Goal: Task Accomplishment & Management: Use online tool/utility

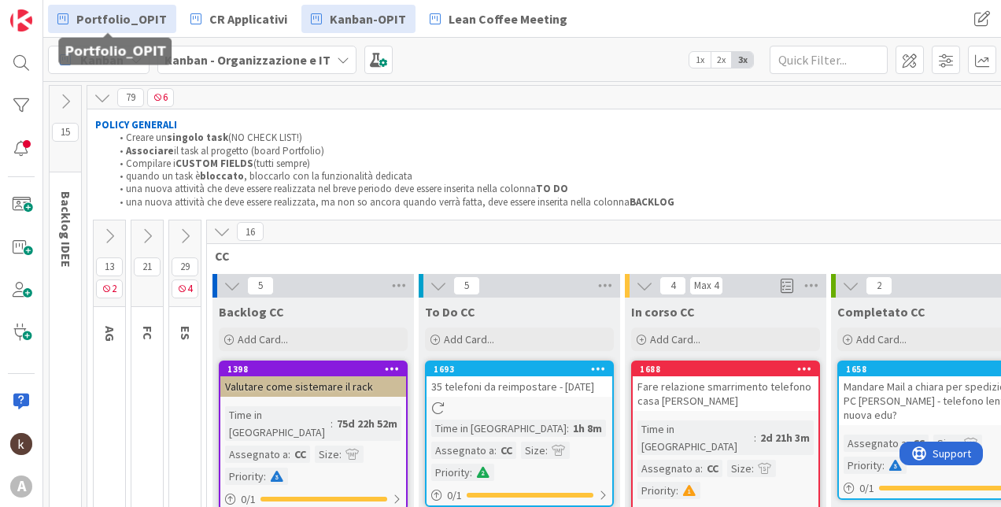
click at [116, 13] on span "Portfolio_OPIT" at bounding box center [121, 18] width 90 height 19
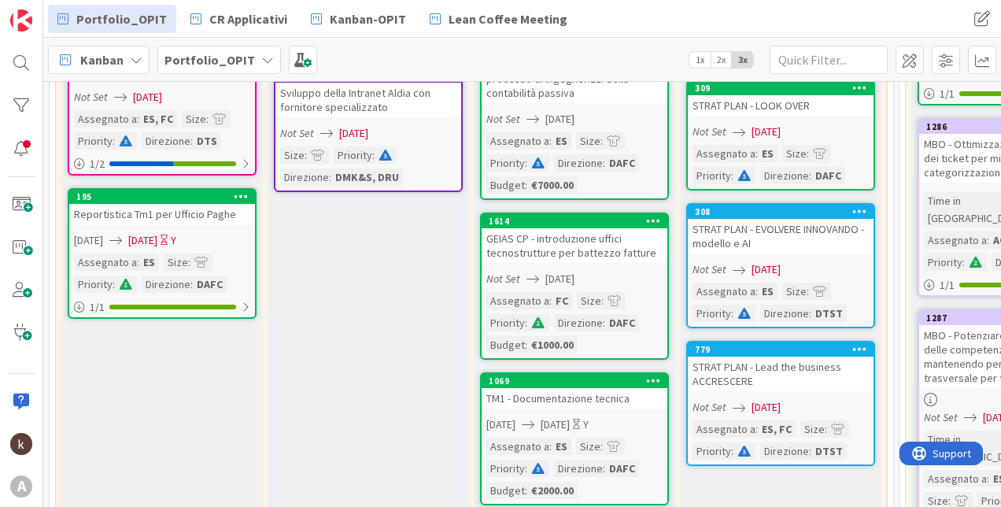
scroll to position [393, 0]
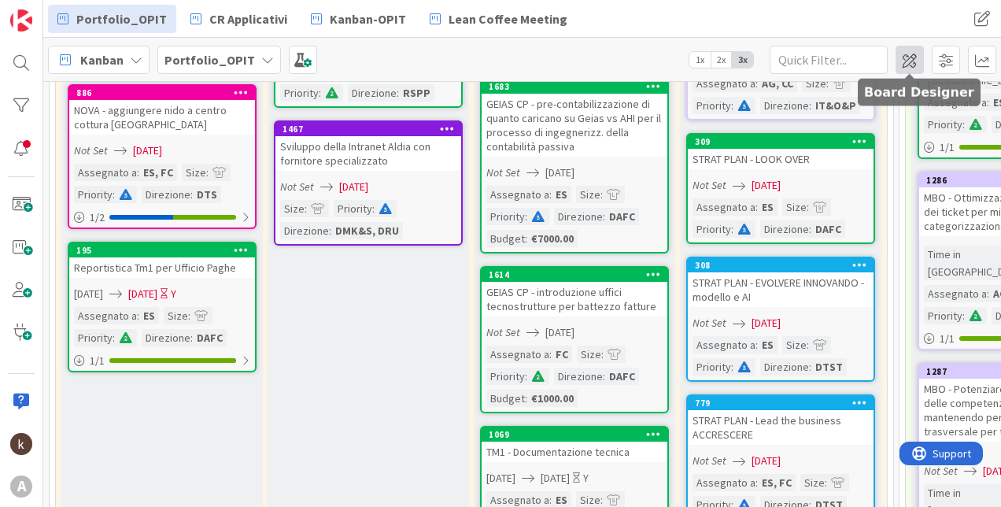
click at [912, 57] on span at bounding box center [909, 60] width 28 height 28
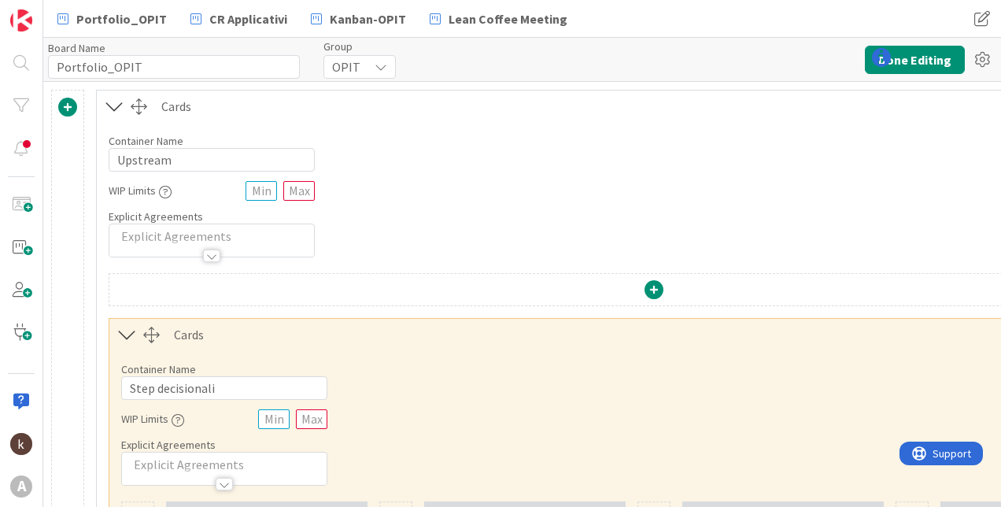
type input "Portfolio_OPIT"
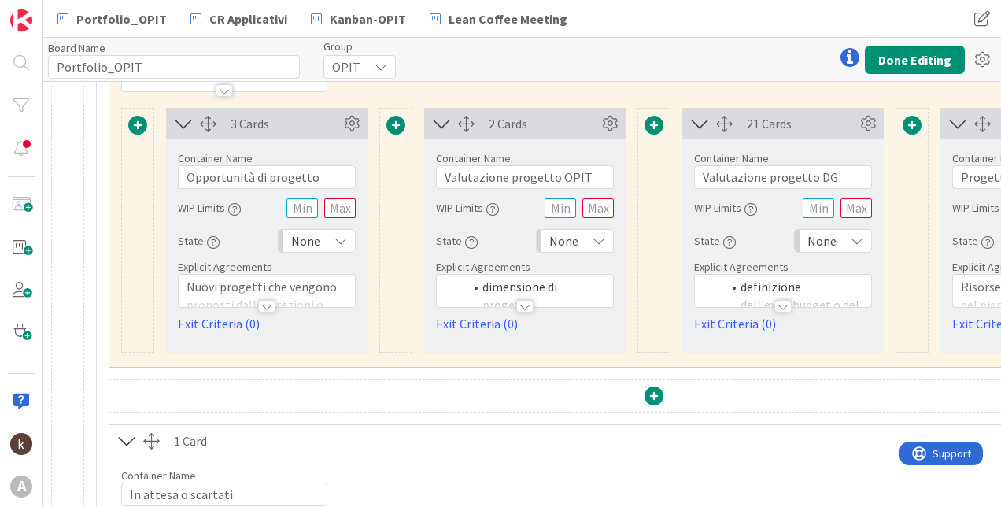
scroll to position [819, 0]
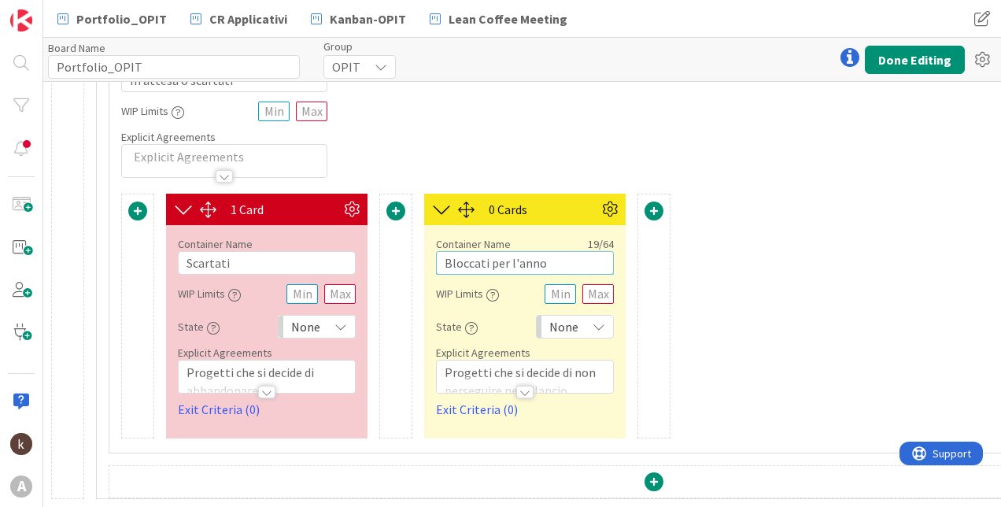
click at [552, 251] on input "Bloccati per l'anno" at bounding box center [525, 263] width 178 height 24
drag, startPoint x: 555, startPoint y: 249, endPoint x: 443, endPoint y: 249, distance: 111.7
click at [443, 251] on input "Bloccati per l'anno" at bounding box center [525, 263] width 178 height 24
type input "Posticipati agli esercizi successivi"
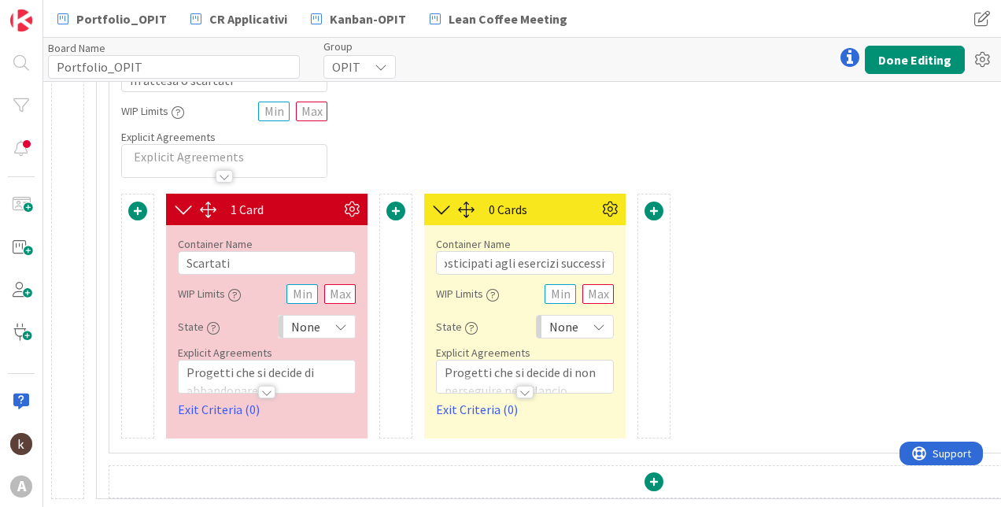
click at [522, 386] on div at bounding box center [524, 392] width 17 height 13
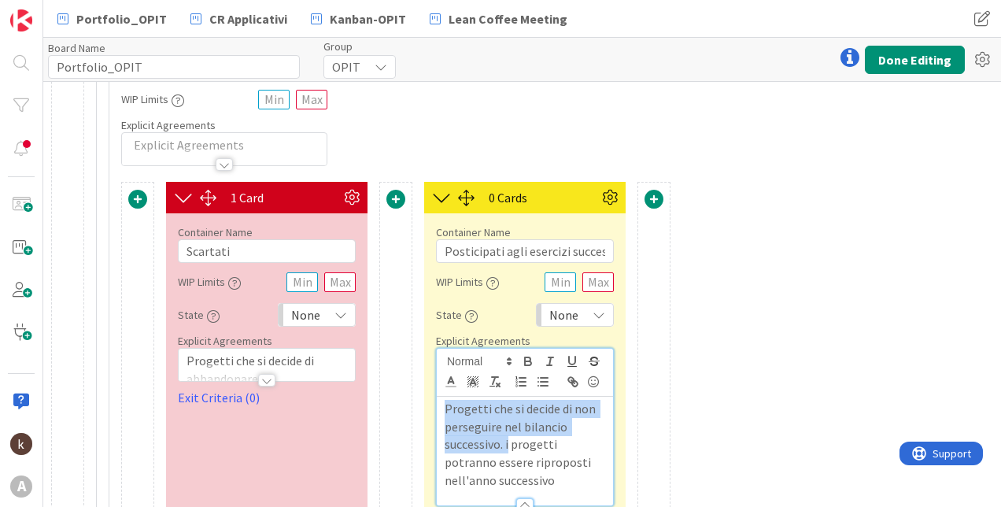
drag, startPoint x: 507, startPoint y: 445, endPoint x: 437, endPoint y: 389, distance: 89.6
click at [437, 389] on div "Progetti che si decide di non perseguire nel bilancio successivo. i progetti po…" at bounding box center [525, 427] width 176 height 157
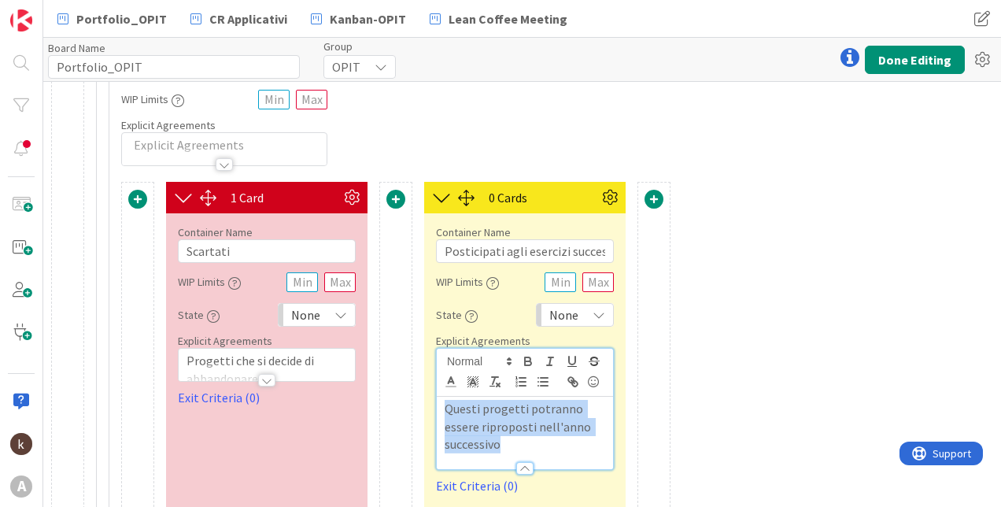
drag, startPoint x: 512, startPoint y: 451, endPoint x: 446, endPoint y: 408, distance: 79.0
click at [446, 408] on p "Questi progetti potranno essere riproposti nell'anno successivo" at bounding box center [525, 426] width 160 height 53
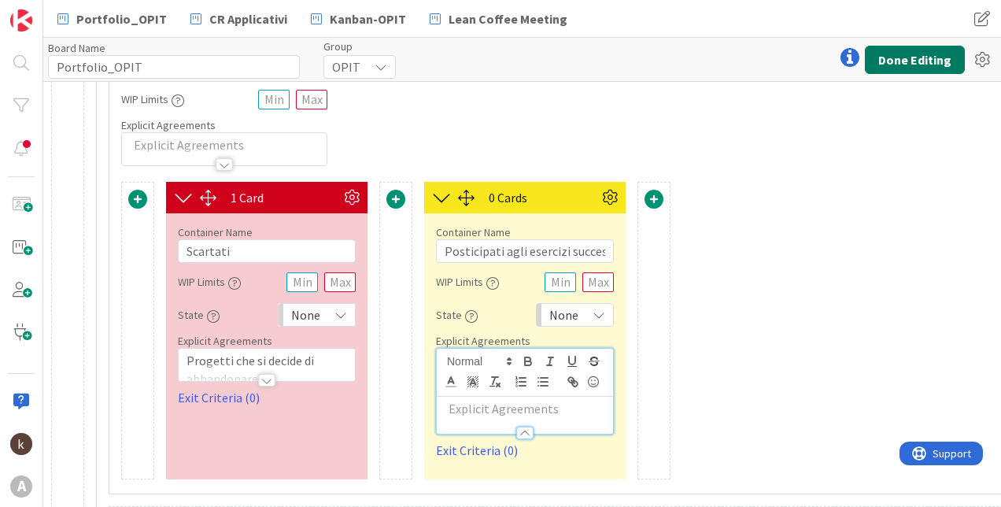
click at [932, 58] on button "Done Editing" at bounding box center [915, 60] width 100 height 28
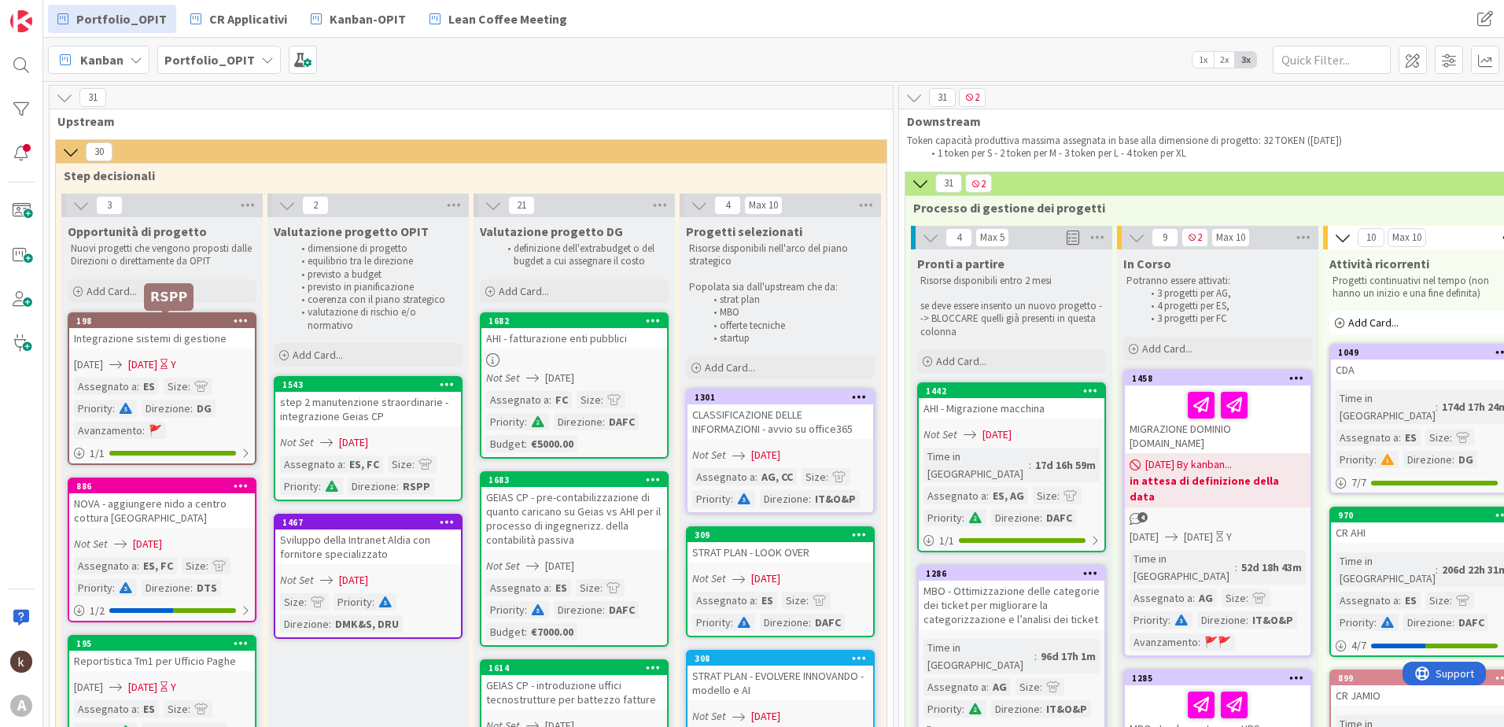
click at [191, 304] on div "Opportunità di progetto Nuovi progetti che vengono proposti dalle Direzioni o d…" at bounding box center [161, 261] width 201 height 89
click at [190, 292] on div "Add Card..." at bounding box center [162, 291] width 189 height 24
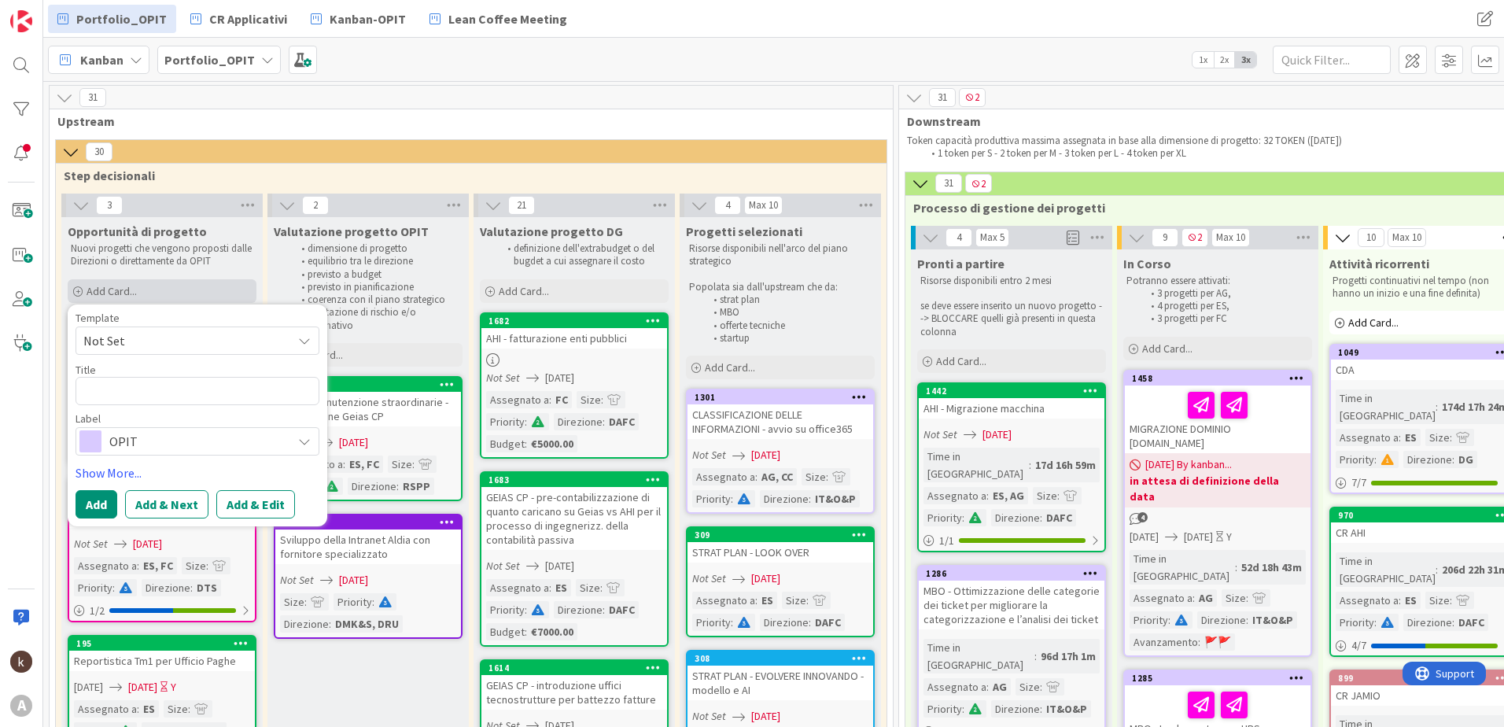
type textarea "x"
type textarea "V"
type textarea "x"
type textarea "Va"
type textarea "x"
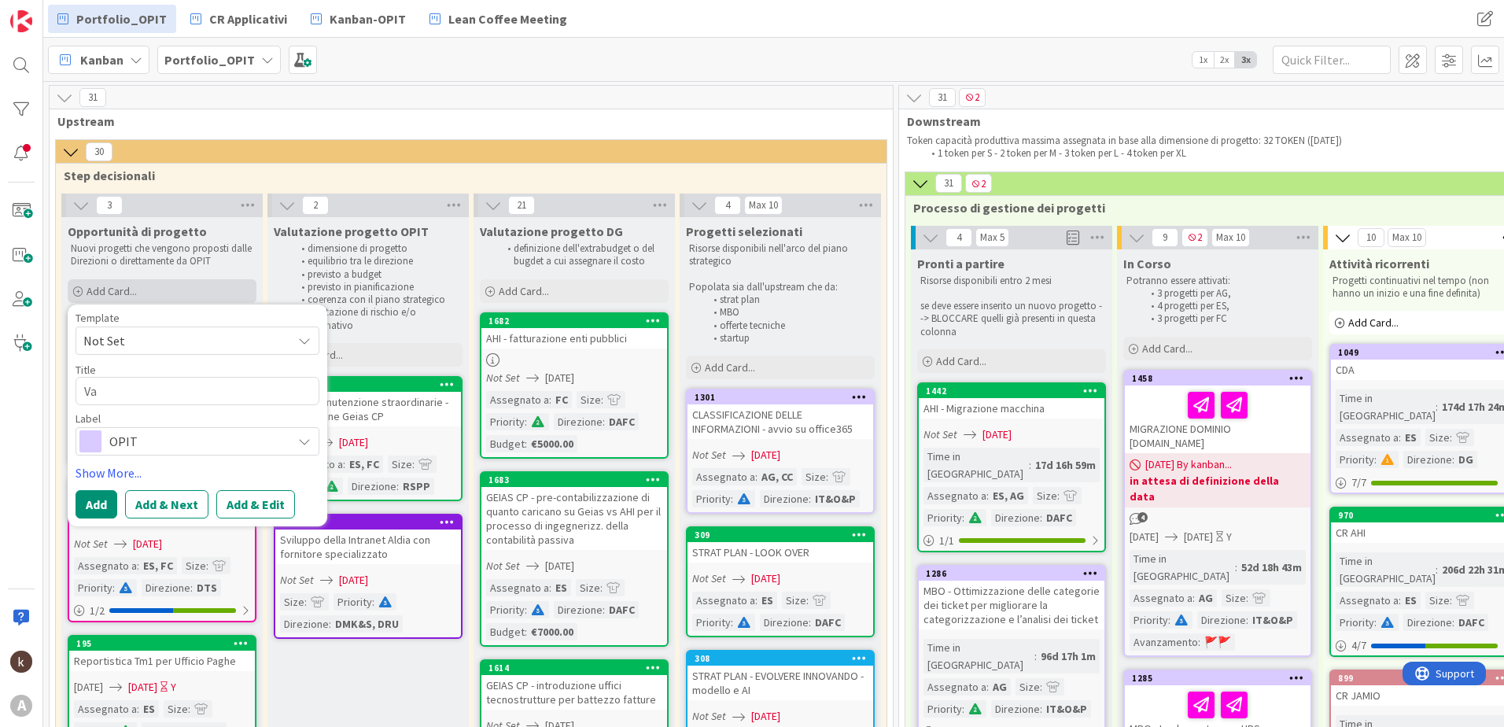
type textarea "V"
type textarea "x"
type textarea "S"
type textarea "x"
type textarea "Sw"
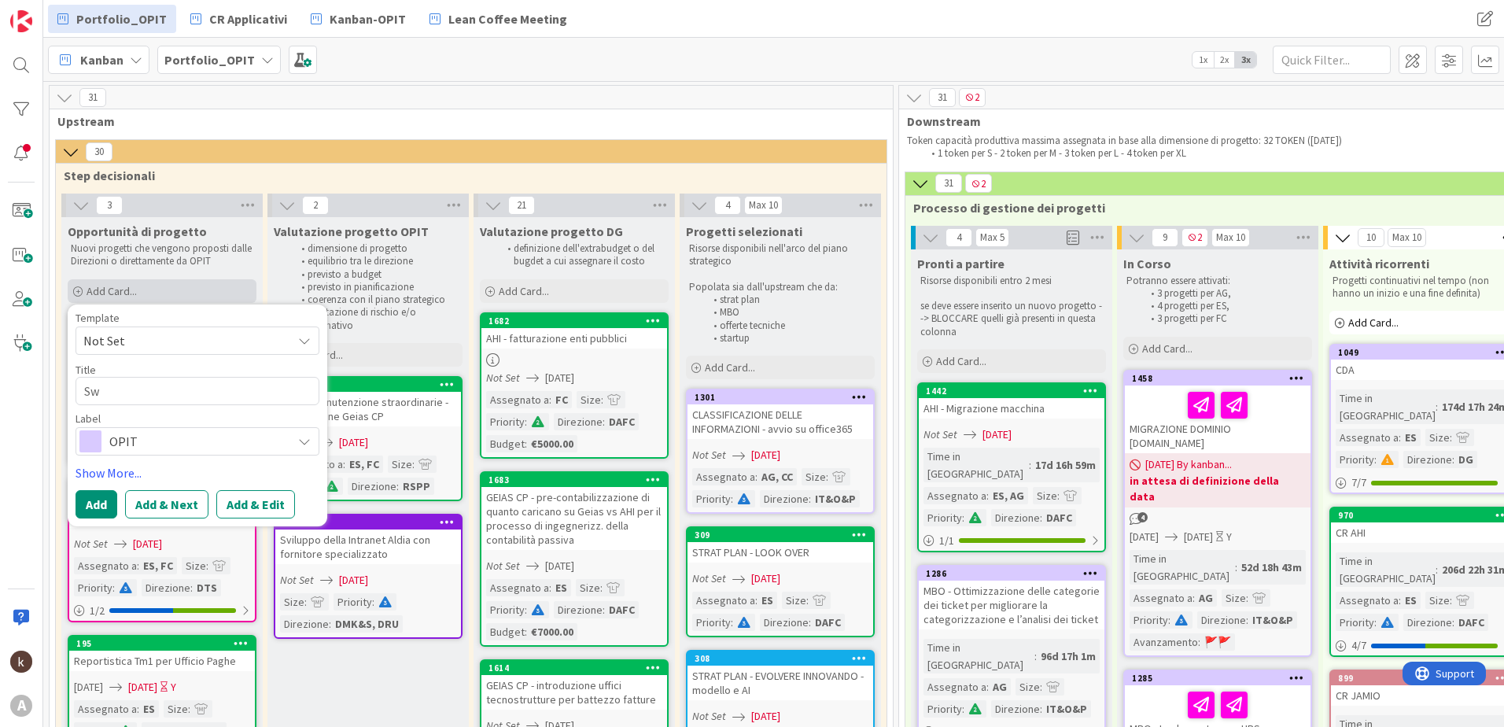
type textarea "x"
type textarea "Sw"
type textarea "x"
type textarea "Sw pe"
type textarea "x"
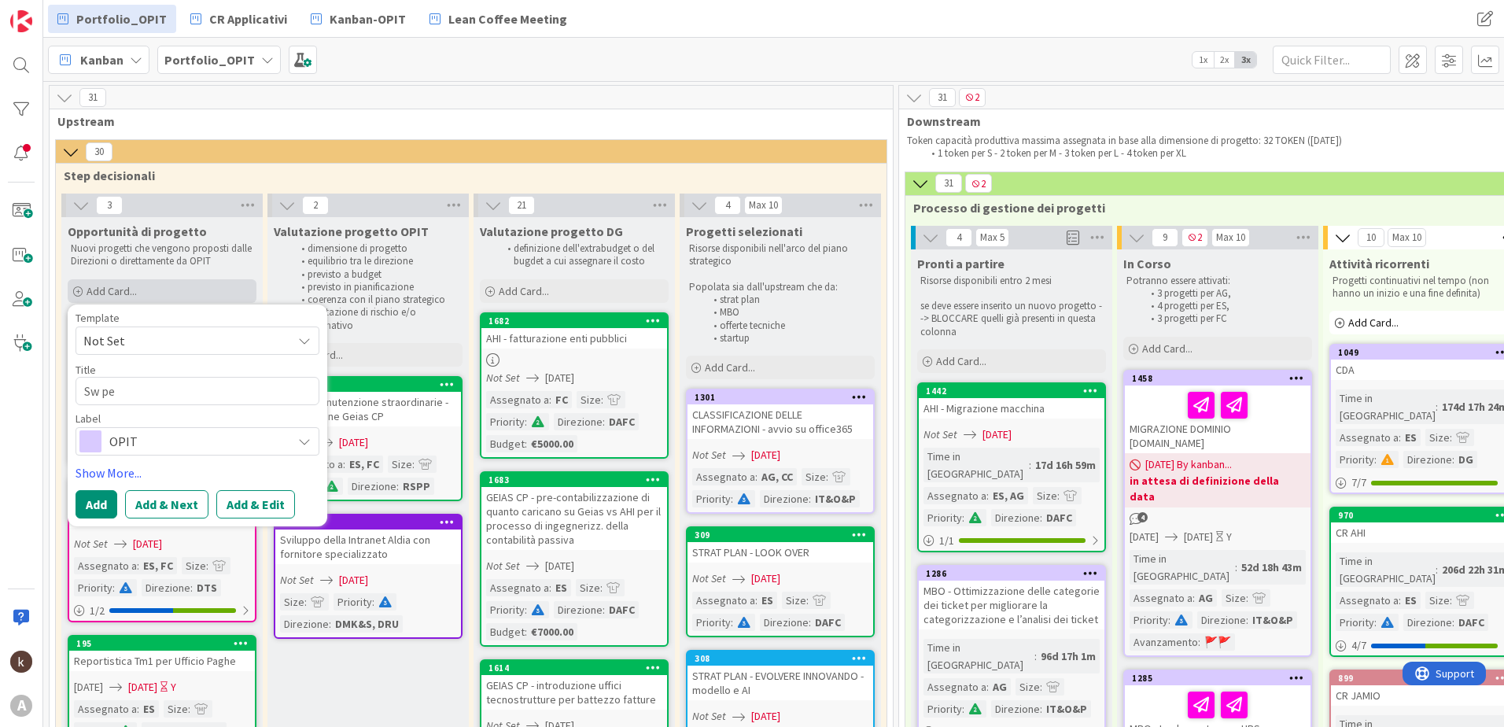
type textarea "Sw per"
type textarea "x"
type textarea "Sw per"
type textarea "x"
type textarea "Sw per la"
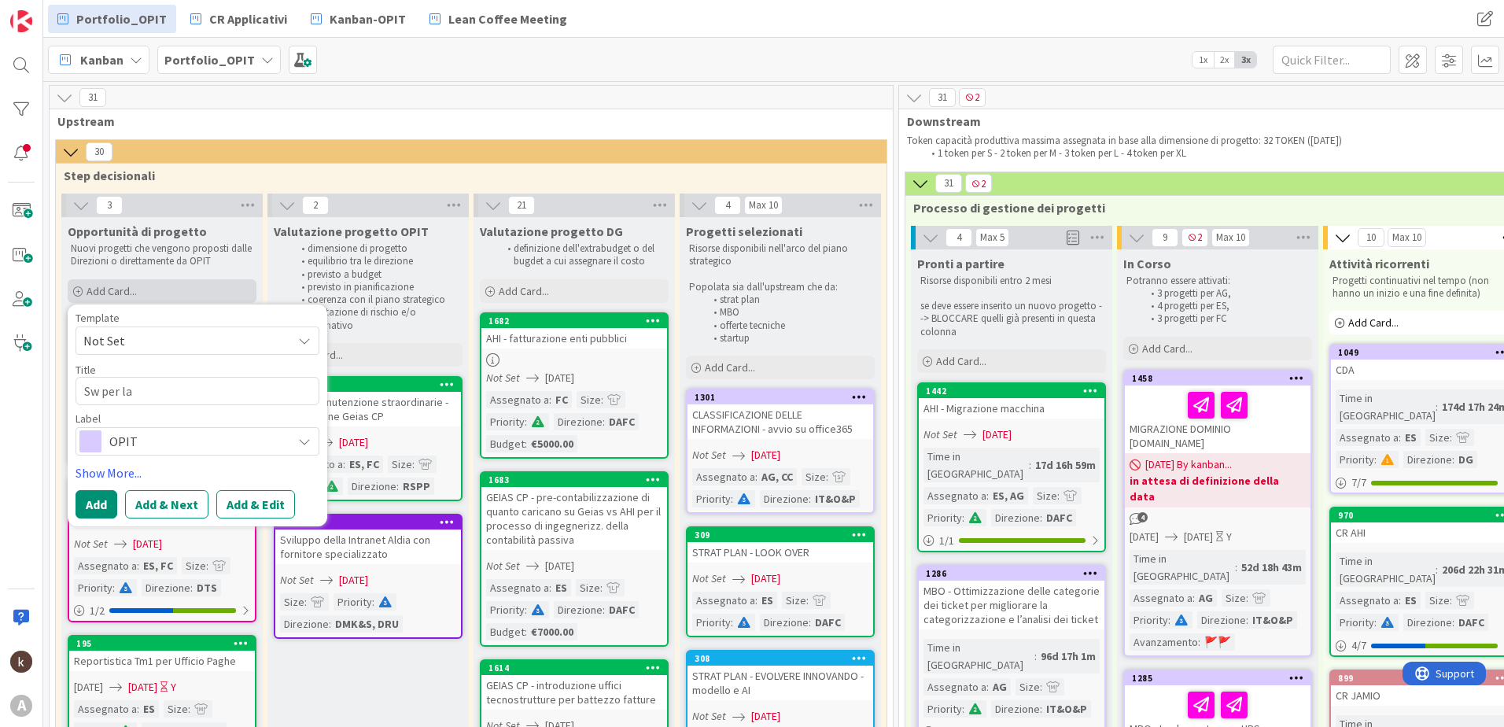
type textarea "x"
type textarea "Sw per la"
type textarea "x"
type textarea "Sw per la v"
type textarea "x"
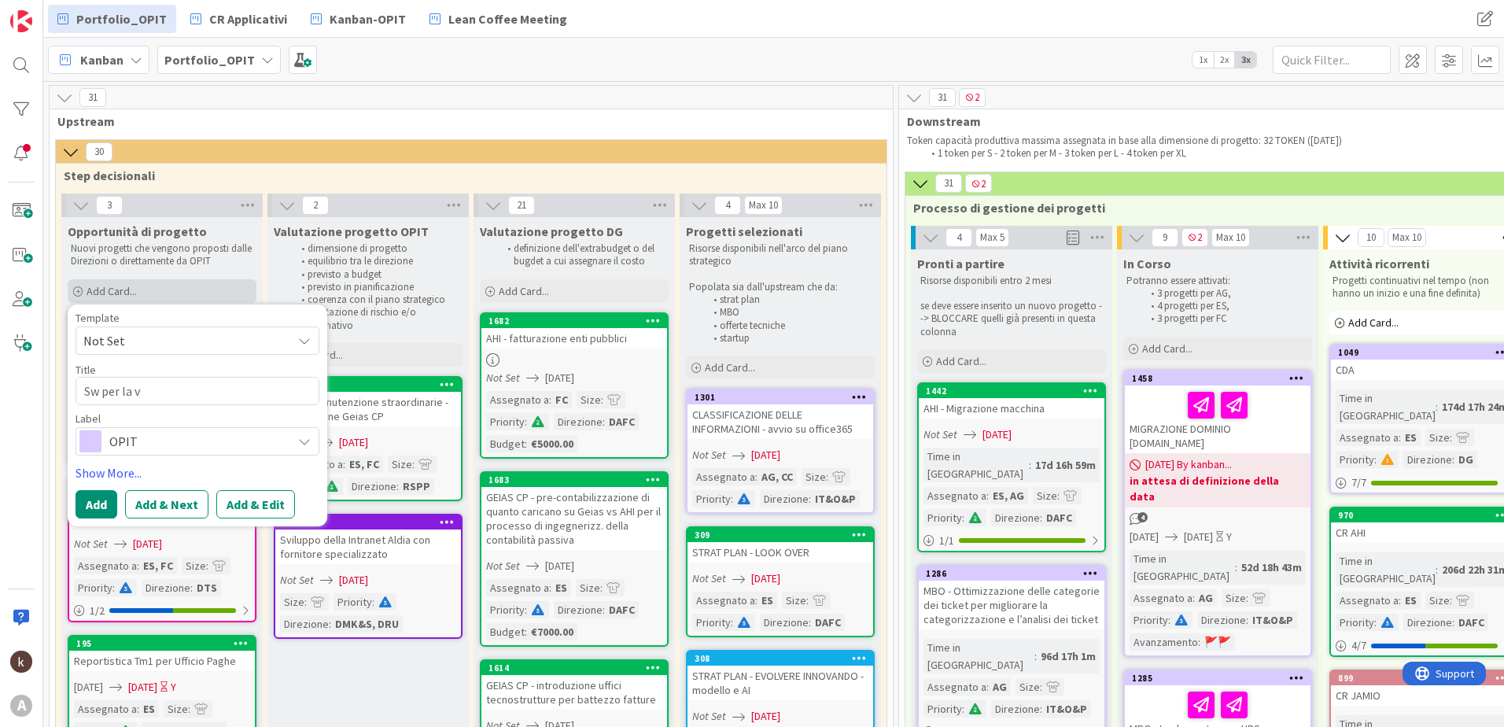
type textarea "Sw per la"
type textarea "x"
type textarea "Sw per la g"
type textarea "x"
type textarea "Sw per la ge"
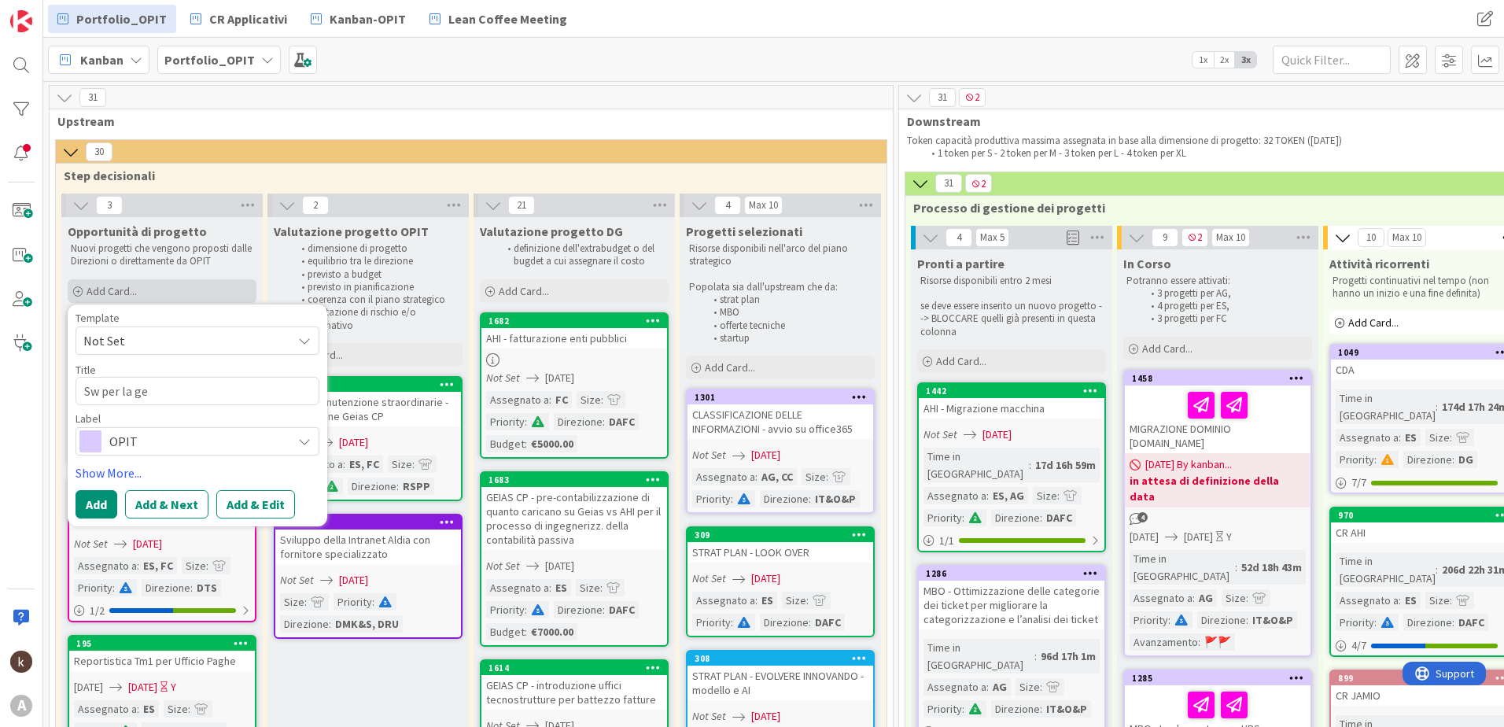
type textarea "x"
type textarea "Sw per la ges"
type textarea "x"
type textarea "Sw per la gest"
type textarea "x"
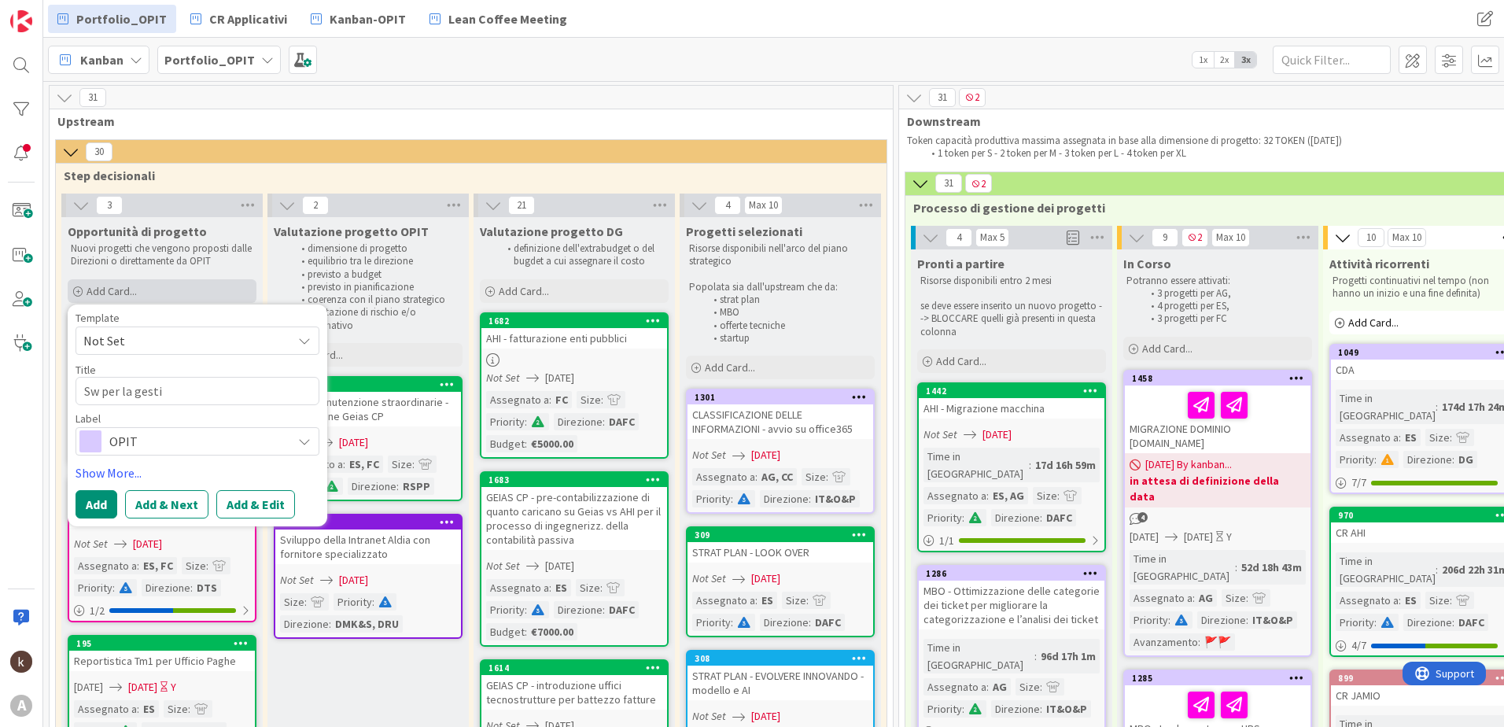
type textarea "Sw per la gestio"
type textarea "x"
type textarea "Sw per la gestion"
type textarea "x"
type textarea "Sw per la gestione"
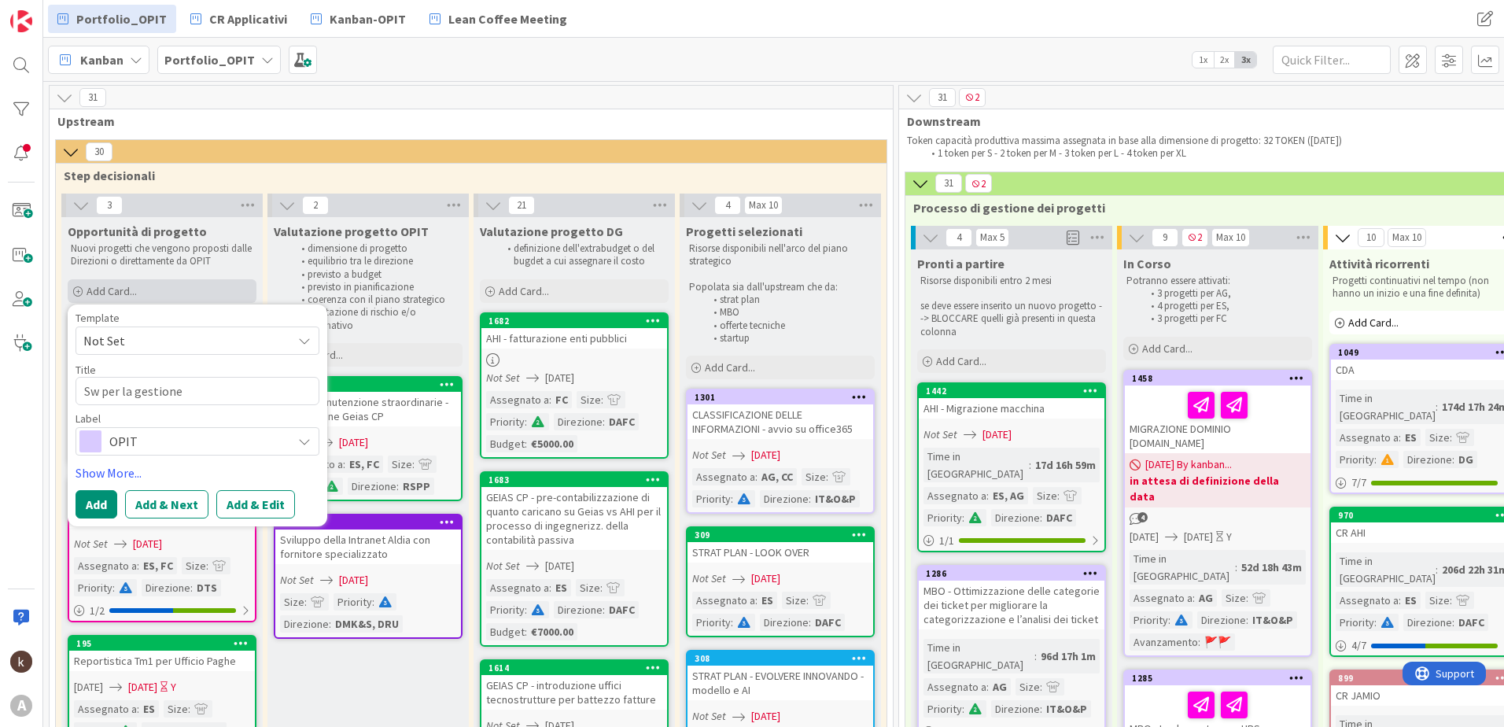
type textarea "x"
type textarea "Sw per la gestione"
type textarea "x"
type textarea "Sw per la gestione d"
type textarea "x"
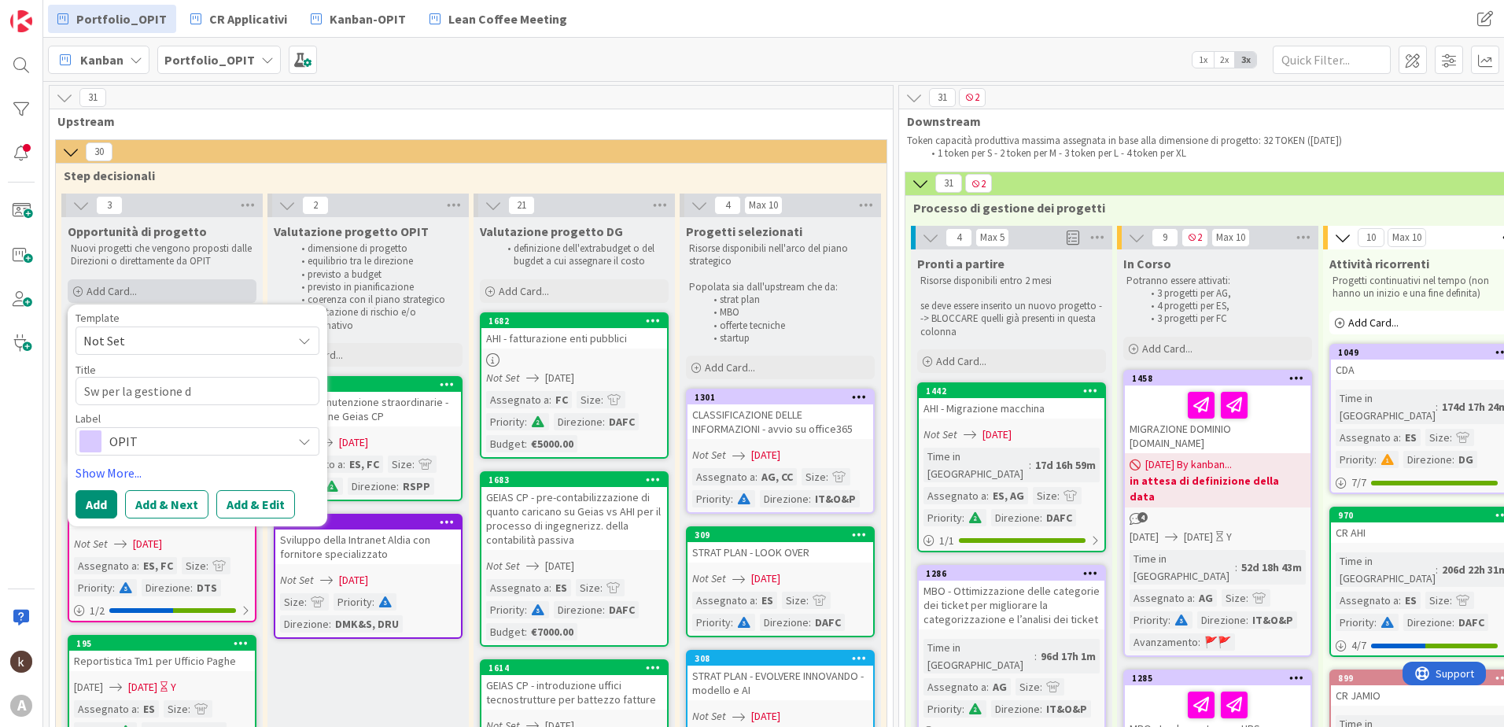
type textarea "Sw per la gestione de"
type textarea "x"
type textarea "Sw per la gestione del"
type textarea "x"
type textarea "Sw per la gestione dell"
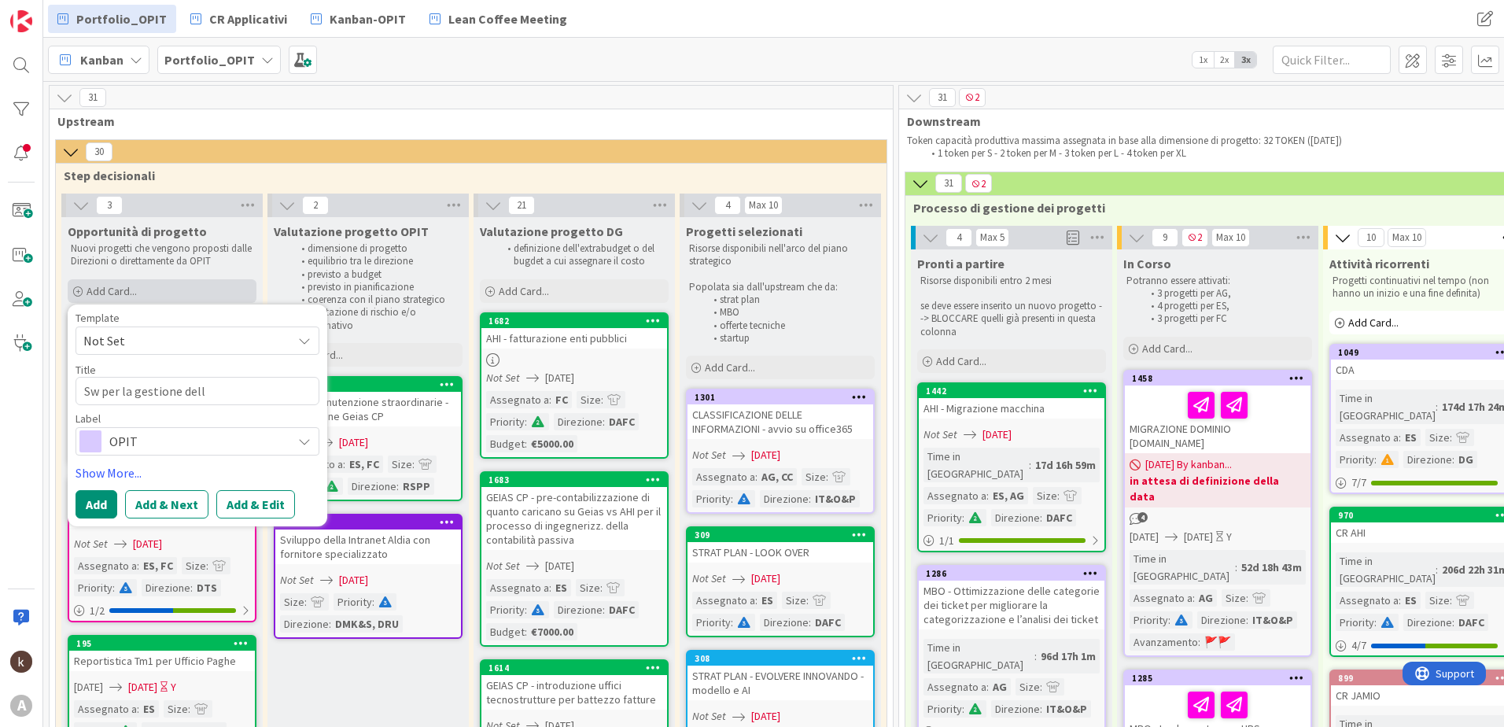
type textarea "x"
type textarea "Sw per la gestione della"
type textarea "x"
type textarea "Sw per la gestione della"
type textarea "x"
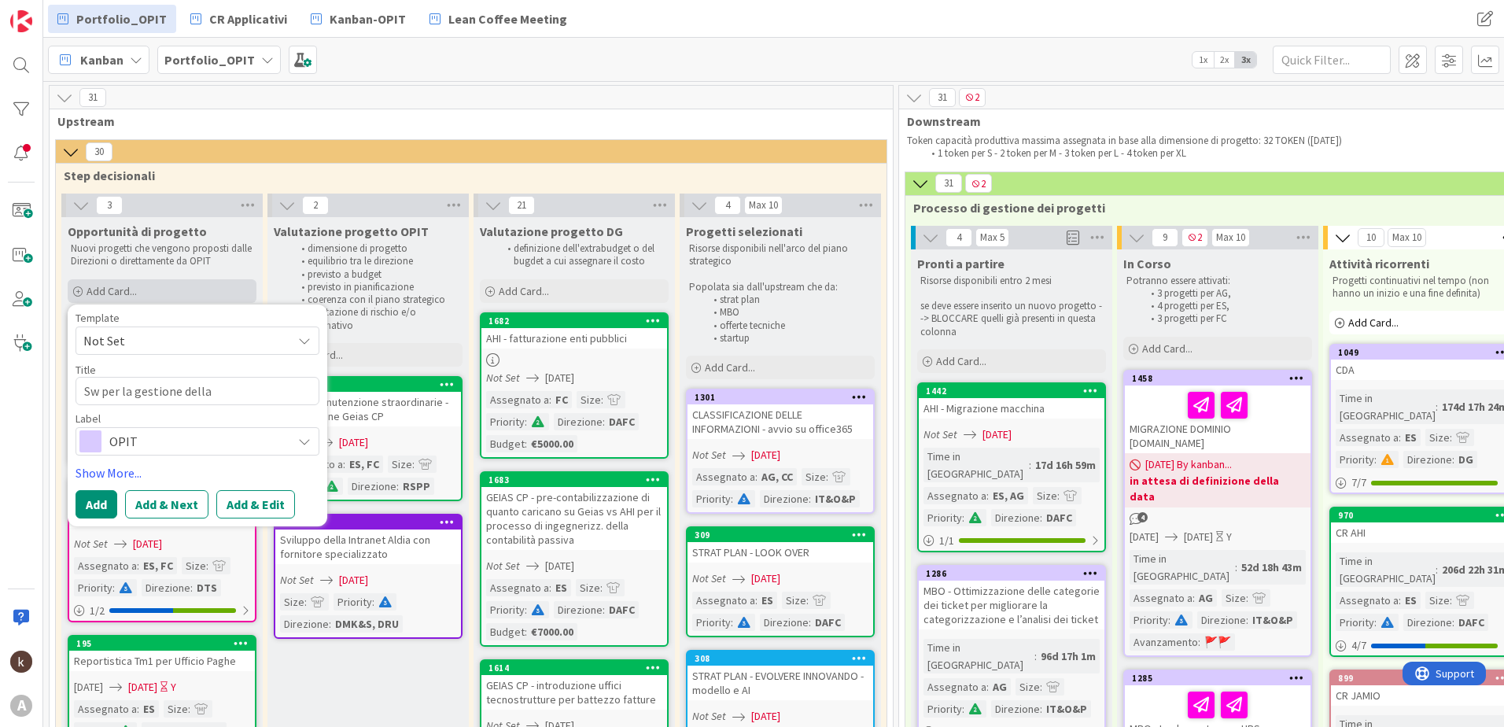
type textarea "Sw per la gestione della V"
type textarea "x"
type textarea "Sw per la gestione della VA"
type textarea "x"
type textarea "Sw per la gestione della VAL"
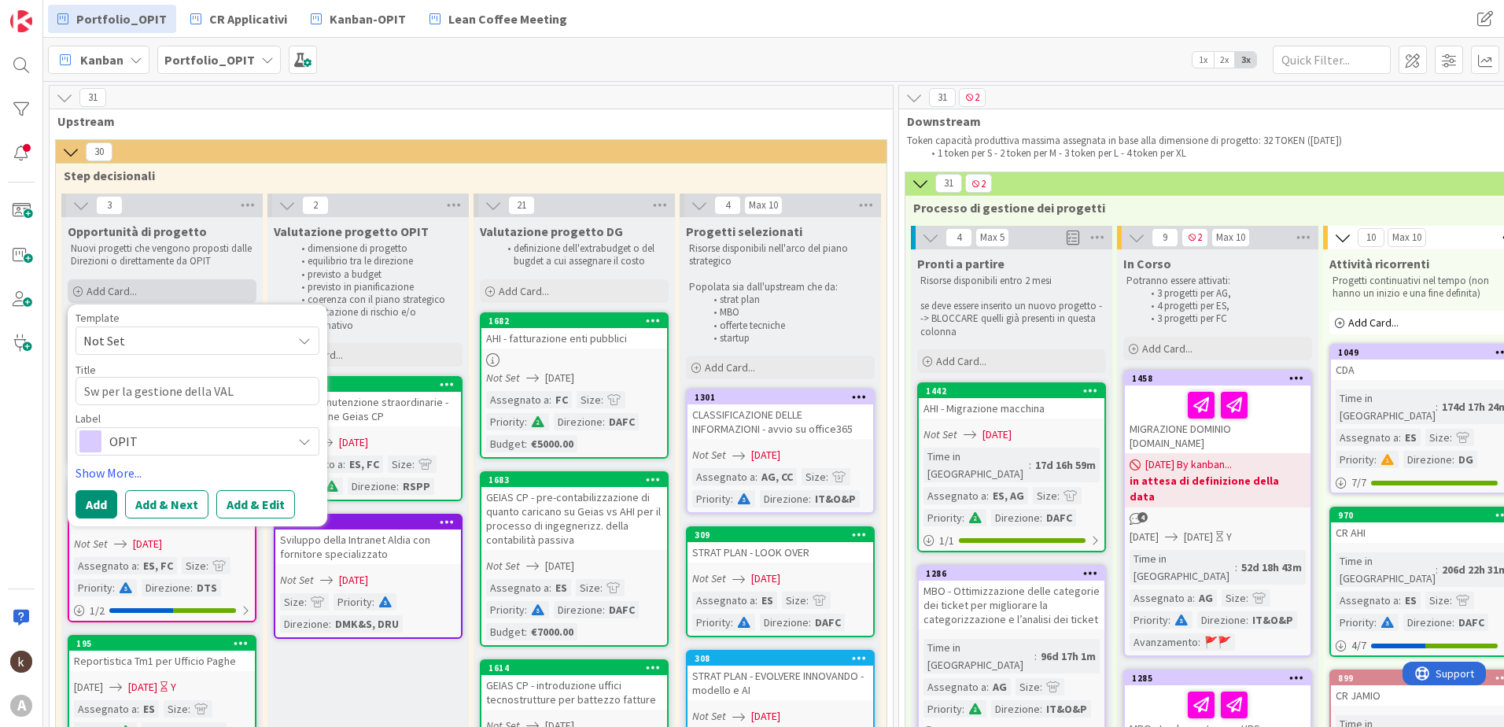
type textarea "x"
type textarea "Sw per la gestione della VALO"
type textarea "x"
type textarea "Sw per la gestione della VALOR"
type textarea "x"
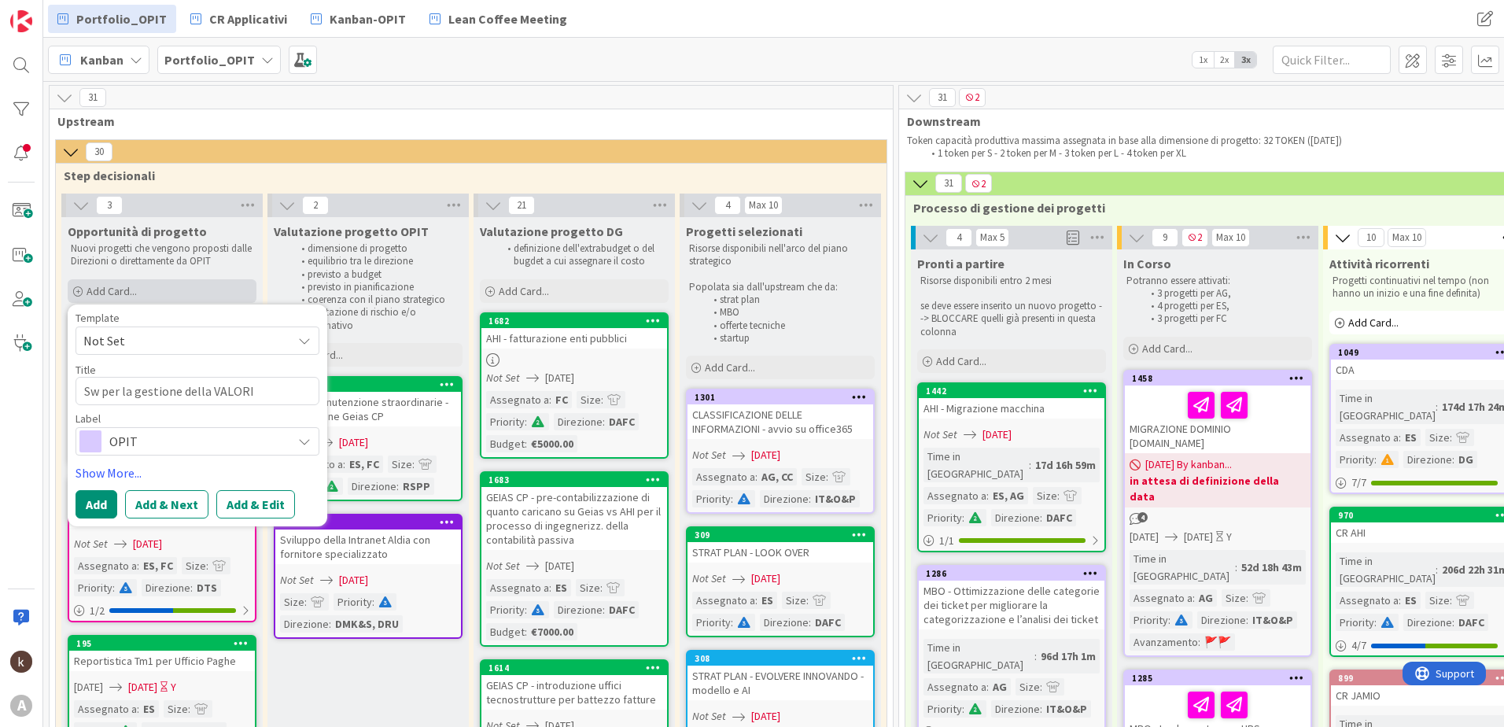
type textarea "Sw per la gestione della VALORIZ"
type textarea "x"
type textarea "Sw per la gestione della VALORIZZ"
type textarea "x"
type textarea "Sw per la gestione della VALORIZZA"
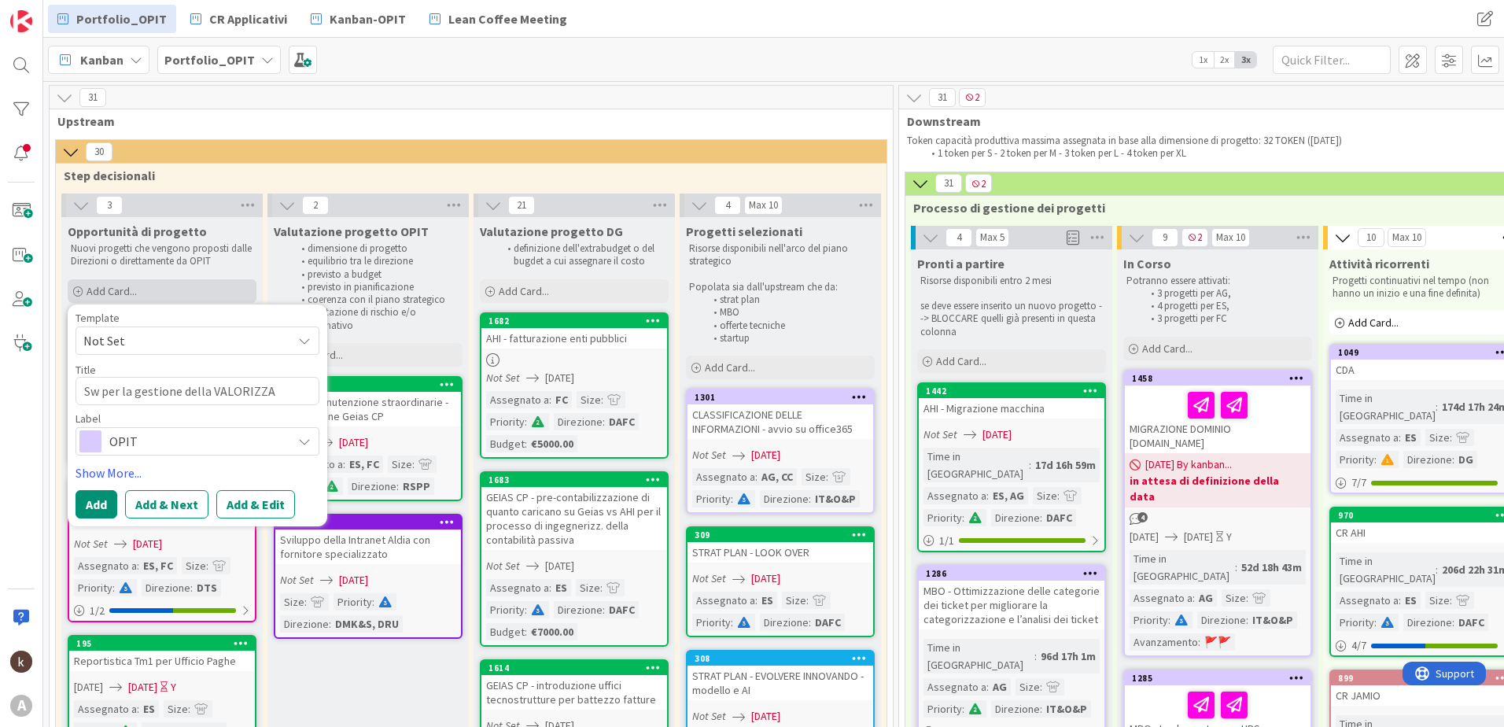
type textarea "x"
type textarea "Sw per la gestione della VALORIZZAI"
type textarea "x"
type textarea "Sw per la gestione della VALORIZZAIZ"
type textarea "x"
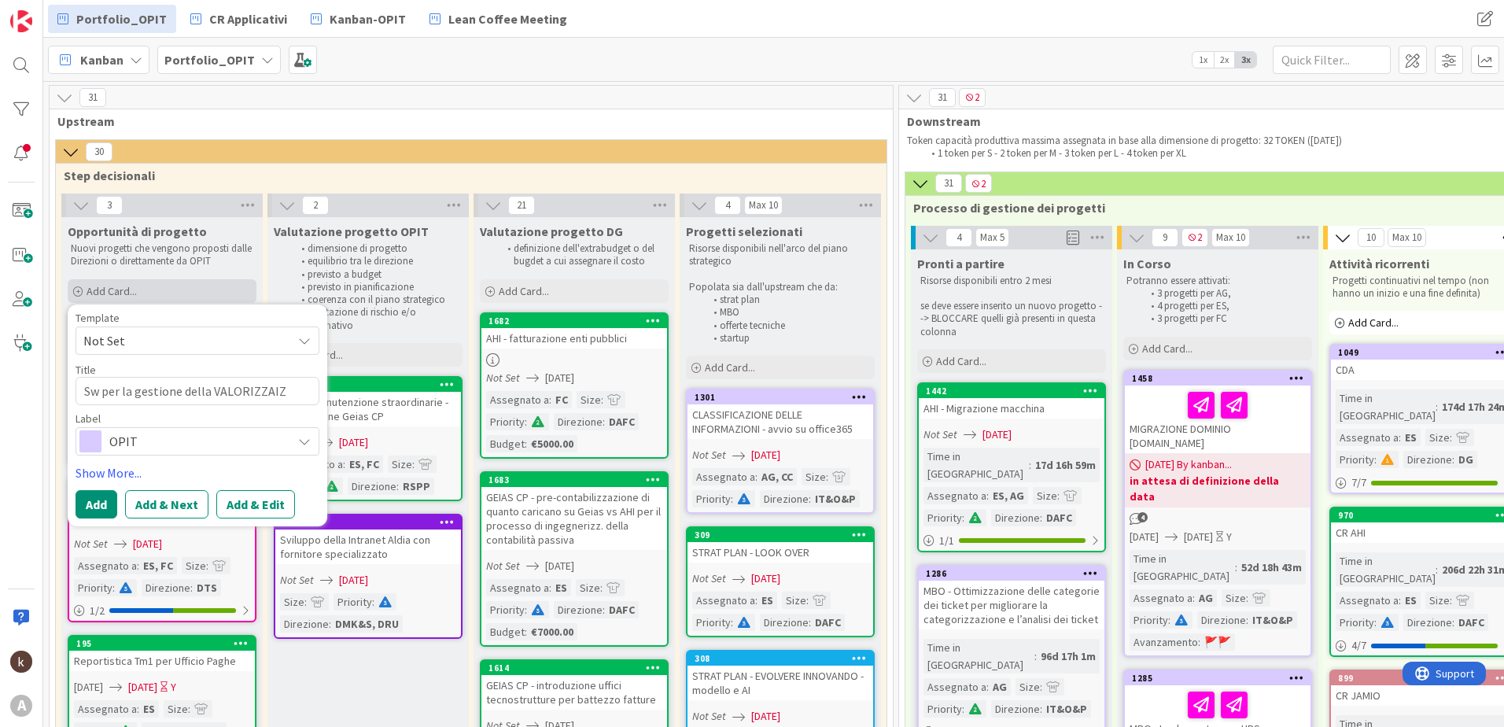
type textarea "Sw per la gestione della VALORIZZAI"
type textarea "x"
type textarea "Sw per la gestione della VALORIZZA"
type textarea "x"
type textarea "Sw per la gestione della VALORIZZAZ"
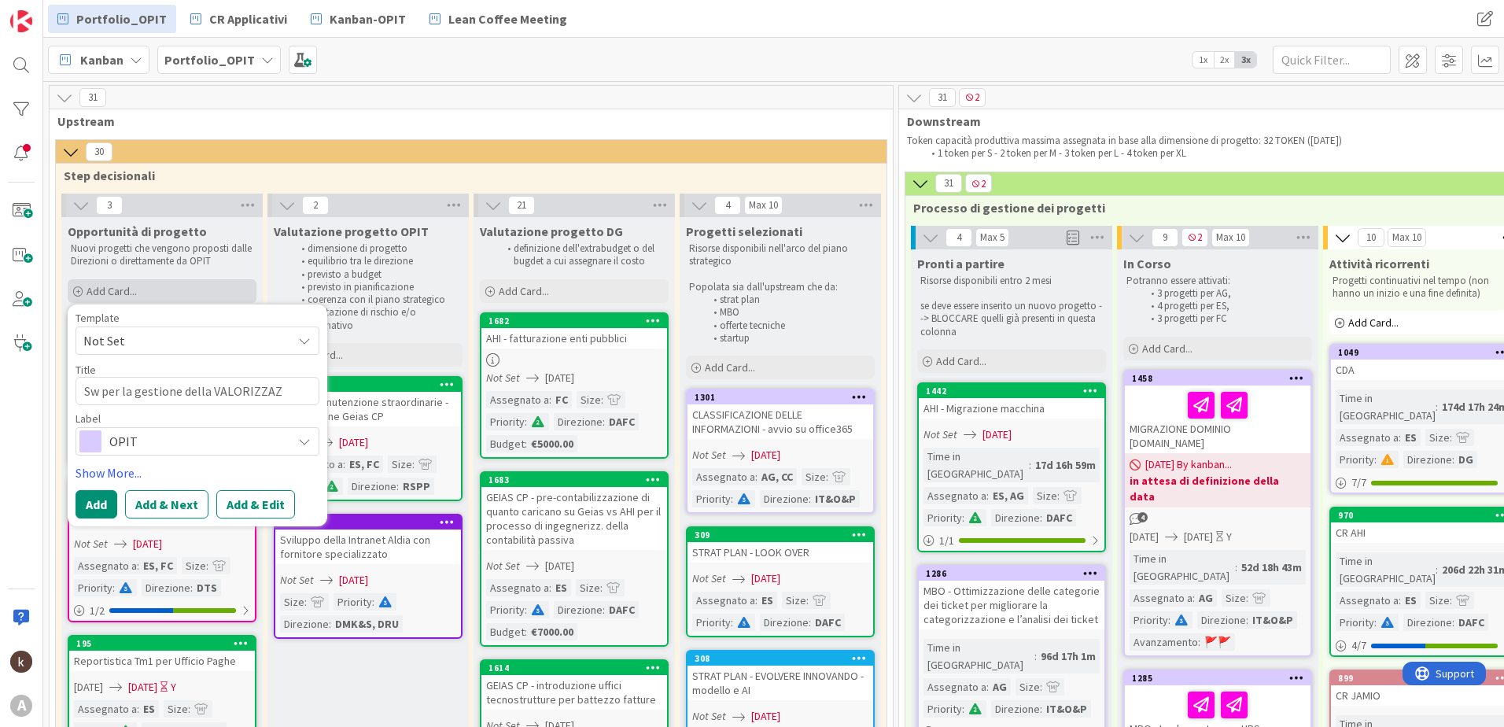
type textarea "x"
type textarea "Sw per la gestione della VALORIZZAZI"
type textarea "x"
type textarea "Sw per la gestione della VALORIZZAZIO"
type textarea "x"
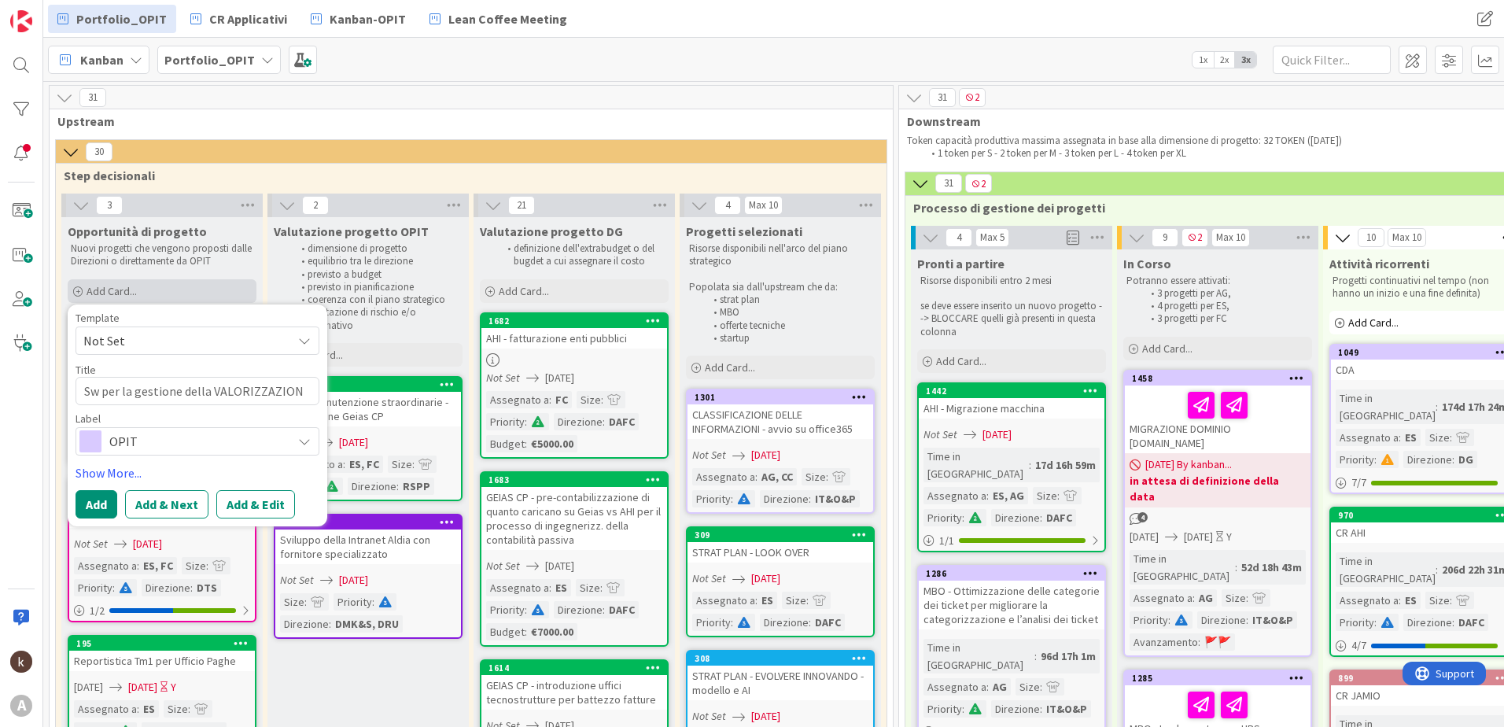
type textarea "Sw per la gestione della VALORIZZAZIONE"
type textarea "x"
type textarea "Sw per la gestione della VALORIZZAZIONE"
click at [233, 506] on button "Add & Edit" at bounding box center [255, 504] width 79 height 28
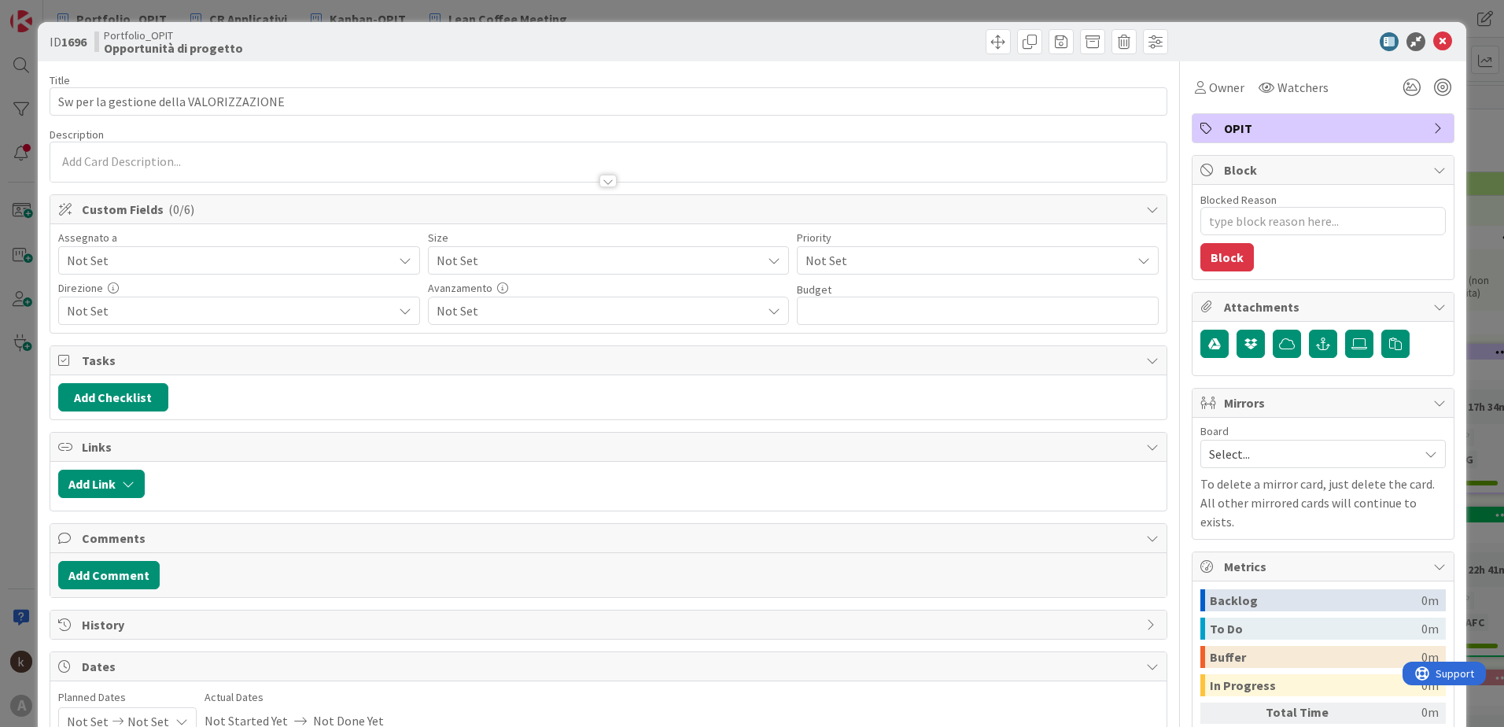
click at [288, 249] on div "Not Set" at bounding box center [239, 260] width 362 height 28
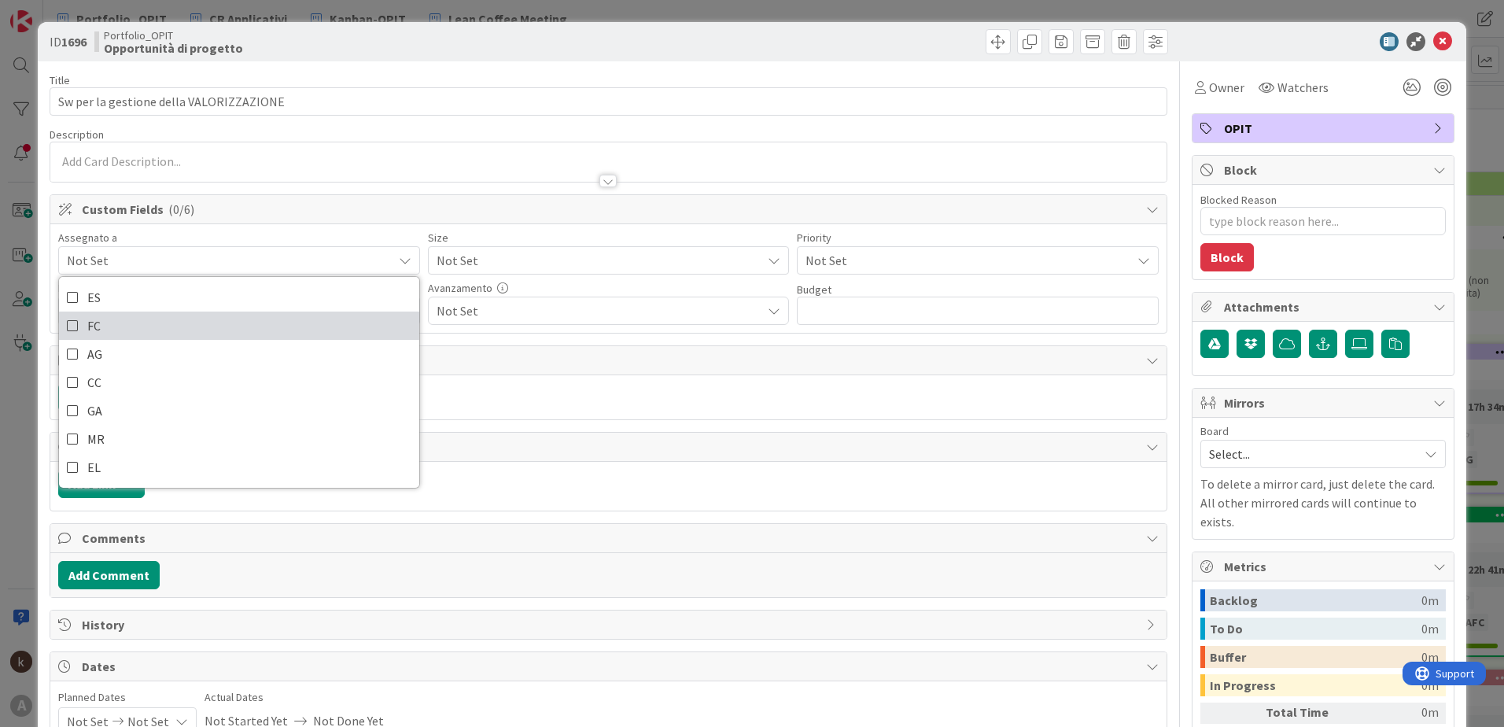
click at [70, 320] on icon at bounding box center [73, 326] width 13 height 24
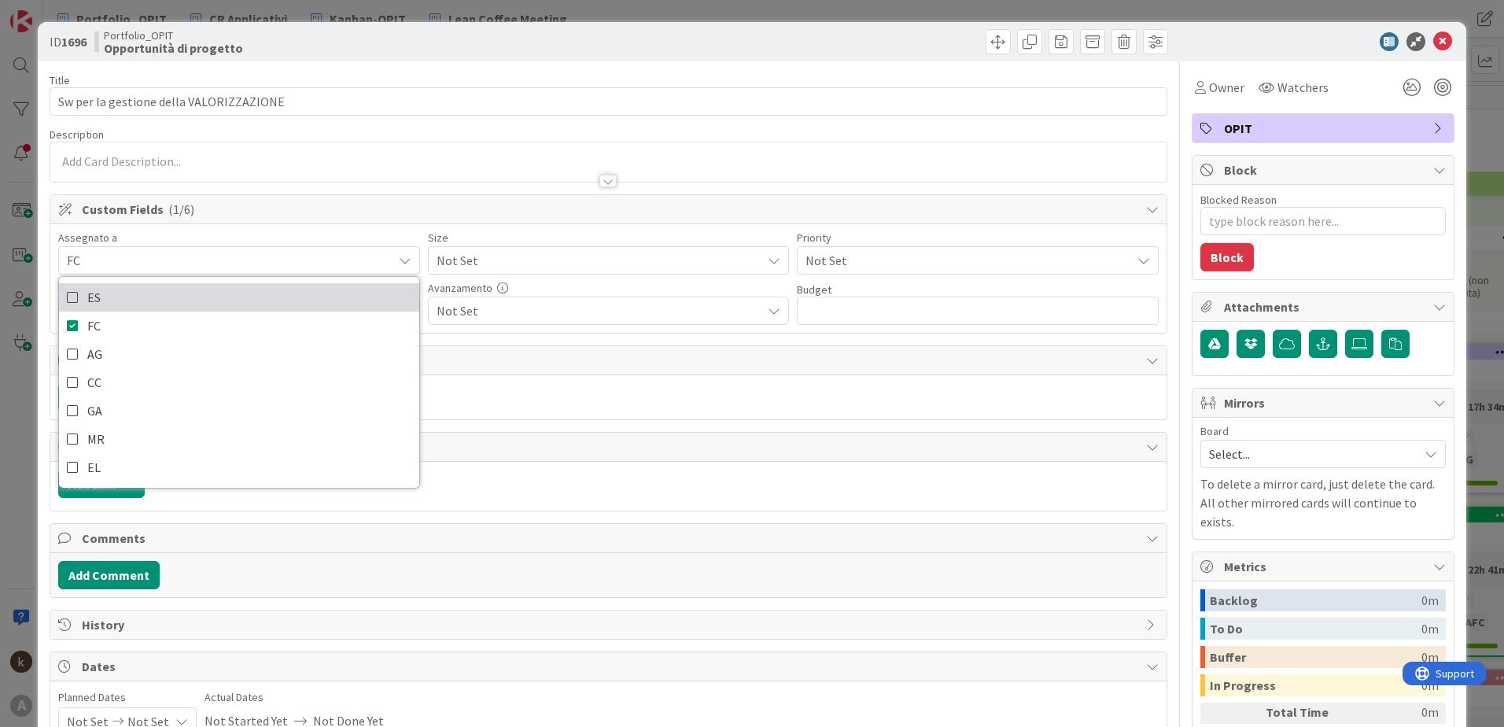
click at [70, 302] on icon at bounding box center [73, 298] width 13 height 24
click at [548, 269] on span "Not Set" at bounding box center [596, 260] width 318 height 22
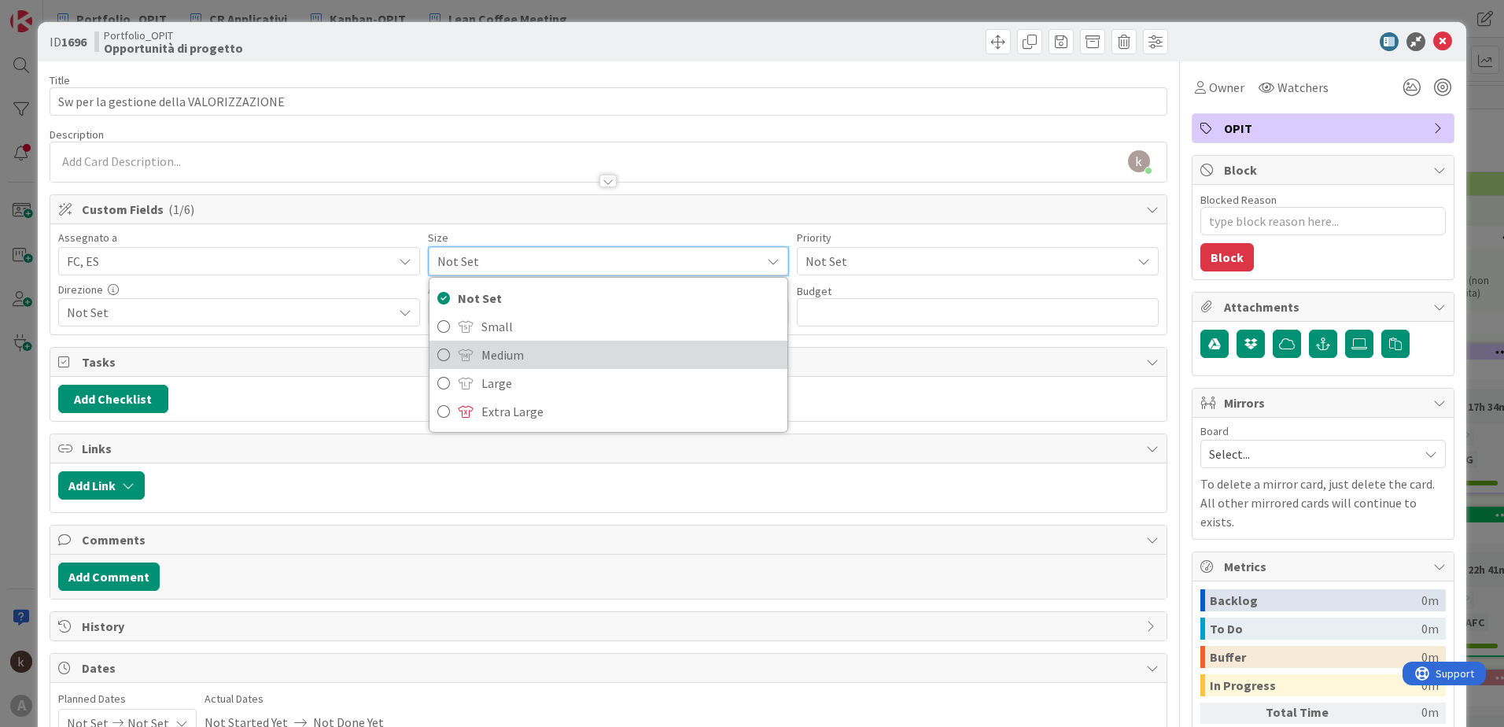
drag, startPoint x: 515, startPoint y: 360, endPoint x: 645, endPoint y: 343, distance: 131.7
click at [515, 360] on span "Medium" at bounding box center [630, 355] width 299 height 24
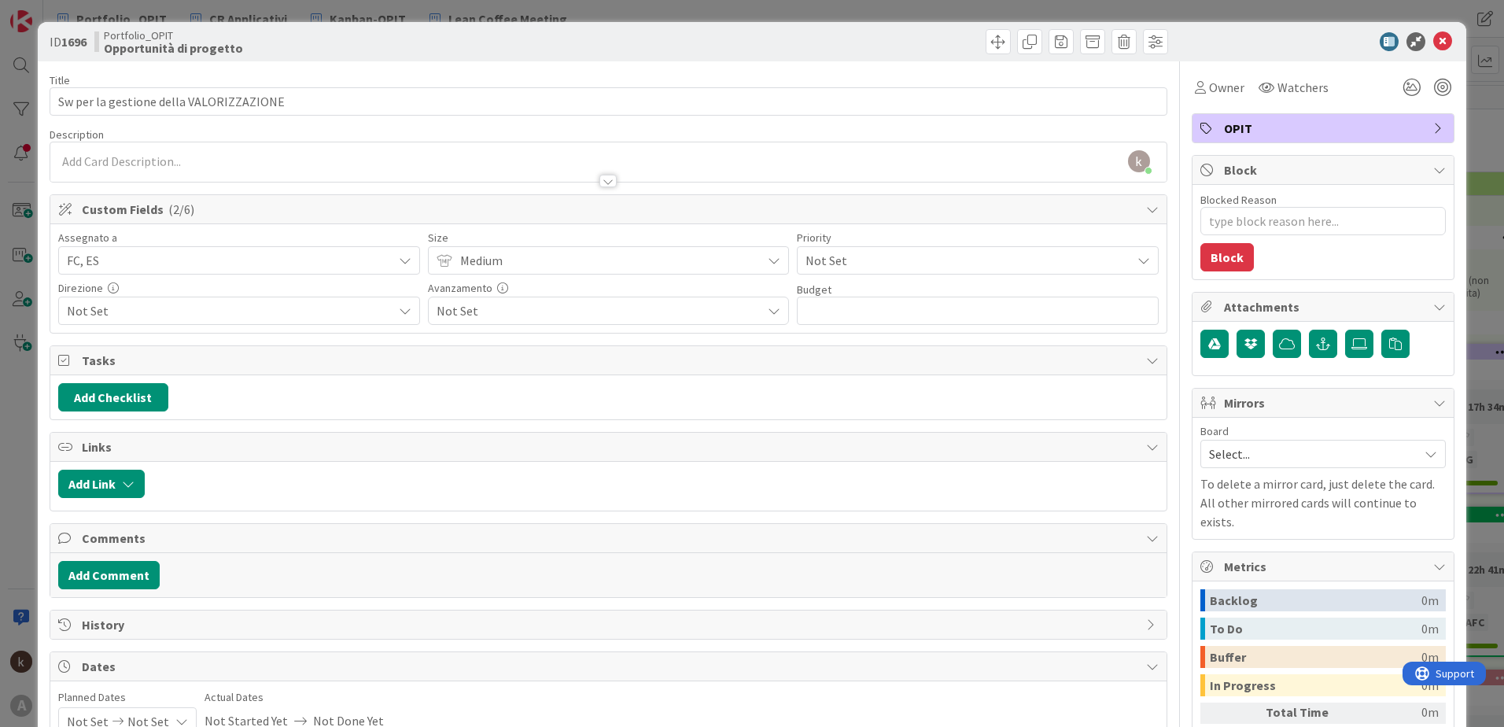
click at [1000, 256] on span "Not Set" at bounding box center [965, 260] width 318 height 22
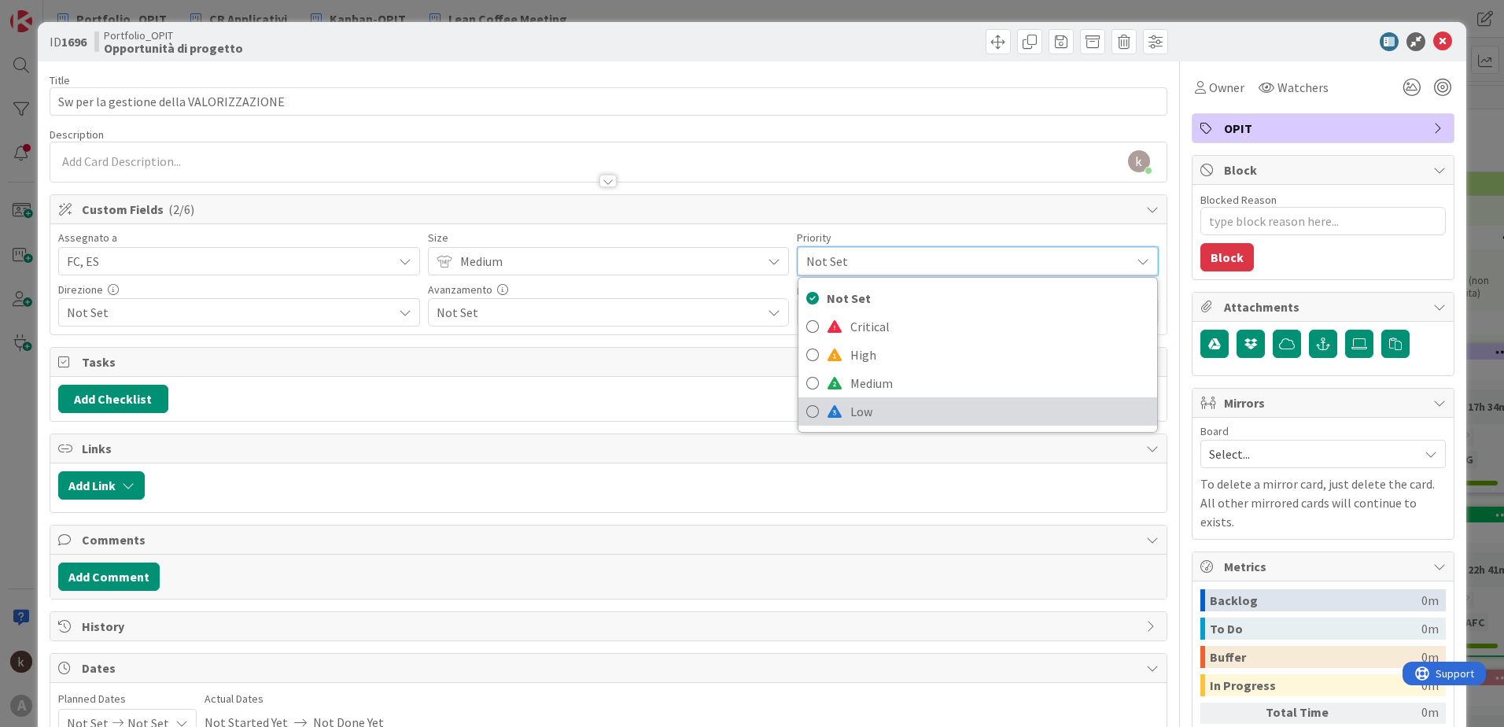
click at [871, 418] on span "Low" at bounding box center [999, 412] width 299 height 24
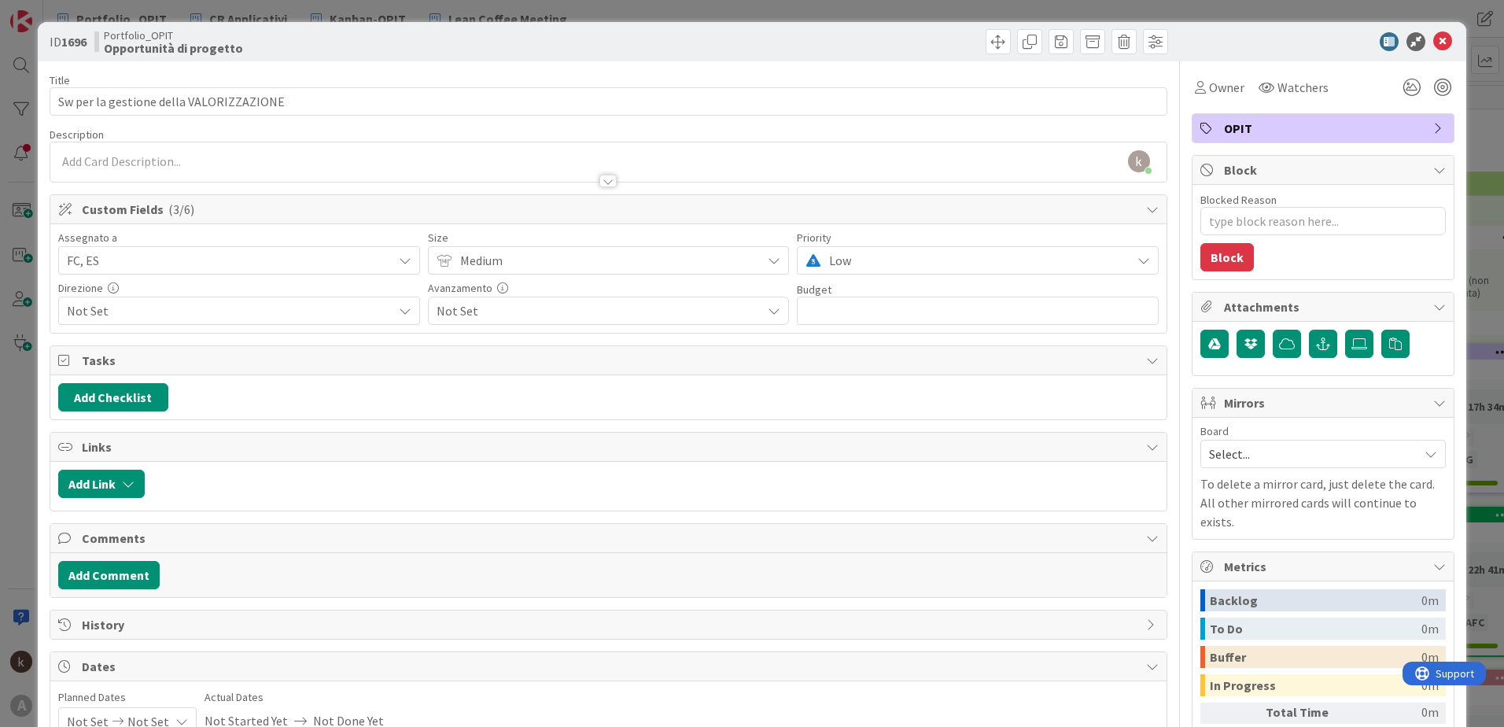
drag, startPoint x: 291, startPoint y: 308, endPoint x: 284, endPoint y: 314, distance: 9.5
click at [291, 308] on span "Not Set" at bounding box center [230, 310] width 326 height 19
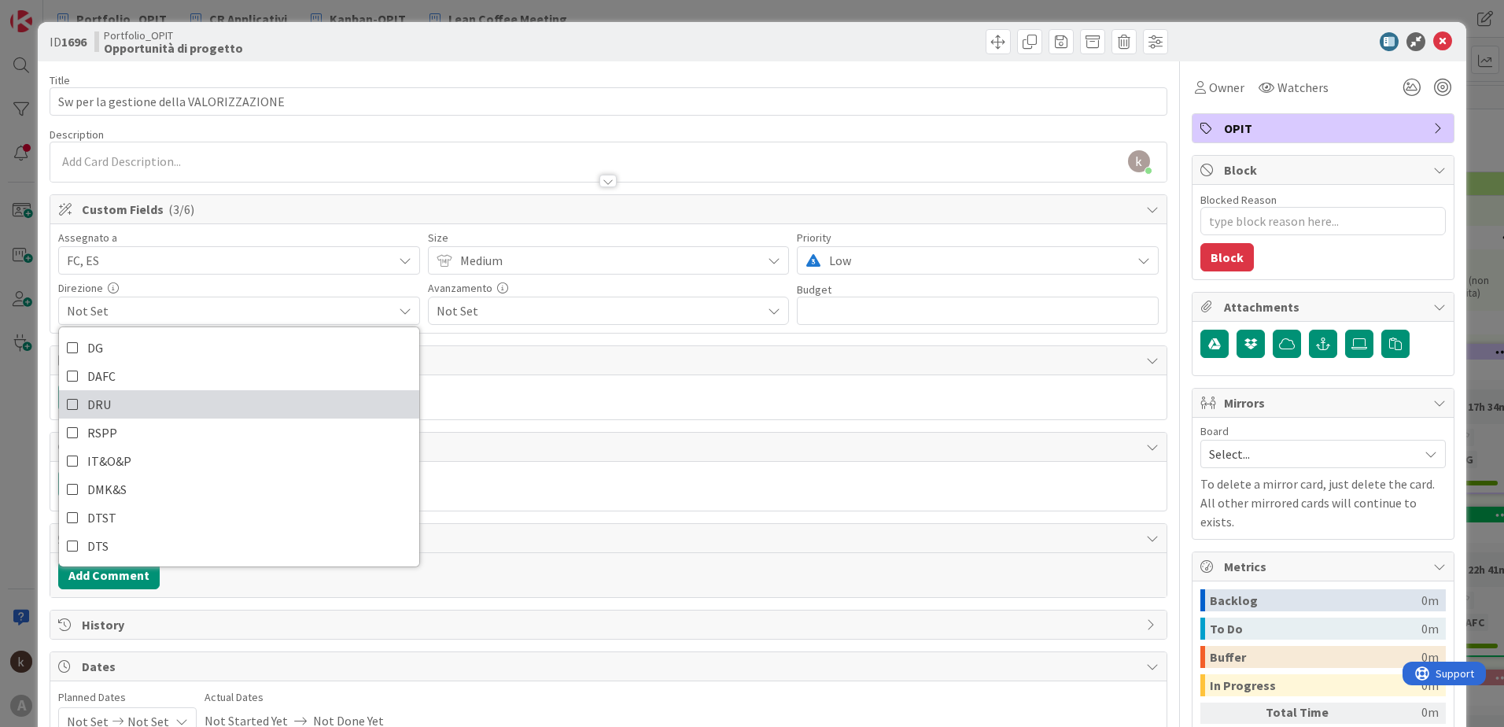
click at [205, 400] on link "DRU" at bounding box center [239, 404] width 360 height 28
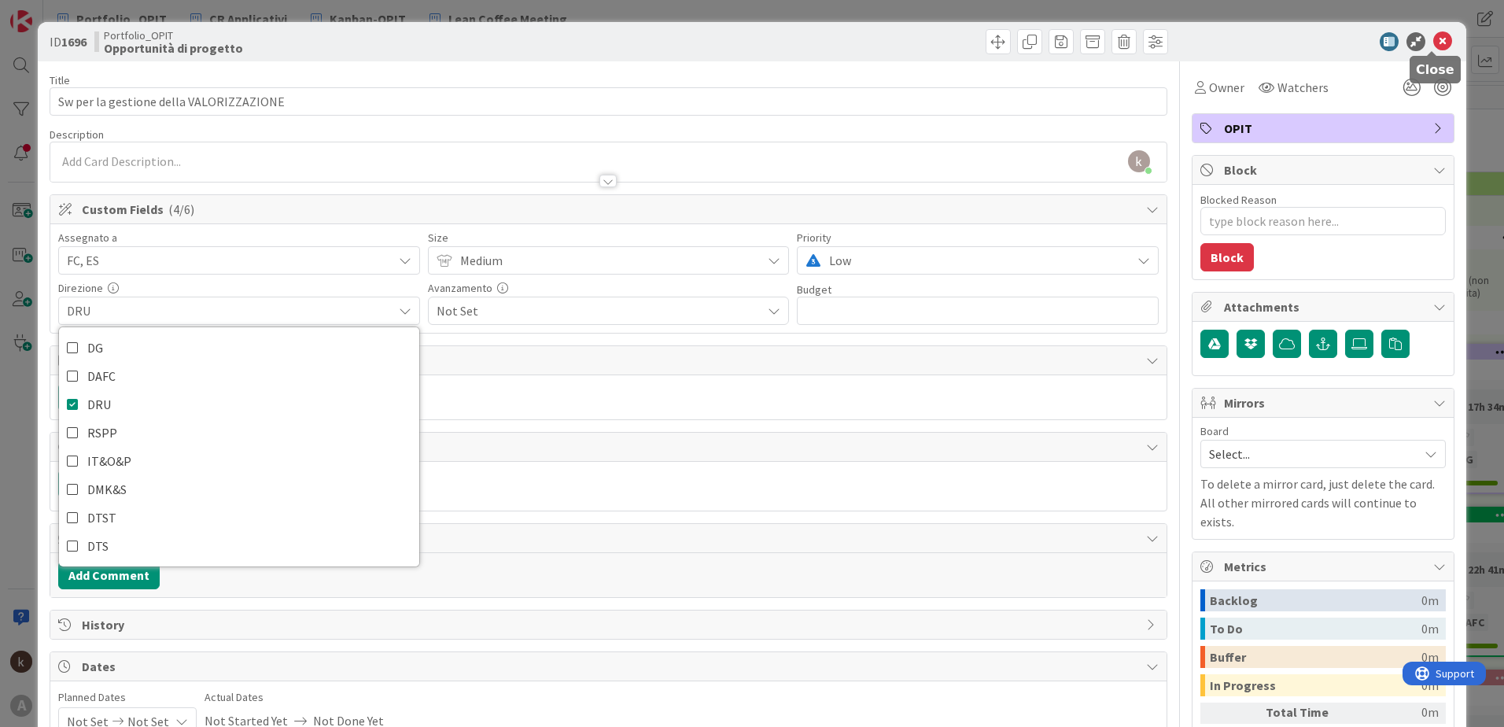
click at [1000, 46] on icon at bounding box center [1442, 41] width 19 height 19
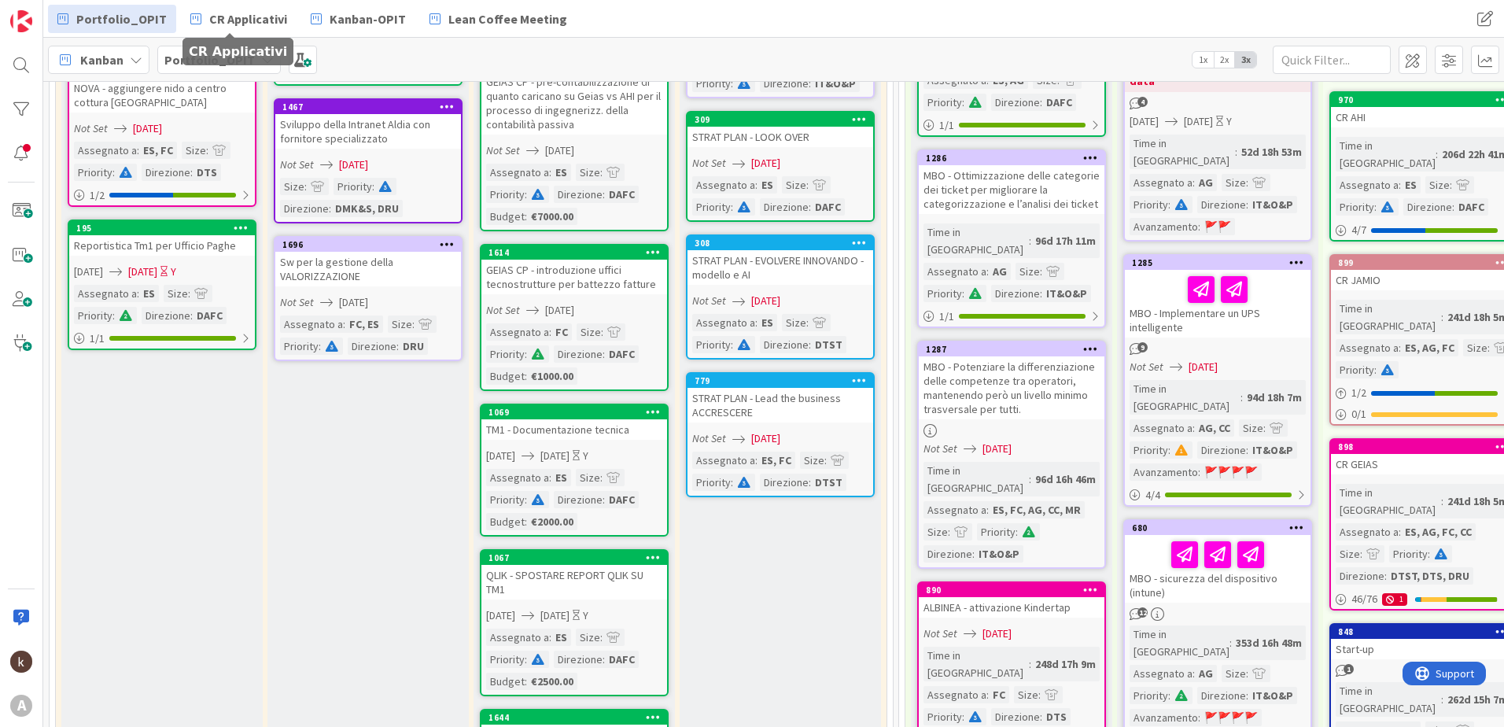
scroll to position [236, 0]
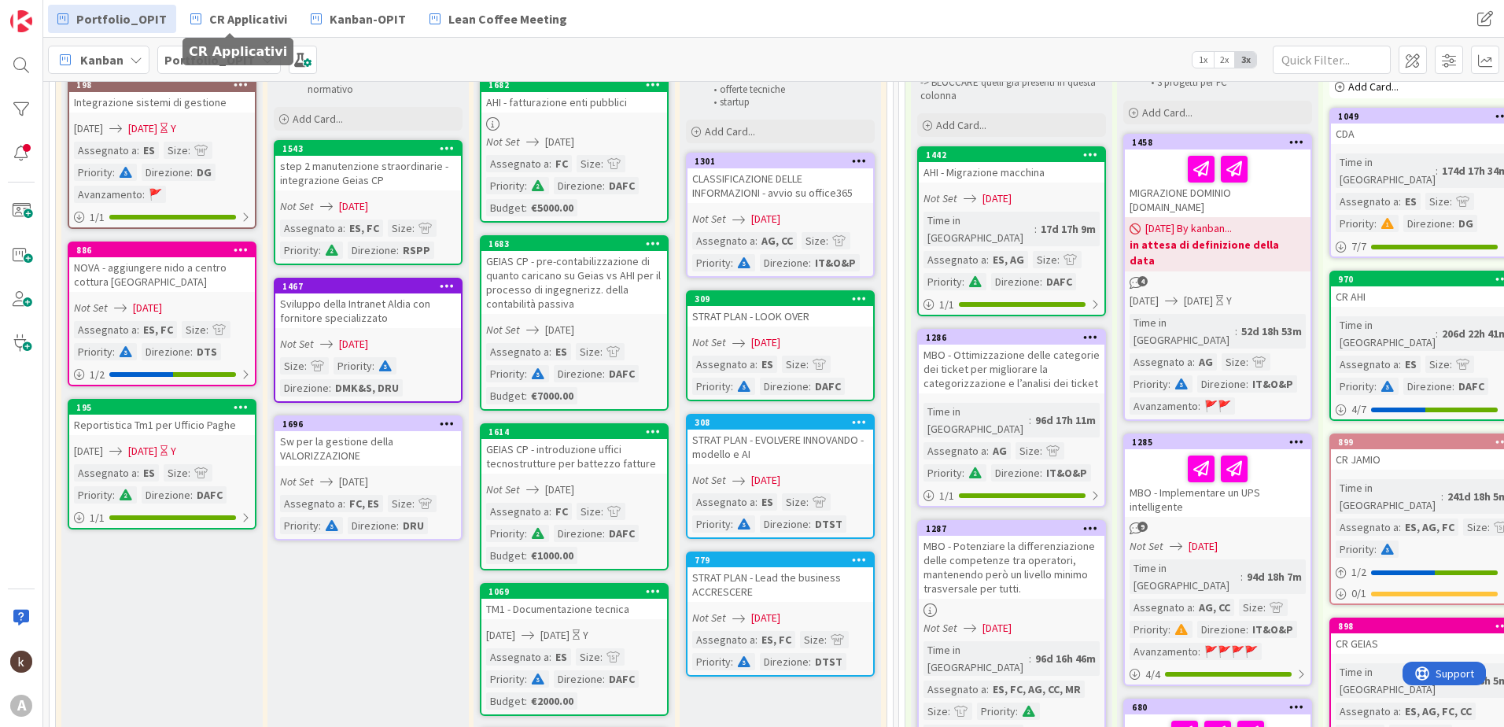
click at [1000, 65] on span "2x" at bounding box center [1224, 60] width 21 height 16
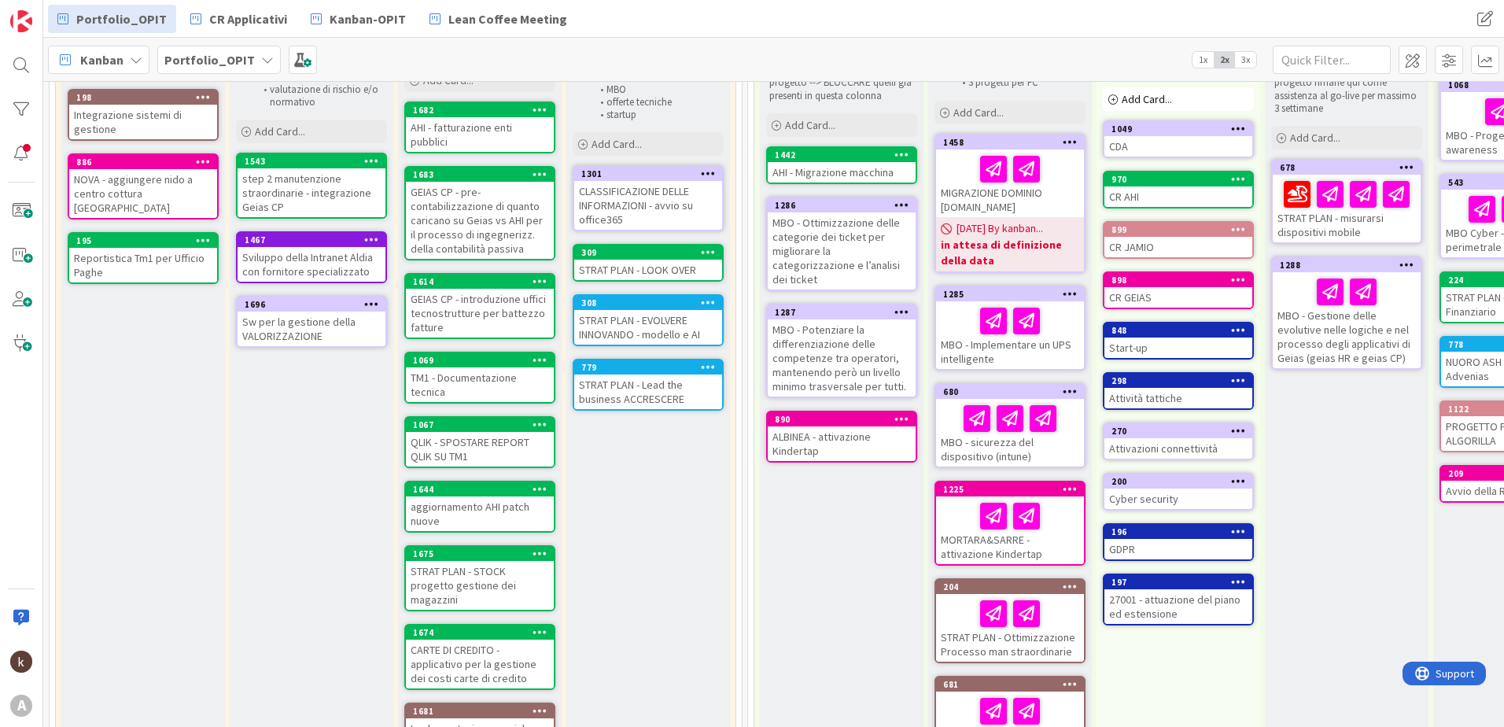
click at [1000, 60] on span "1x" at bounding box center [1203, 60] width 21 height 16
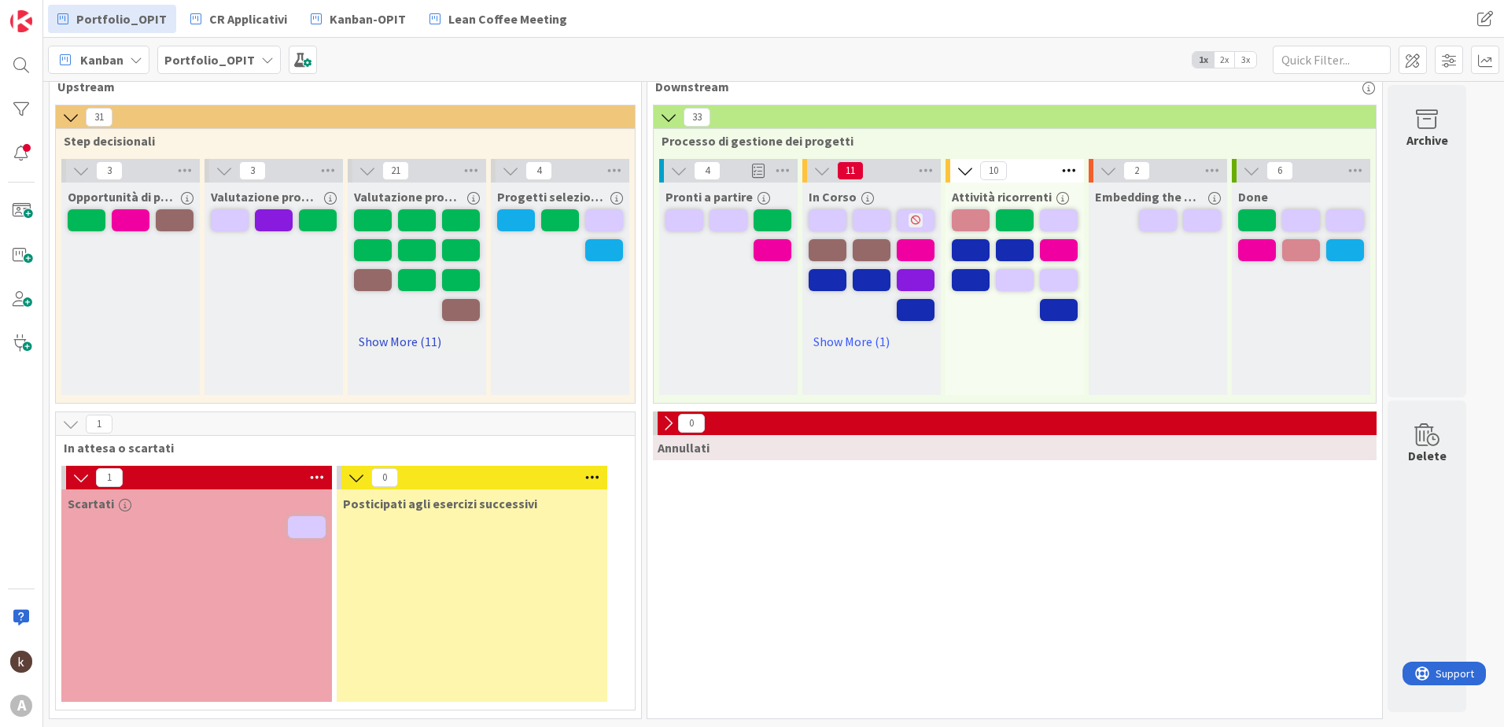
click at [386, 349] on link "Show More (11)" at bounding box center [417, 341] width 126 height 25
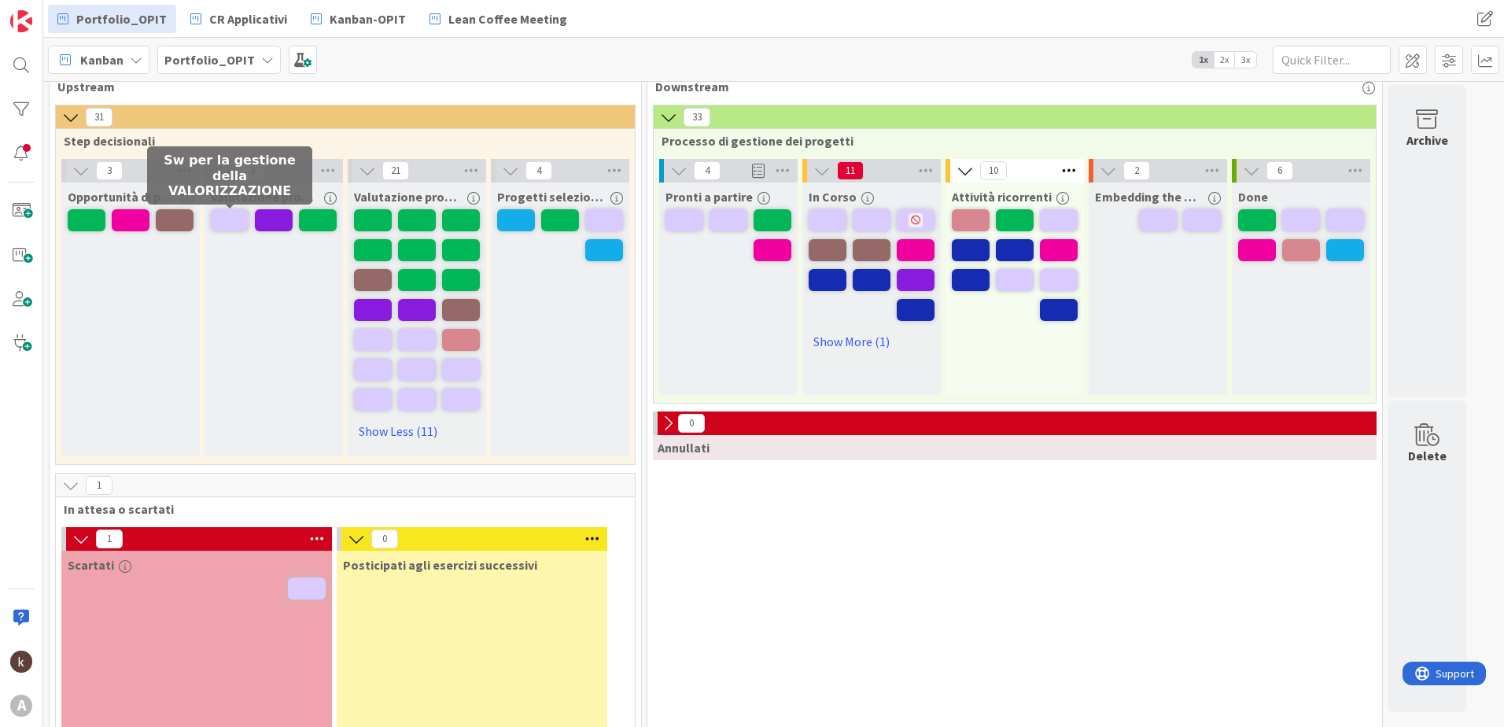
click at [231, 221] on span at bounding box center [230, 220] width 38 height 22
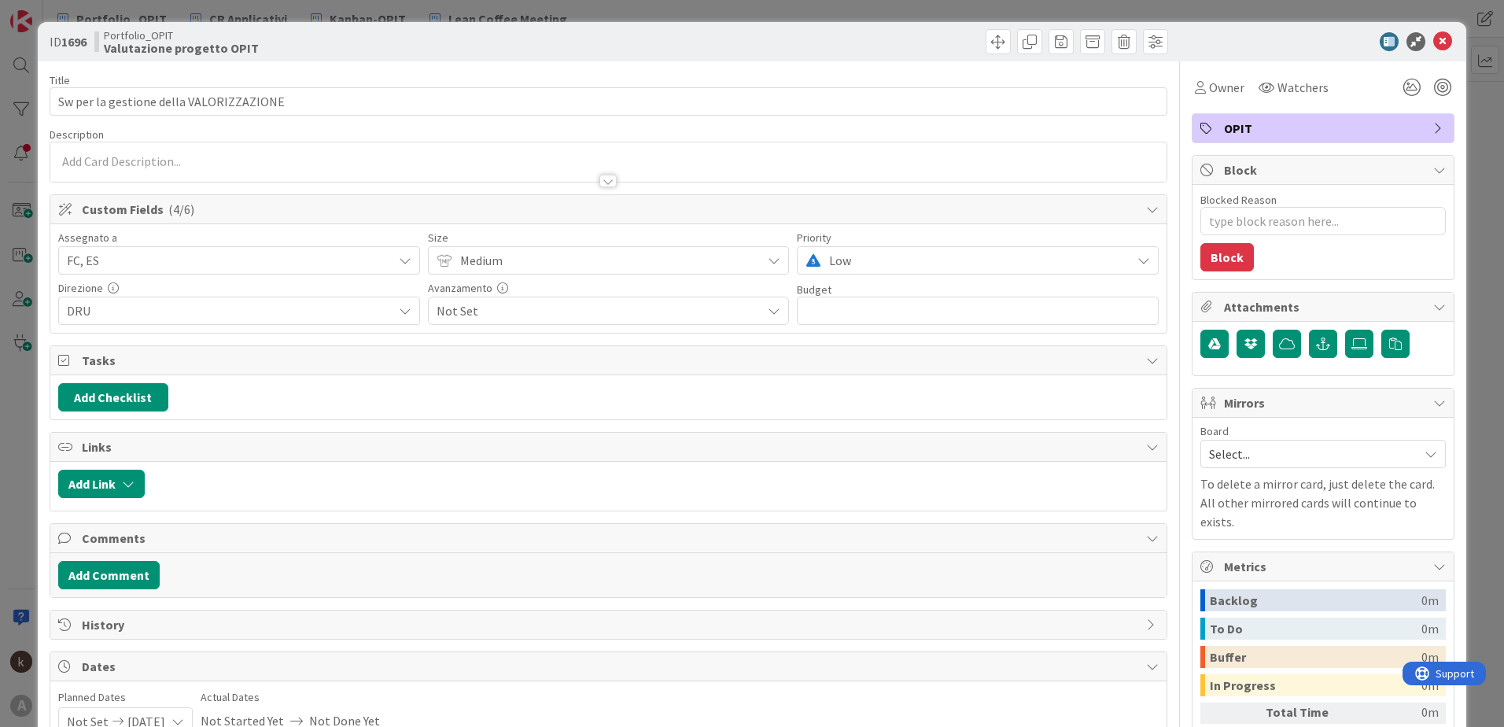
click at [1000, 127] on span "OPIT" at bounding box center [1324, 128] width 201 height 19
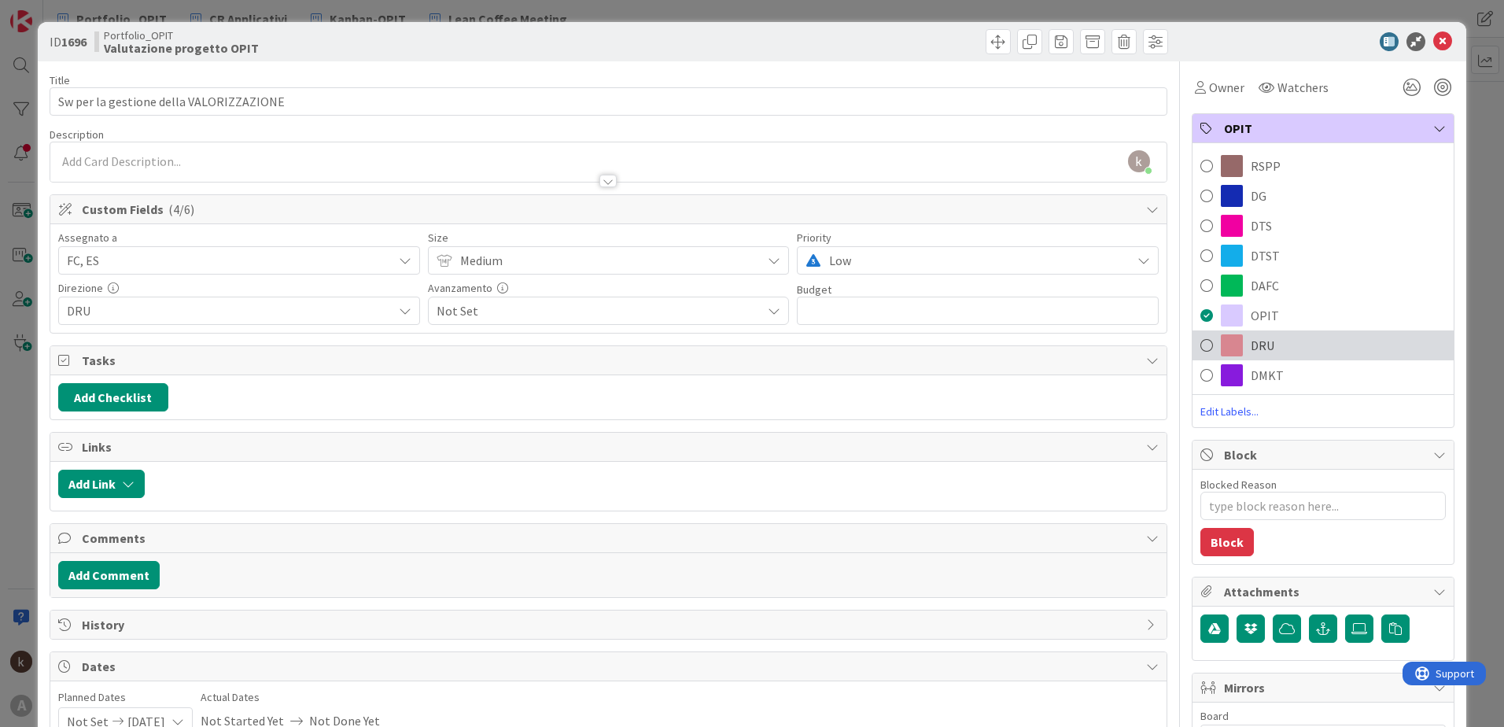
click at [1000, 349] on span at bounding box center [1207, 346] width 13 height 24
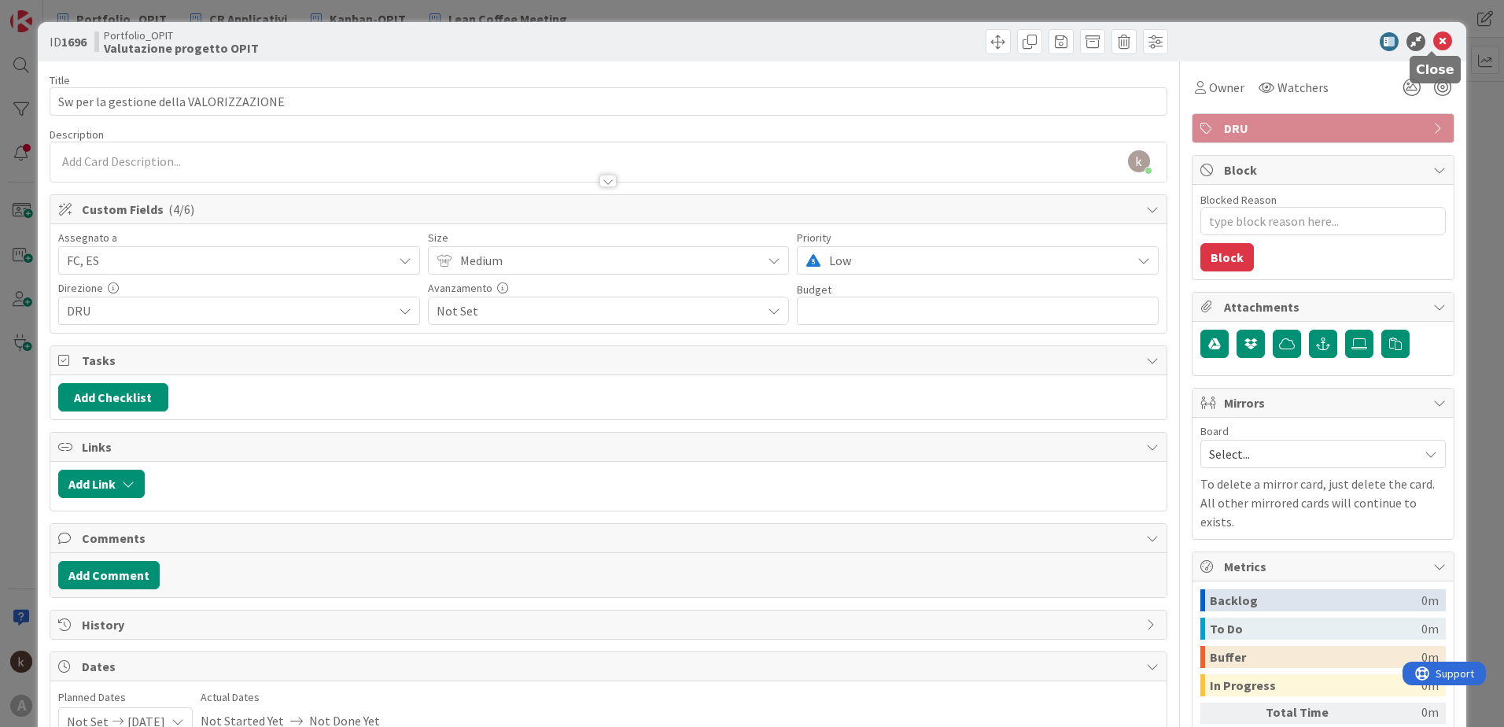
click at [1000, 44] on icon at bounding box center [1442, 41] width 19 height 19
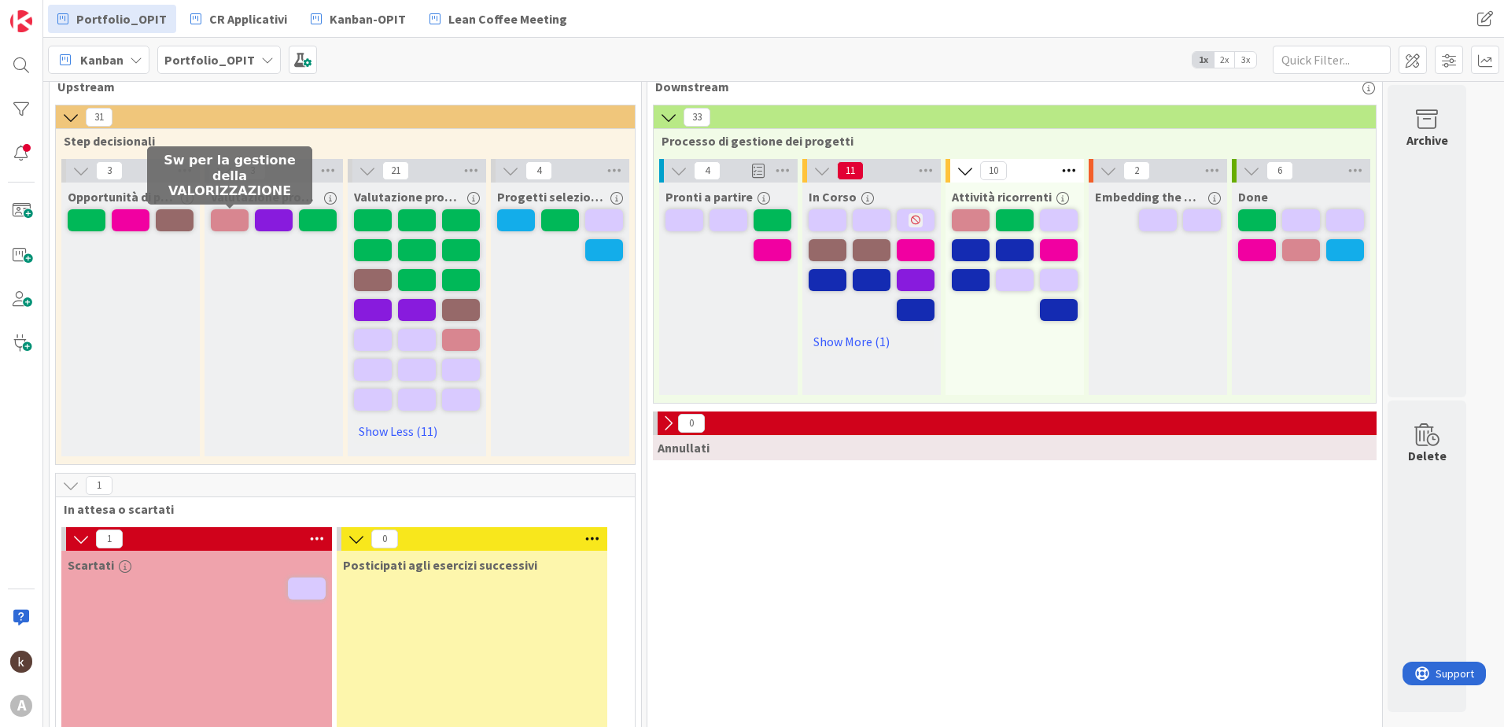
scroll to position [23, 0]
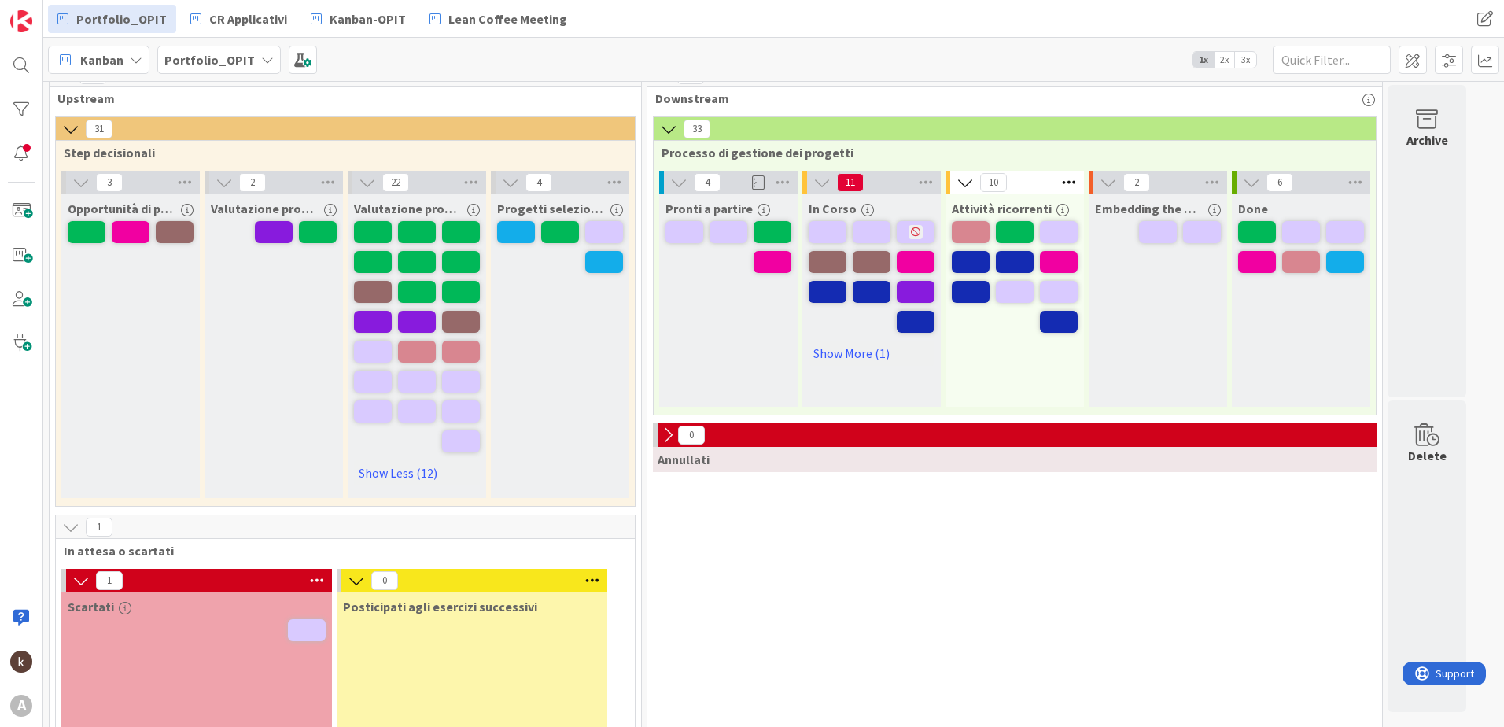
click at [1000, 61] on span "3x" at bounding box center [1245, 60] width 21 height 16
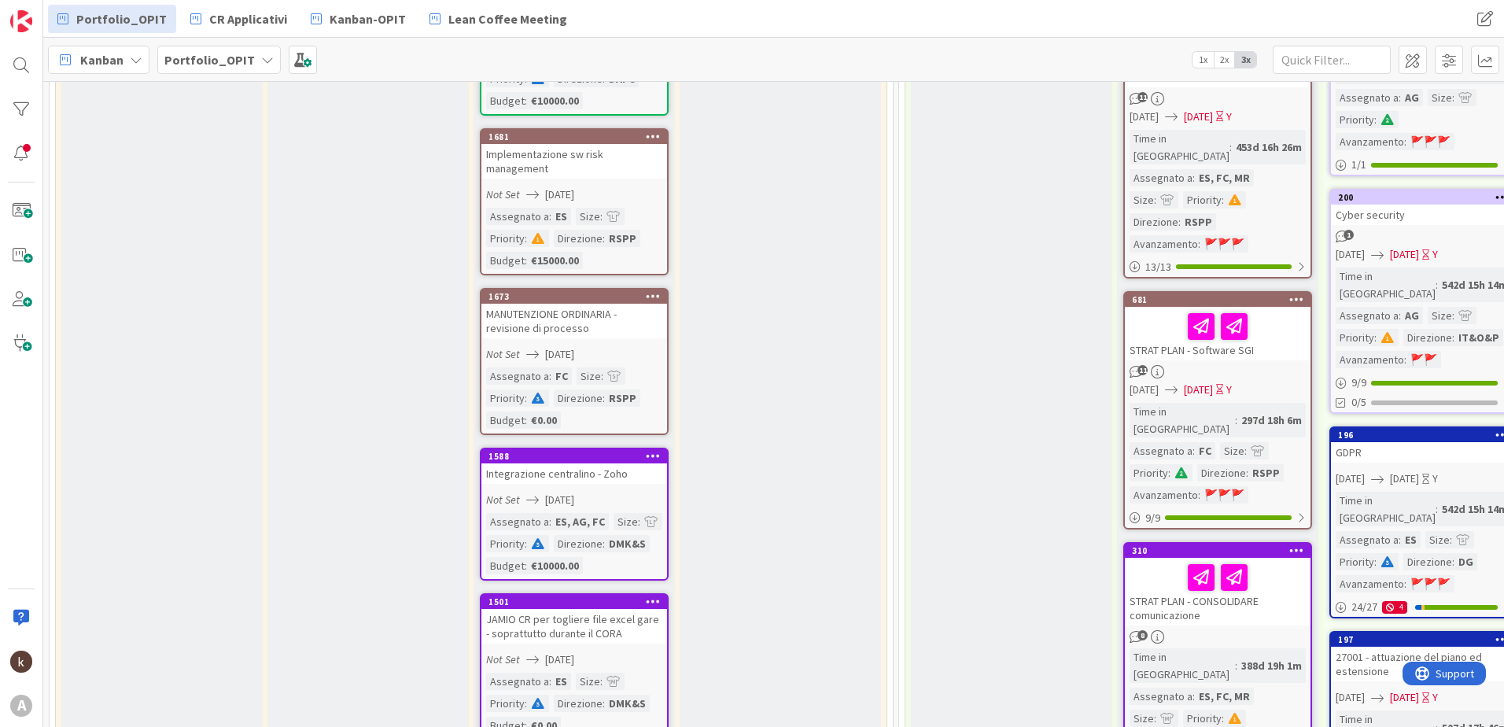
scroll to position [1832, 0]
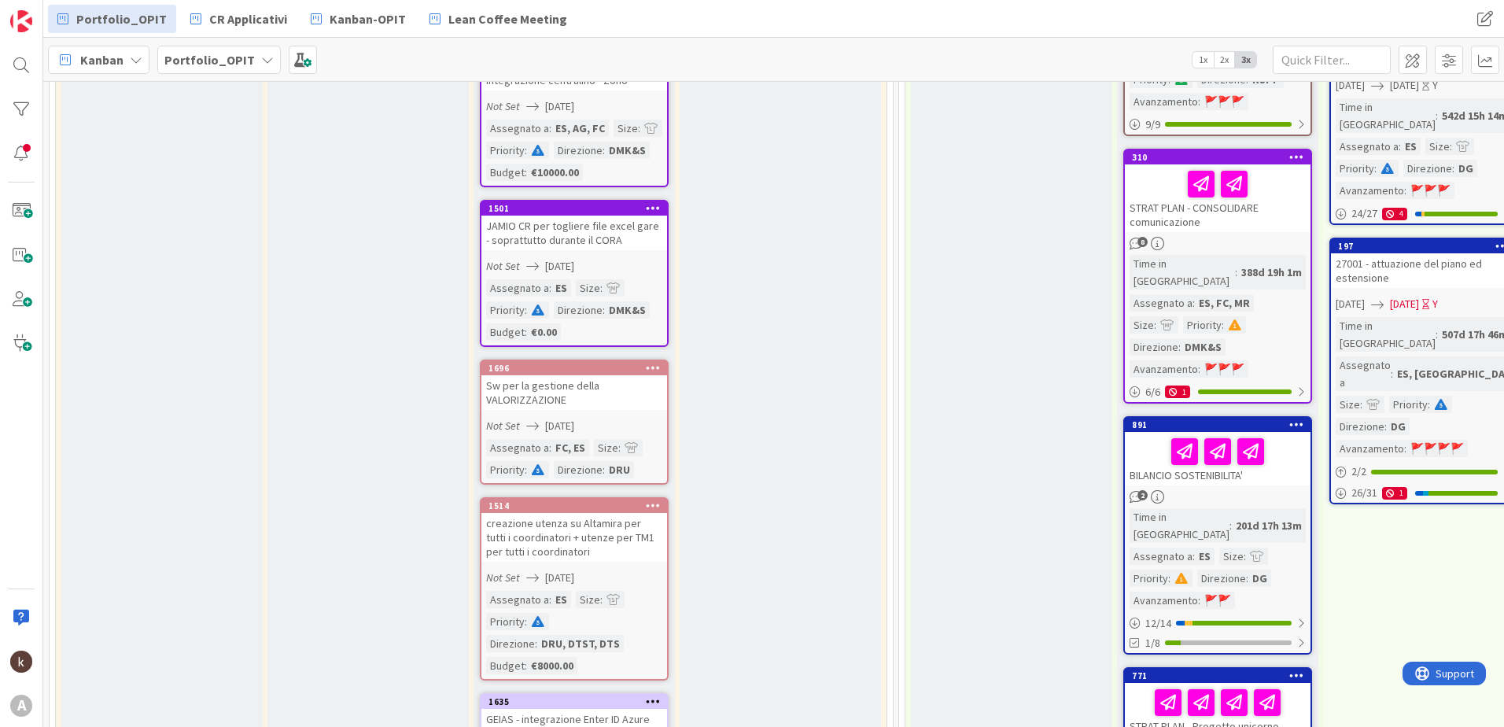
click at [628, 386] on div "Sw per la gestione della VALORIZZAZIONE" at bounding box center [574, 392] width 186 height 35
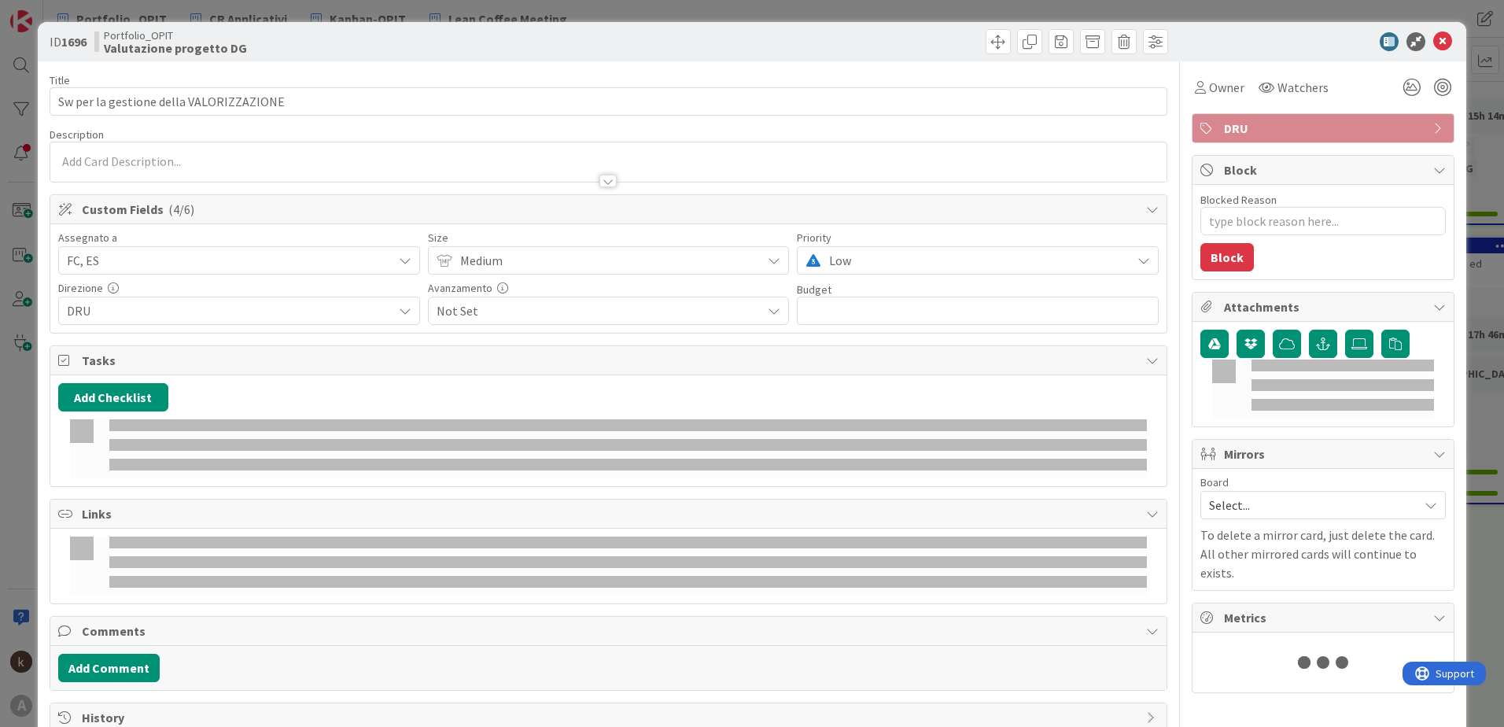
type textarea "x"
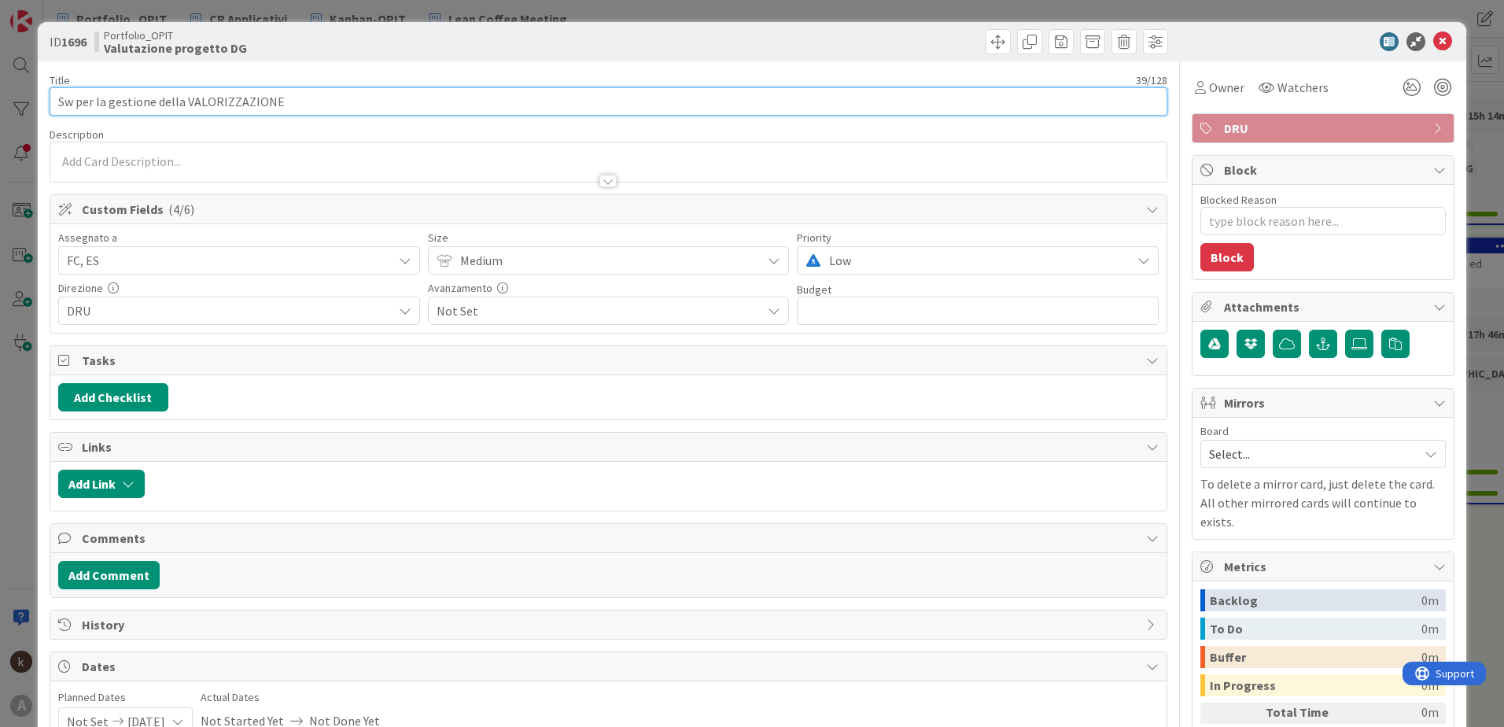
click at [312, 109] on input "Sw per la gestione della VALORIZZAZIONE" at bounding box center [609, 101] width 1118 height 28
type input "Sw per la gestione della VALORIZZAZIONE de"
type textarea "x"
type input "Sw per la gestione della VALORIZZAZIONE delle"
type textarea "x"
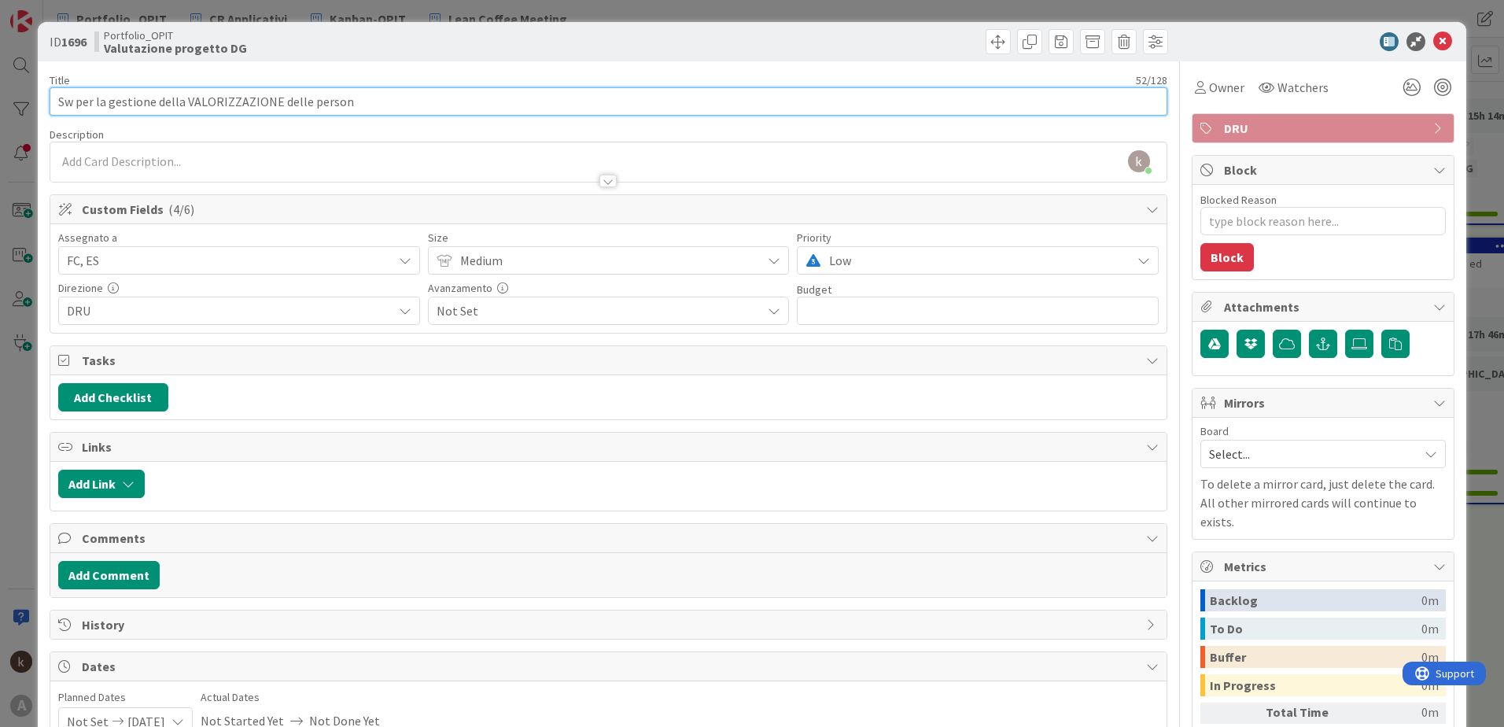
type input "Sw per la gestione della VALORIZZAZIONE delle persone"
type textarea "x"
type input "Sw per la gestione della VALORIZZAZIONE delle persone"
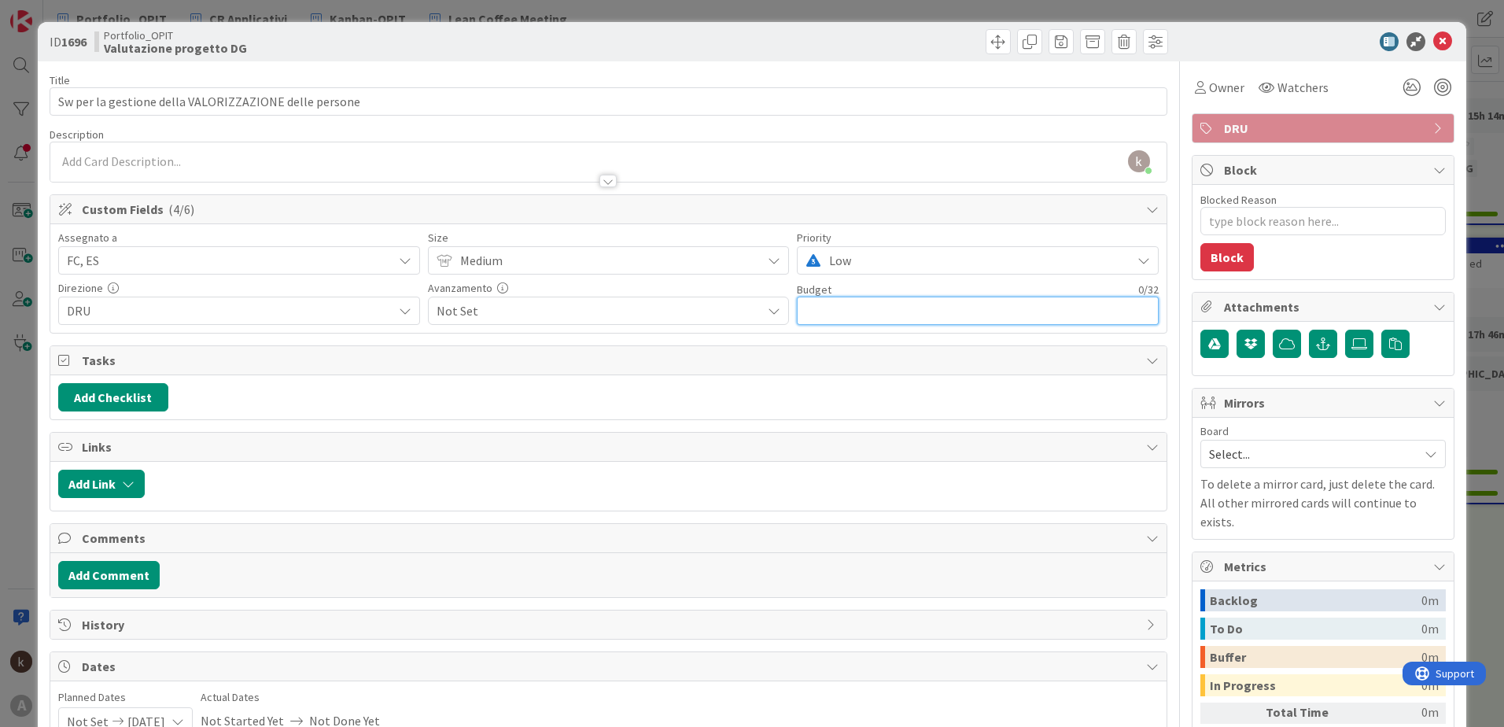
click at [1000, 303] on input "text" at bounding box center [978, 311] width 362 height 28
type input "20000"
type textarea "x"
type input "€20000.00"
click at [1000, 220] on div "Custom Fields ( 5/6 )" at bounding box center [608, 209] width 1116 height 29
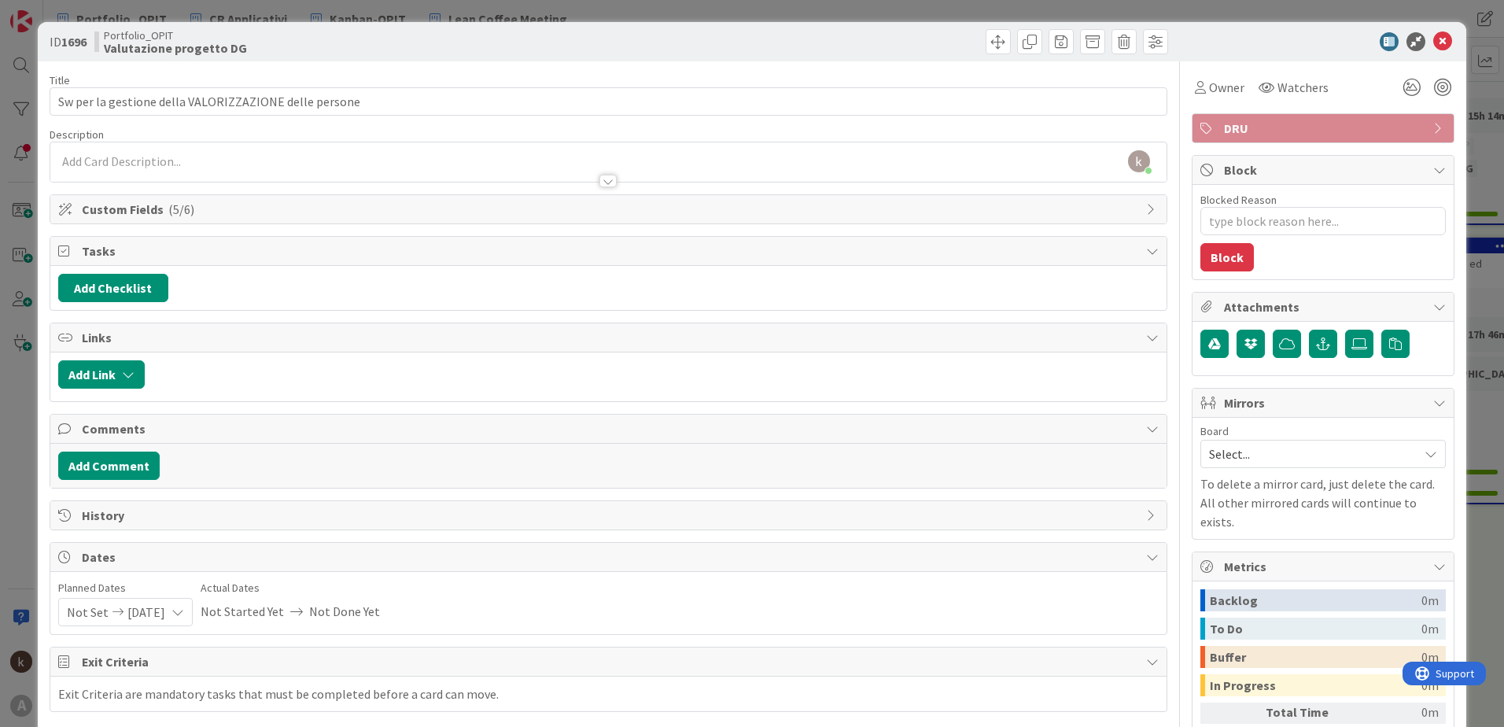
click at [1000, 220] on div "Custom Fields ( 5/6 )" at bounding box center [608, 209] width 1116 height 28
type textarea "x"
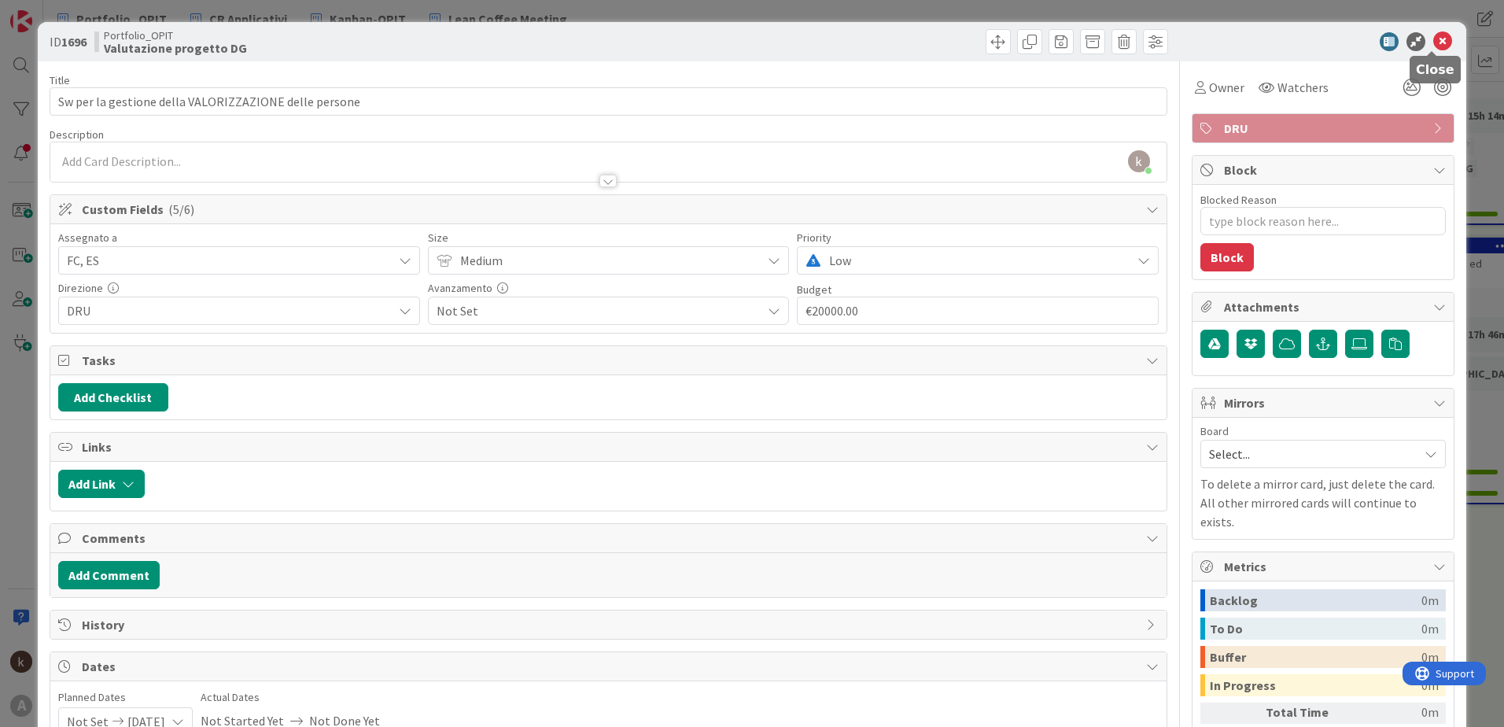
click at [1000, 43] on icon at bounding box center [1442, 41] width 19 height 19
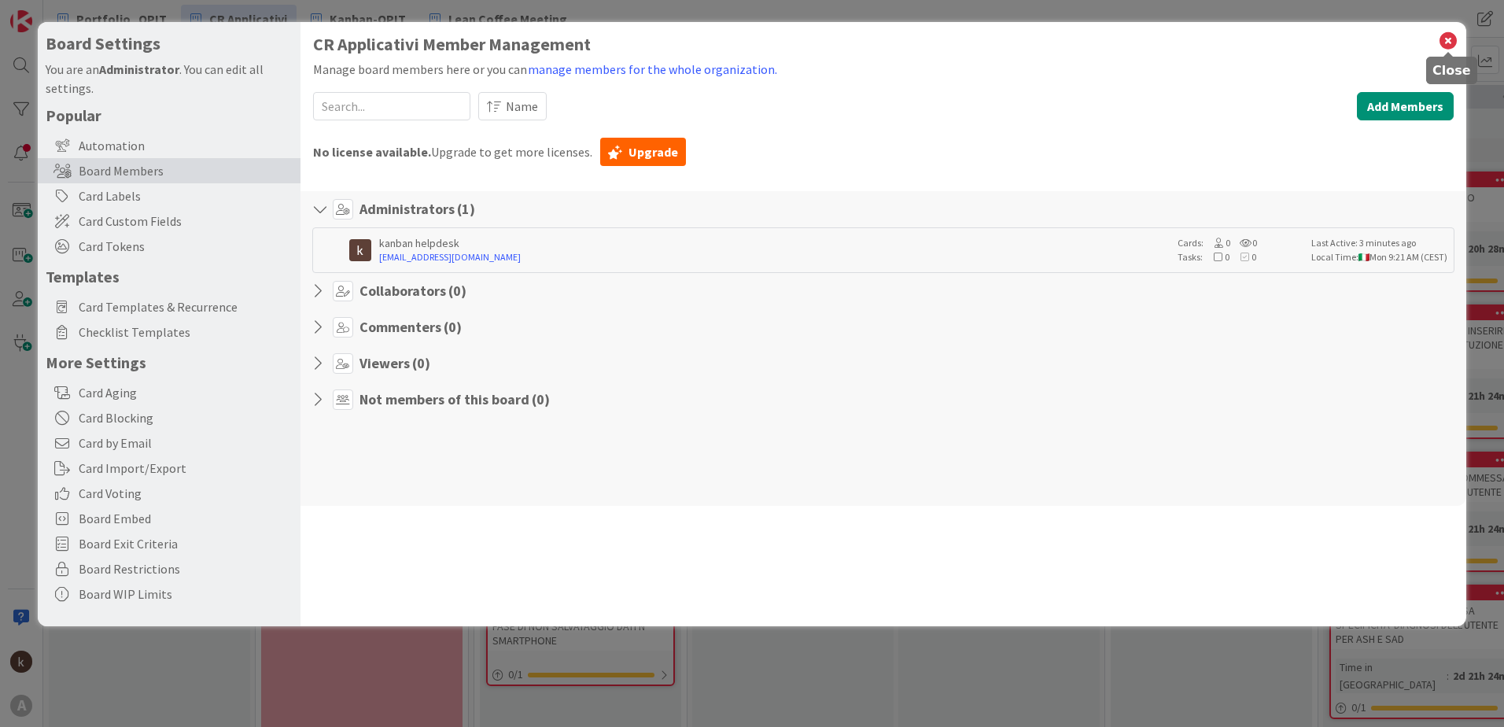
click at [1441, 38] on icon at bounding box center [1448, 41] width 20 height 22
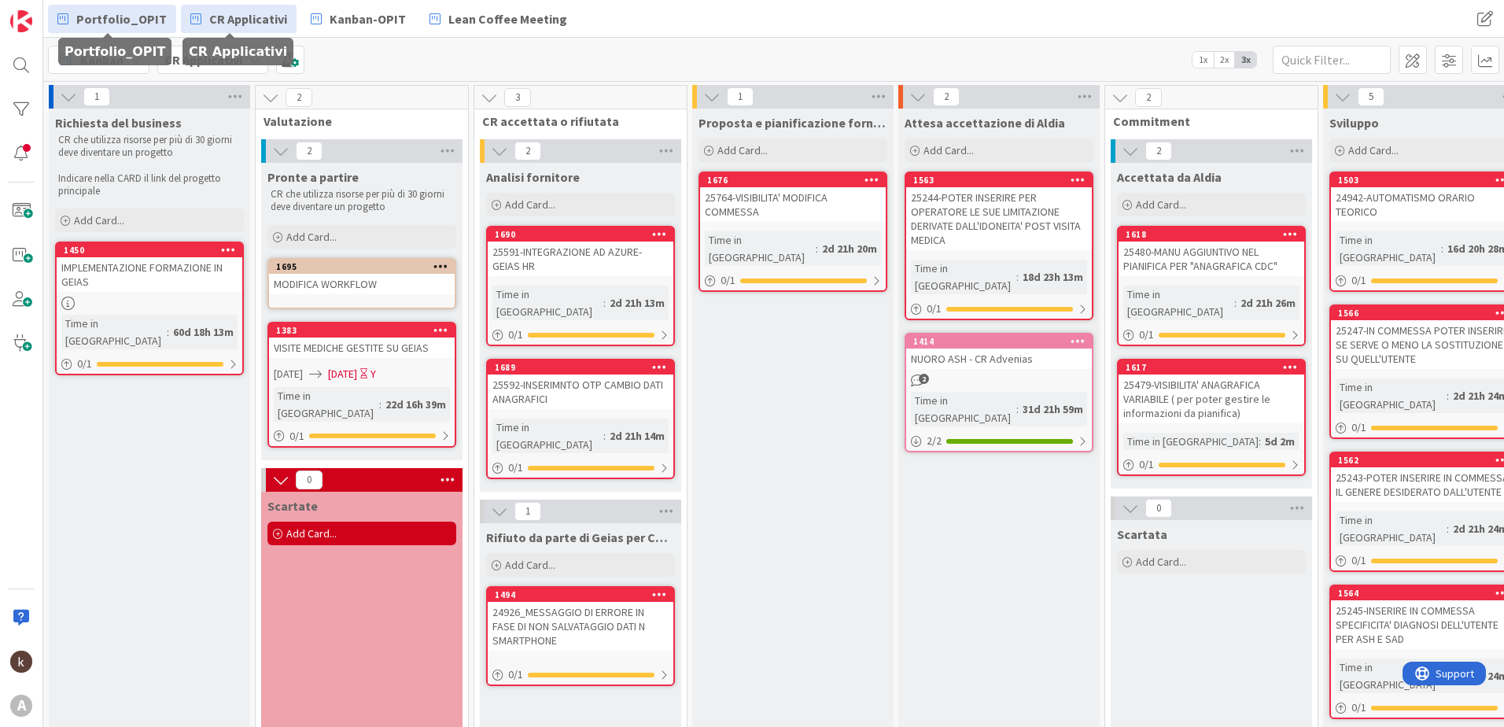
click at [113, 17] on span "Portfolio_OPIT" at bounding box center [121, 18] width 90 height 19
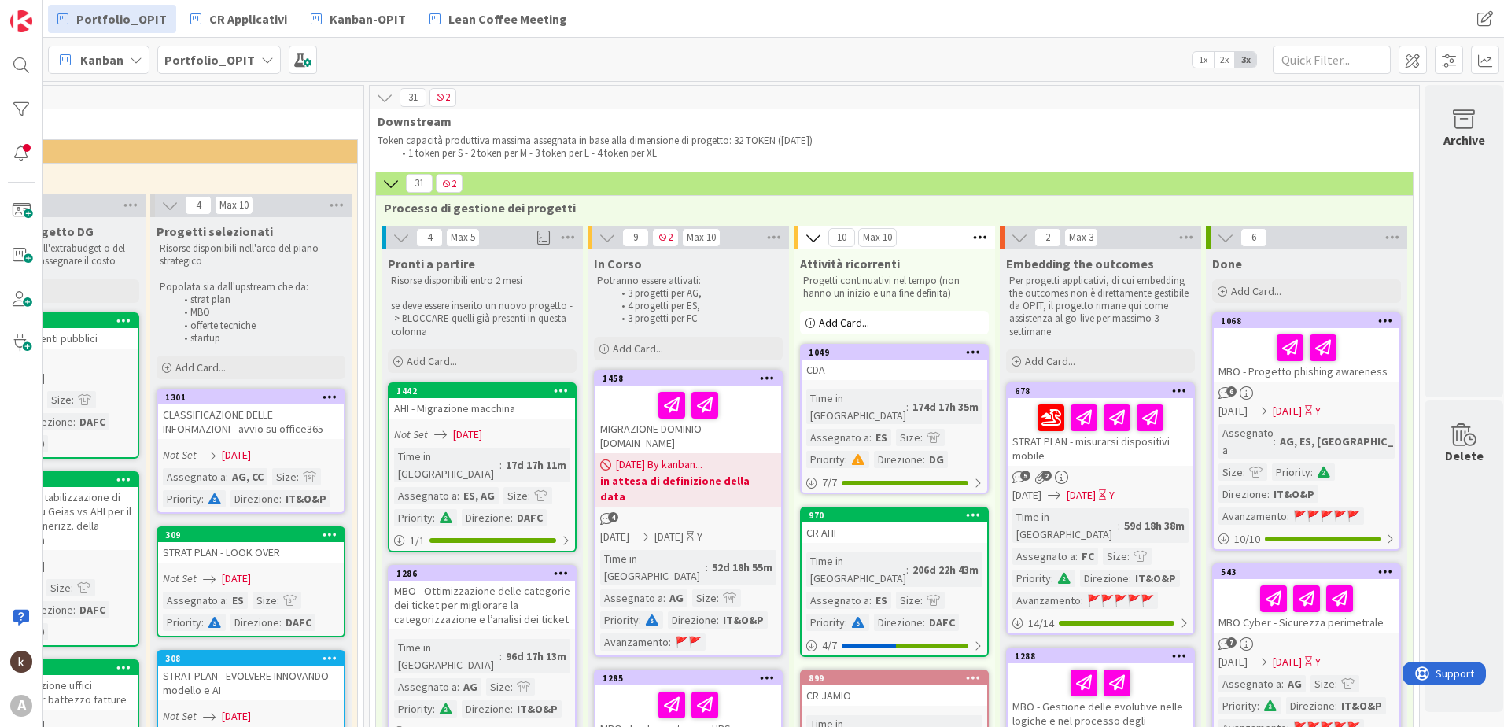
scroll to position [0, 530]
click at [1405, 56] on span at bounding box center [1413, 60] width 28 height 28
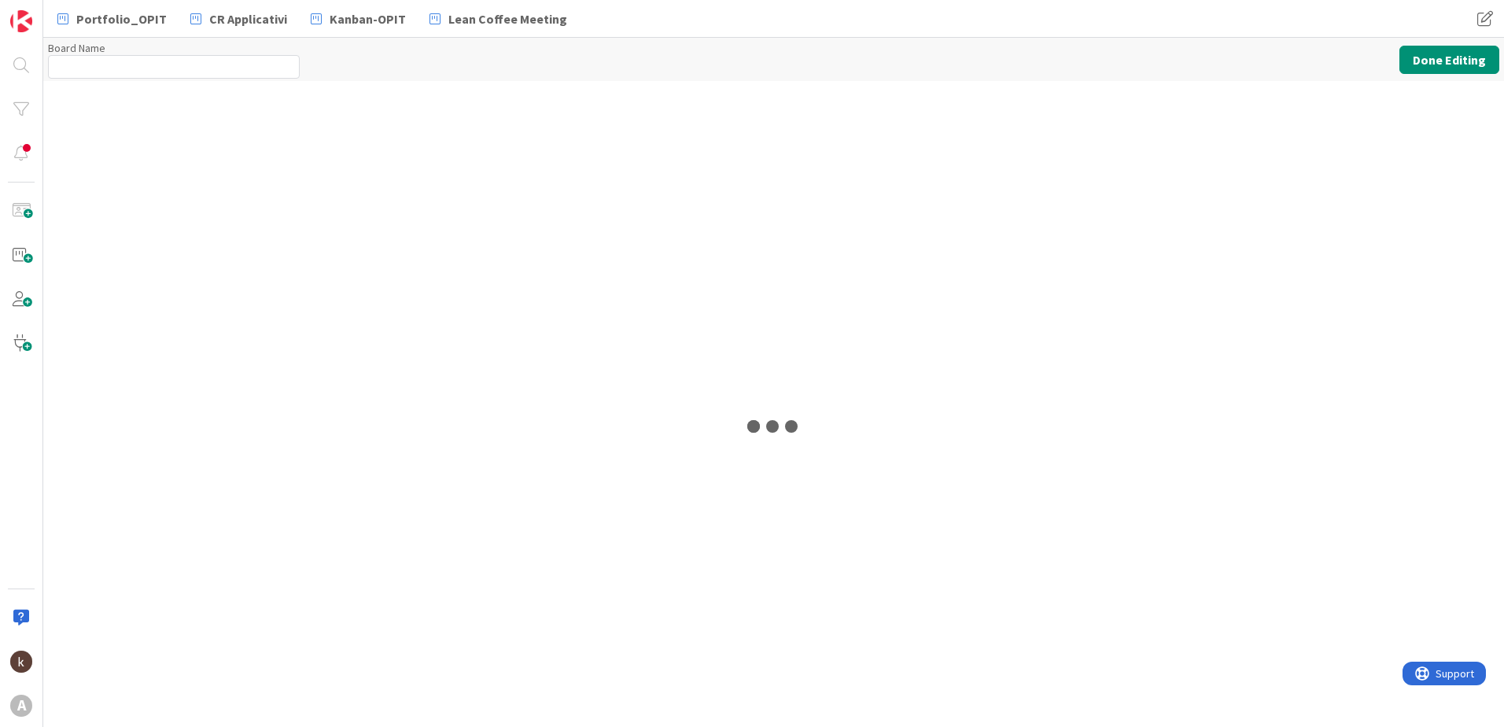
type input "Portfolio_OPIT"
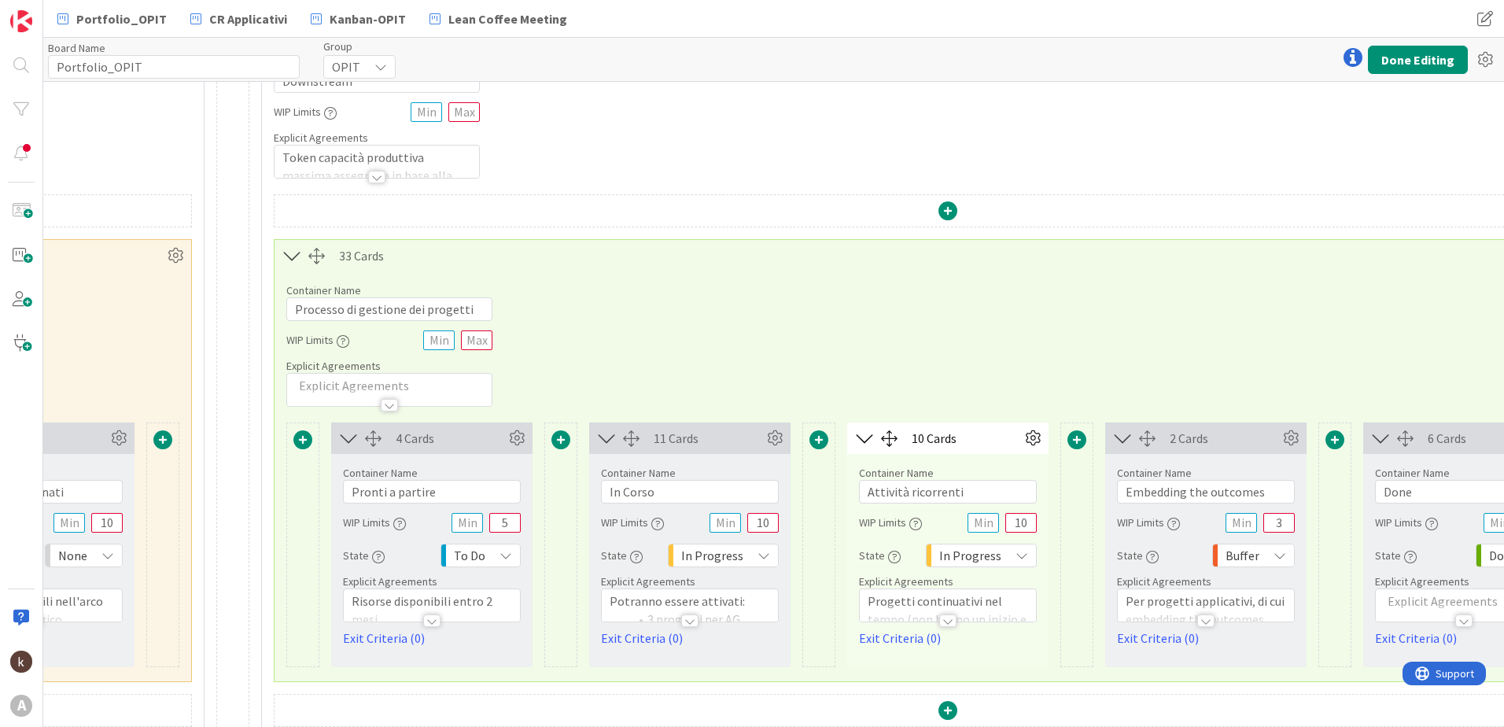
scroll to position [79, 1035]
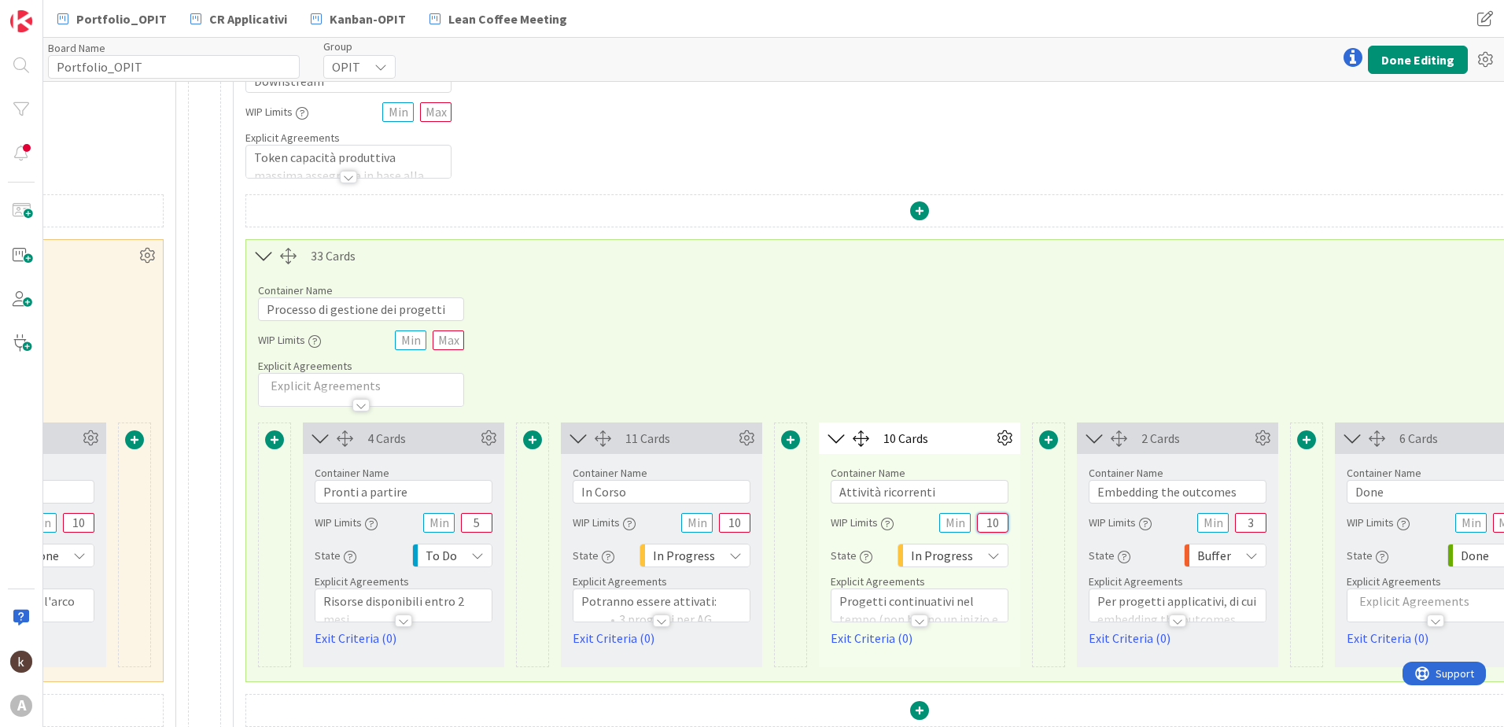
drag, startPoint x: 983, startPoint y: 520, endPoint x: 996, endPoint y: 521, distance: 12.6
click at [996, 521] on input "10" at bounding box center [992, 523] width 31 height 20
type input "11"
click at [1389, 54] on button "Done Editing" at bounding box center [1418, 60] width 100 height 28
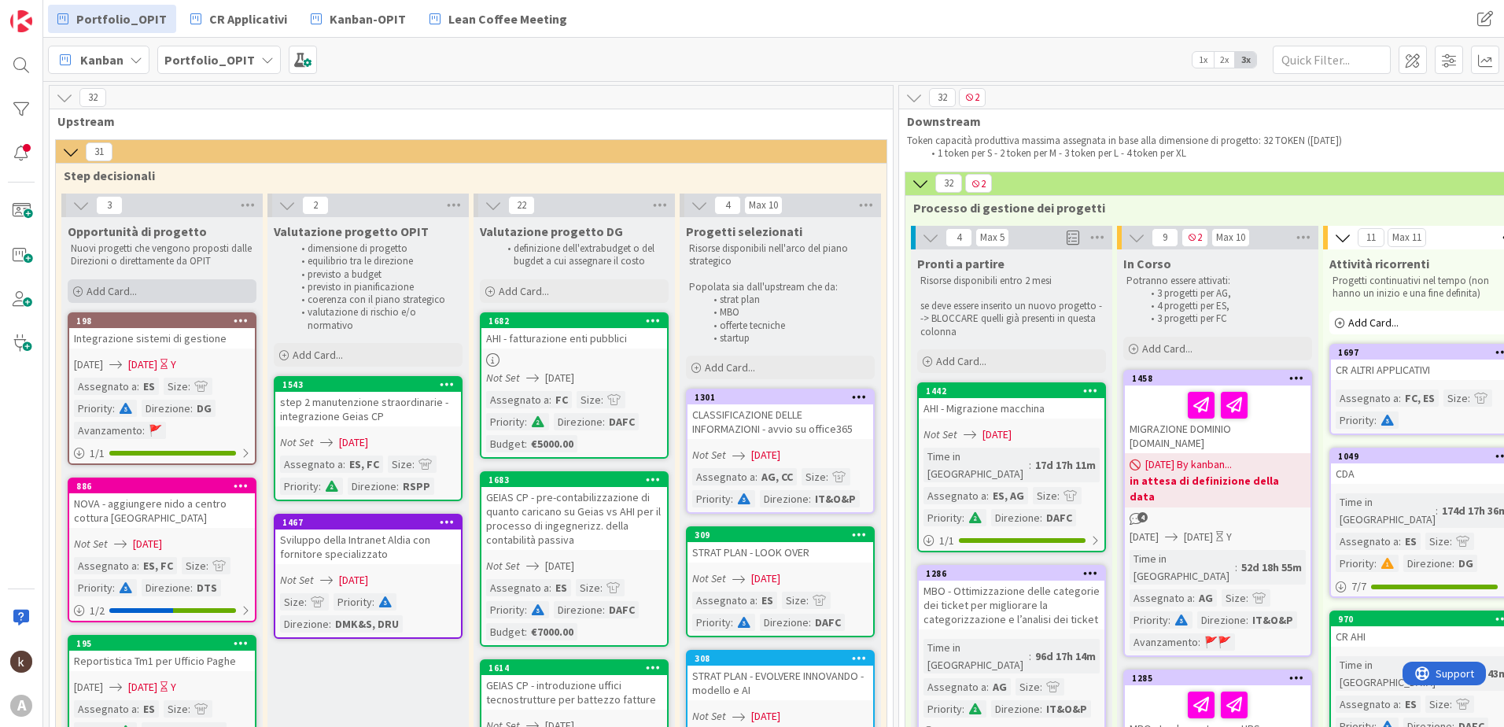
click at [137, 293] on div "Add Card..." at bounding box center [162, 291] width 189 height 24
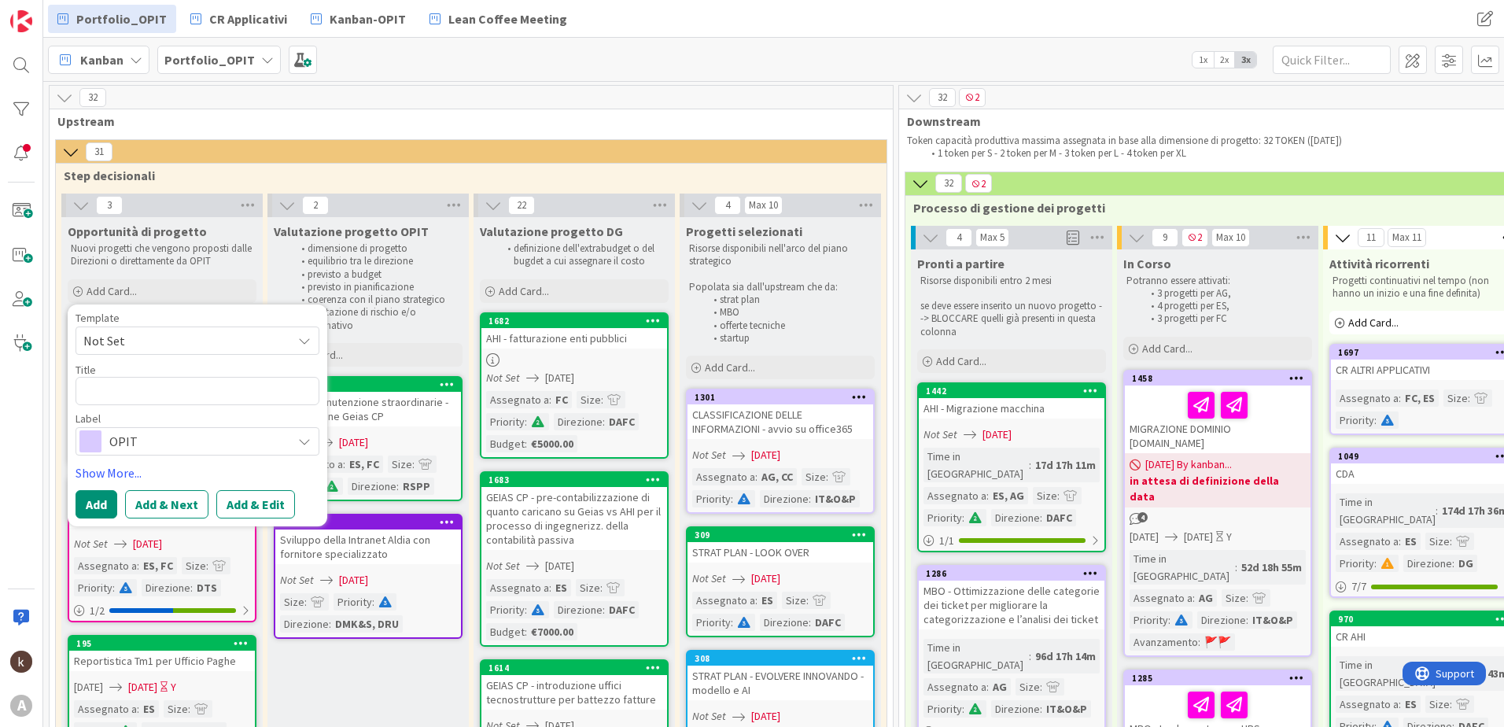
type textarea "x"
type textarea "B"
type textarea "x"
type textarea "BI"
type textarea "x"
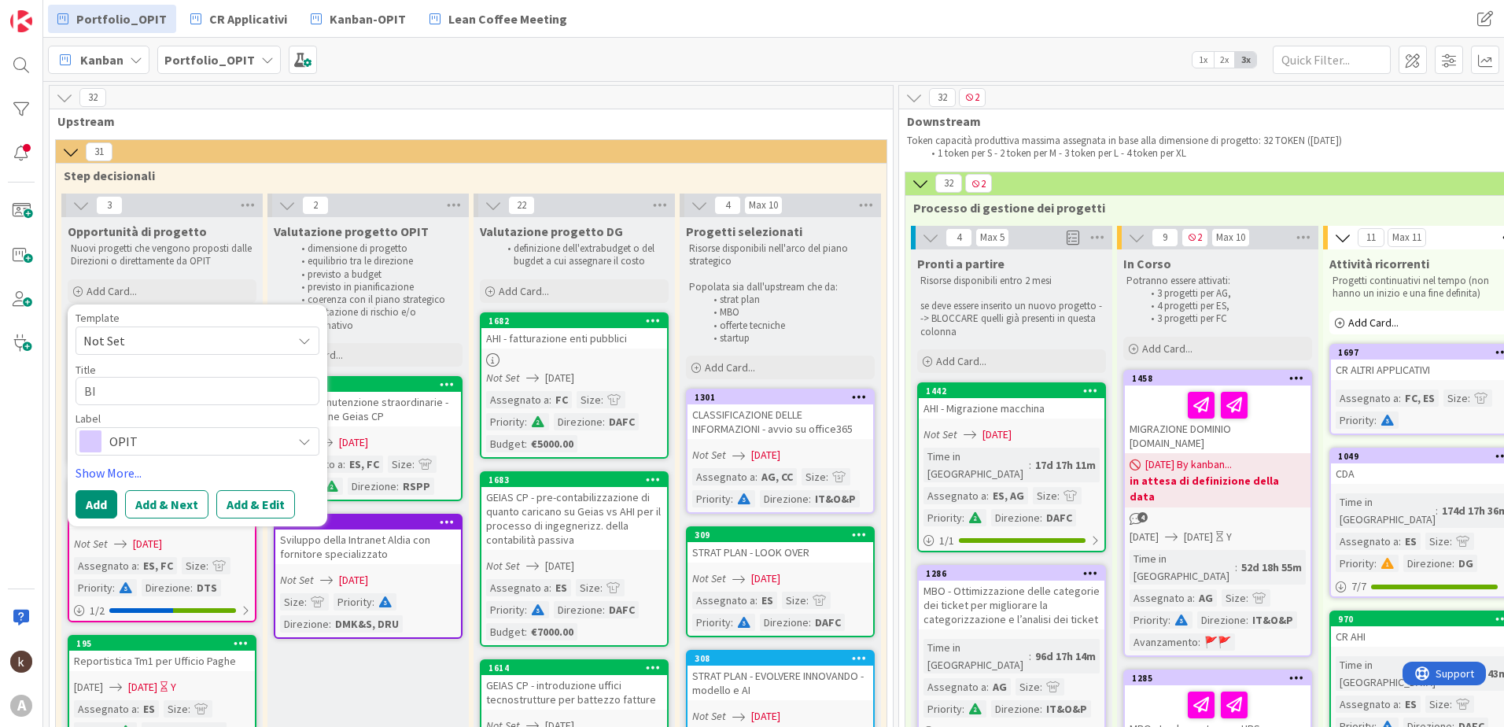
type textarea "BI"
type textarea "x"
type textarea "BI"
type textarea "x"
type textarea "B"
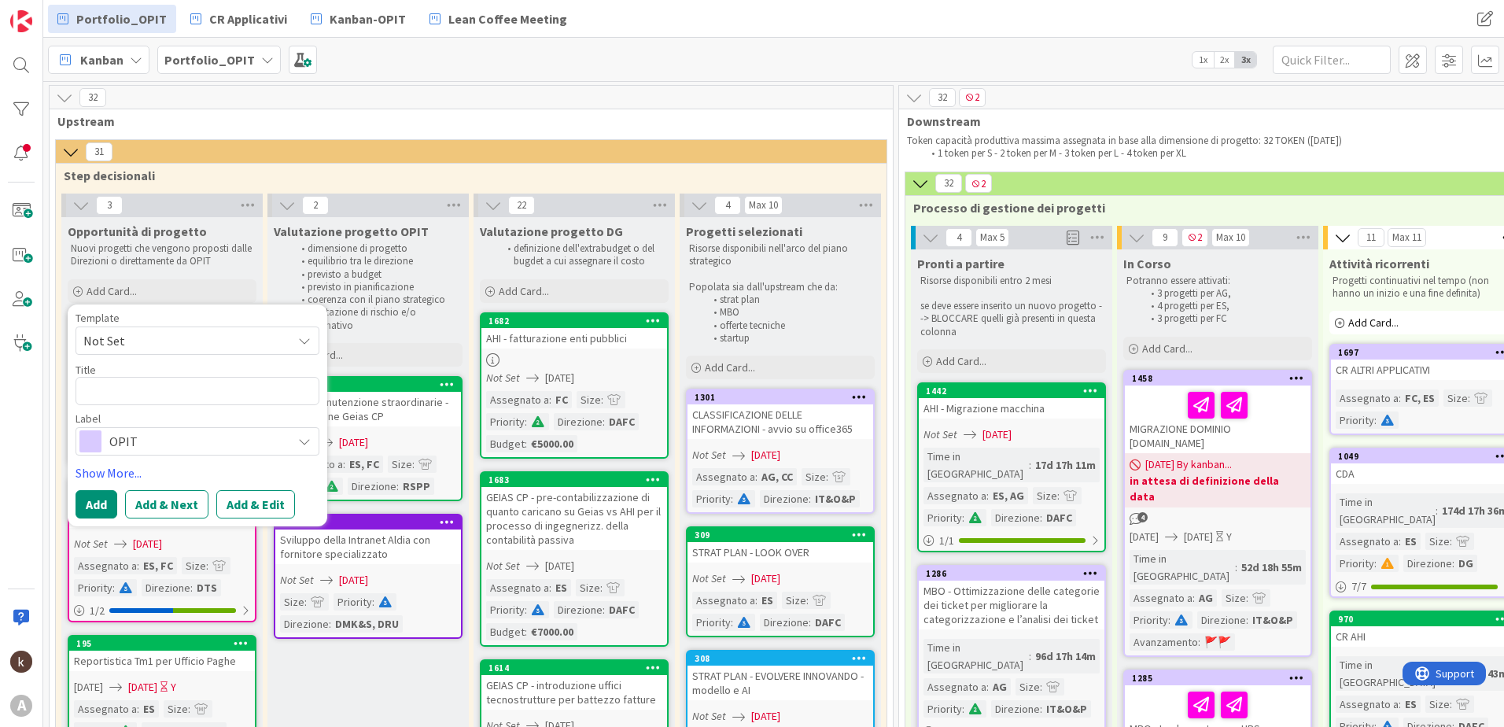
type textarea "x"
type textarea "A"
type textarea "x"
type textarea "I"
type textarea "x"
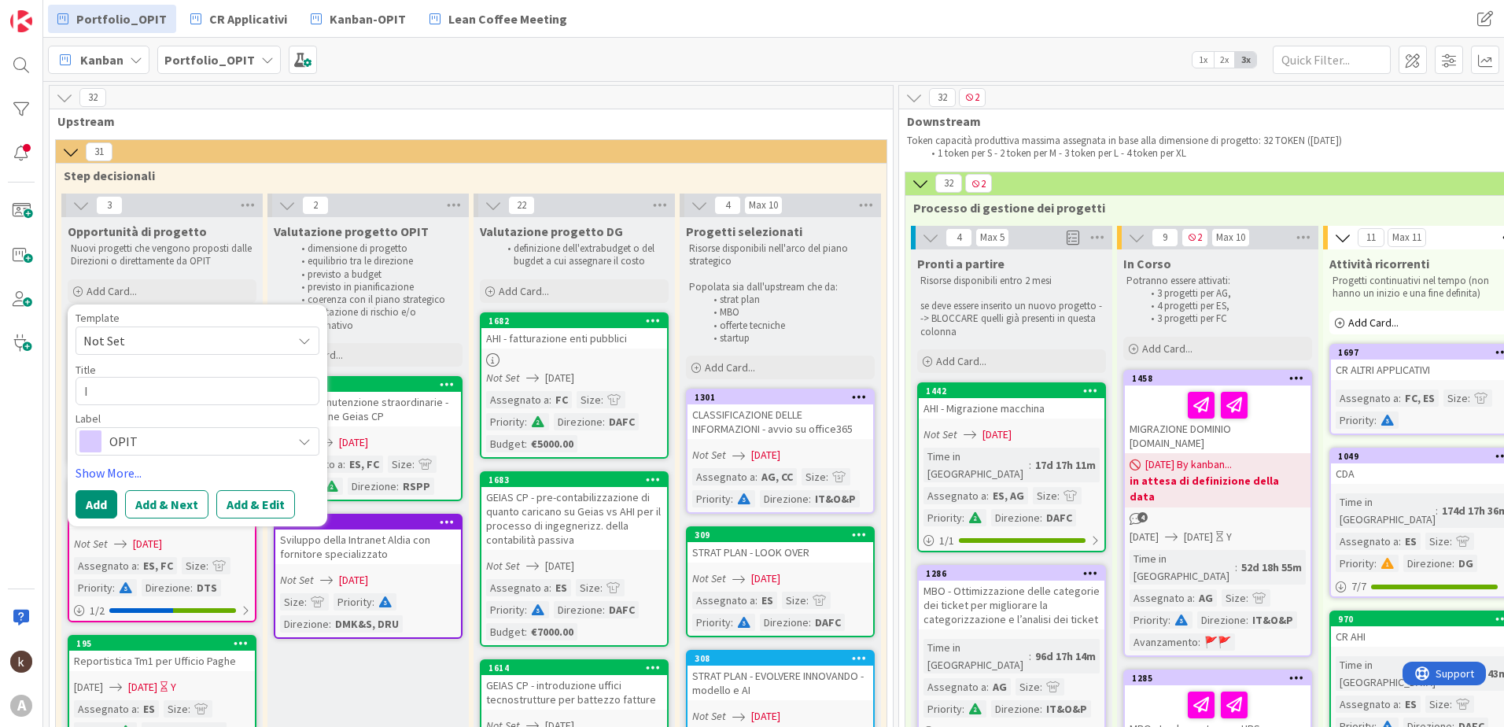
type textarea "IM"
type textarea "x"
type textarea "I"
type textarea "x"
type textarea "M"
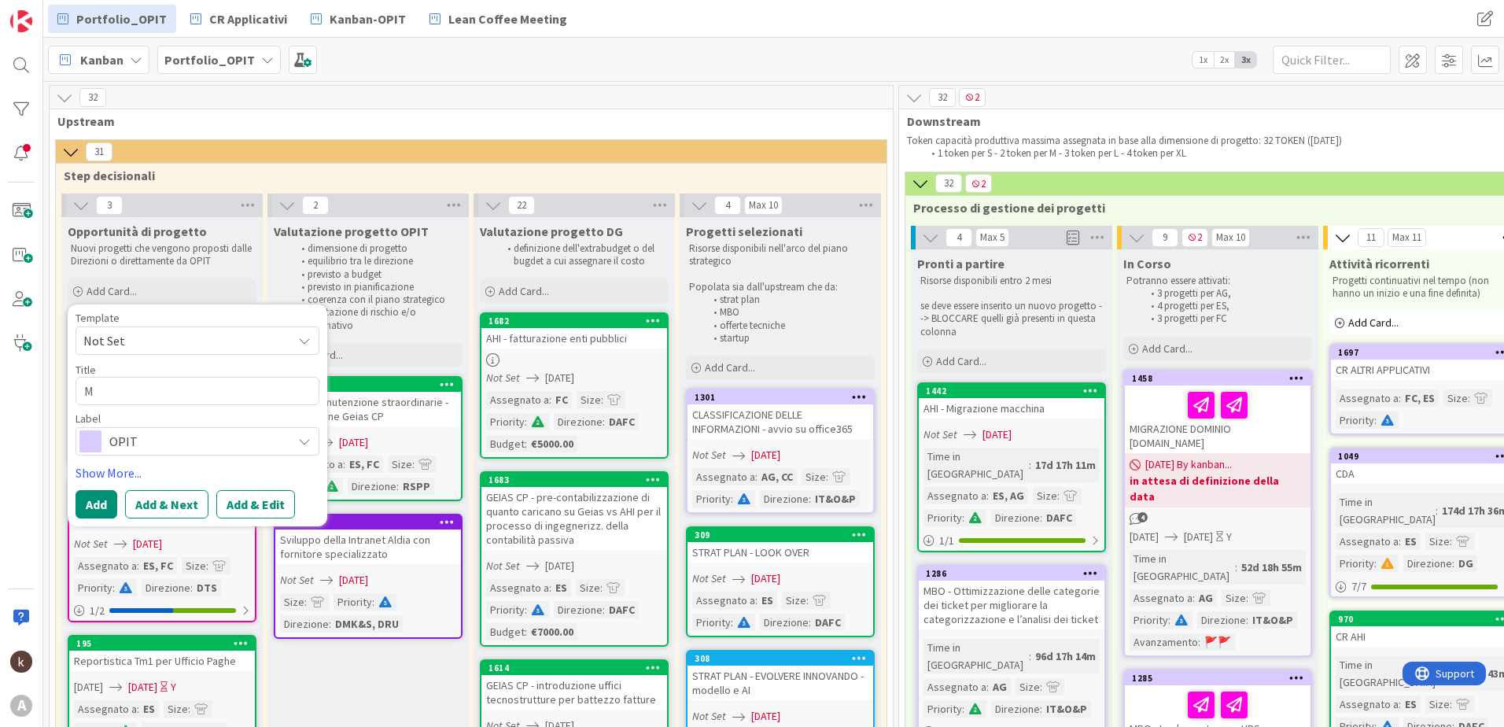
type textarea "x"
type textarea "Mi"
type textarea "x"
type textarea "Mig"
type textarea "x"
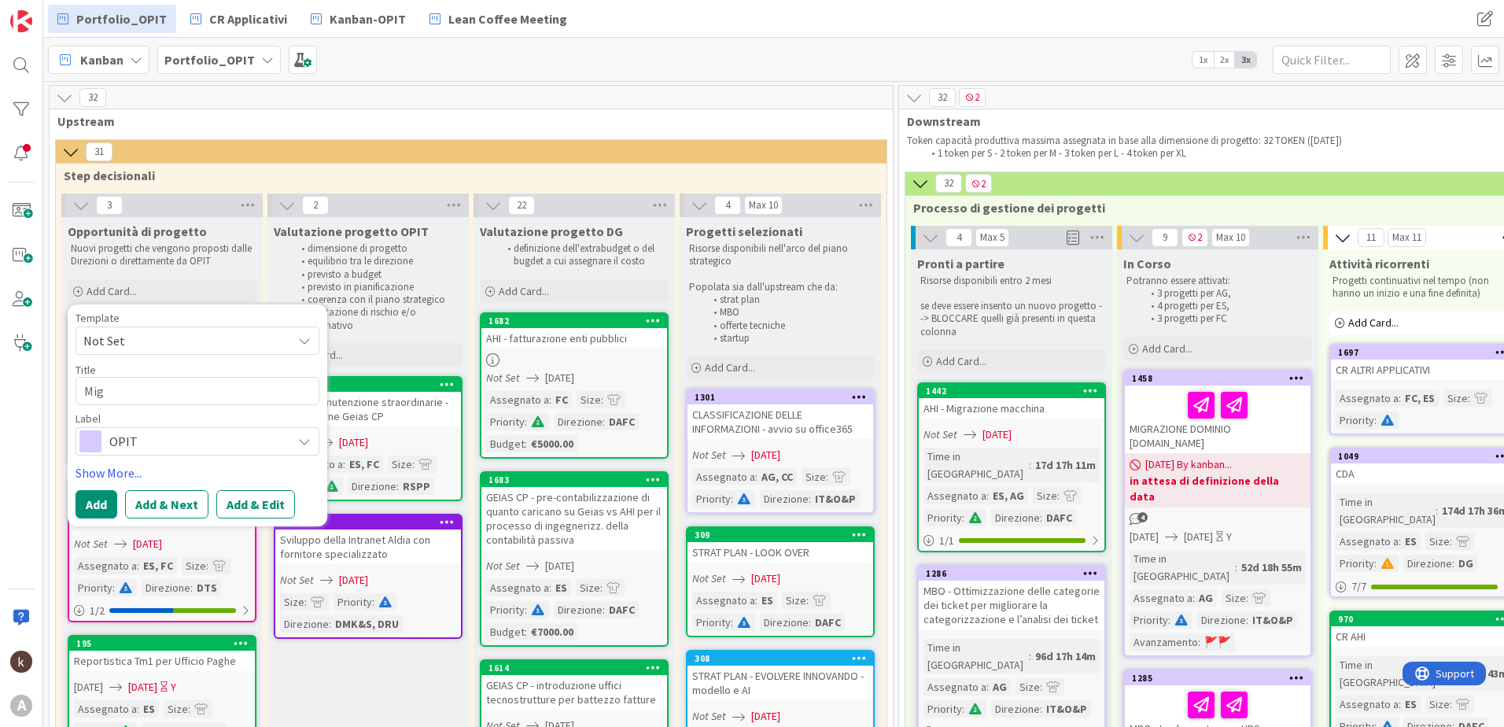
type textarea "Migl"
type textarea "x"
type textarea "Migli"
type textarea "x"
type textarea "Miglio"
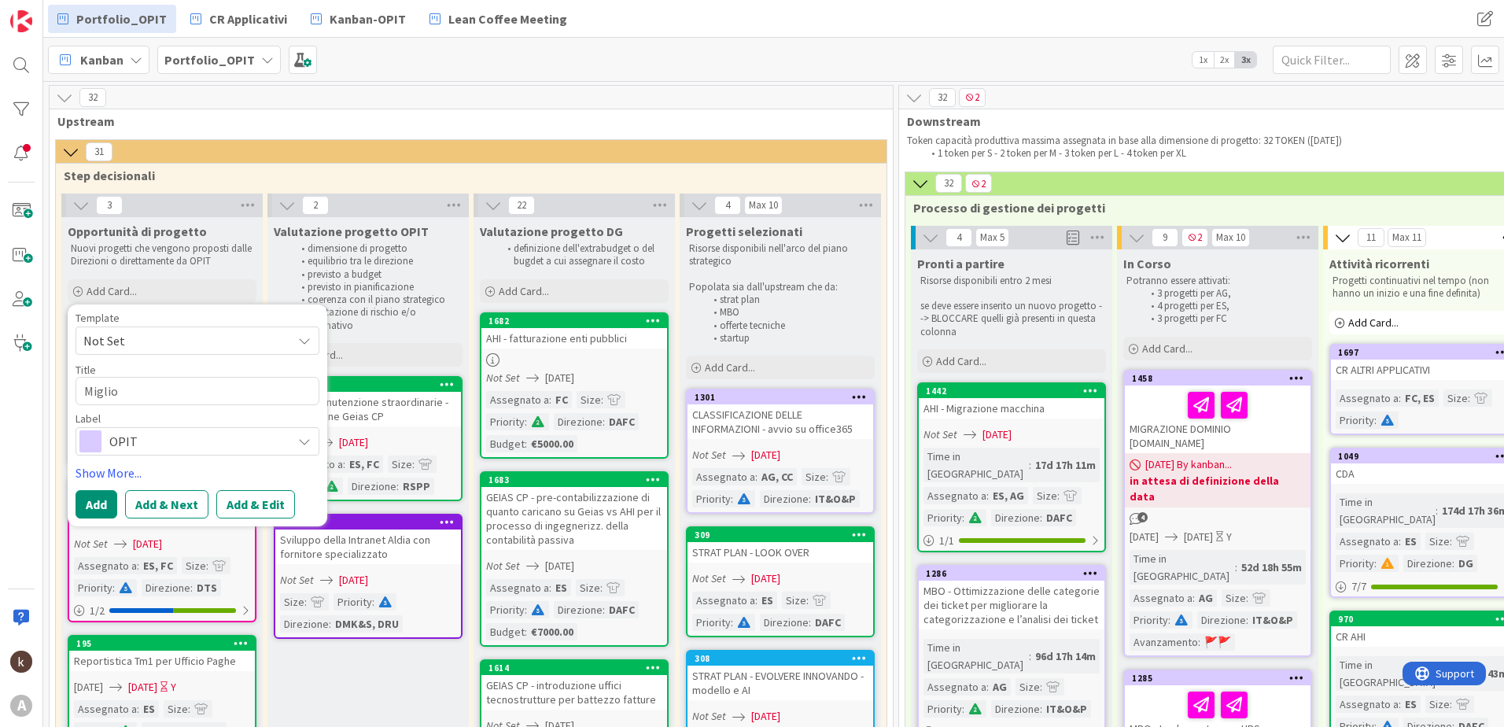
type textarea "x"
type textarea "Migliora"
type textarea "x"
type textarea "Miglioram"
type textarea "x"
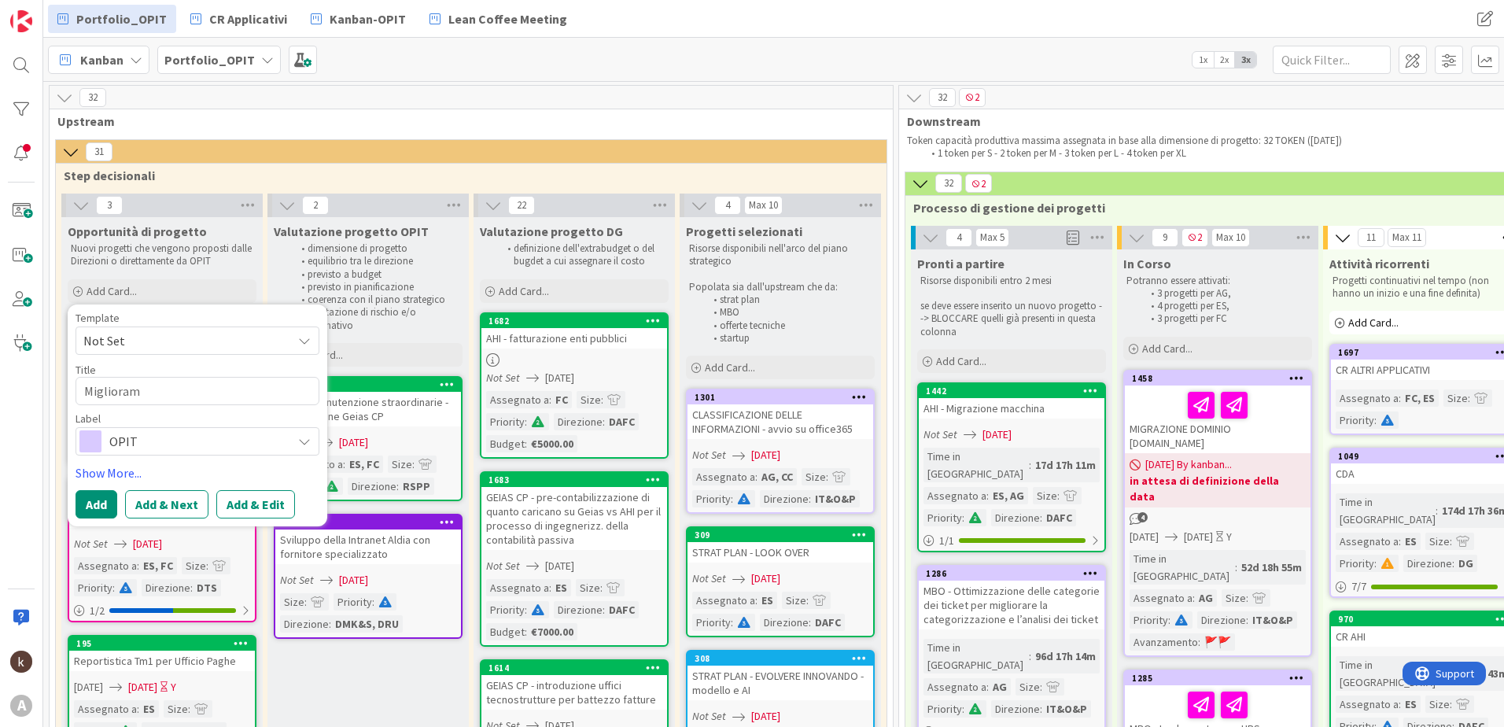
type textarea "Migliorame"
type textarea "x"
type textarea "Miglioramen"
type textarea "x"
type textarea "Migliorament"
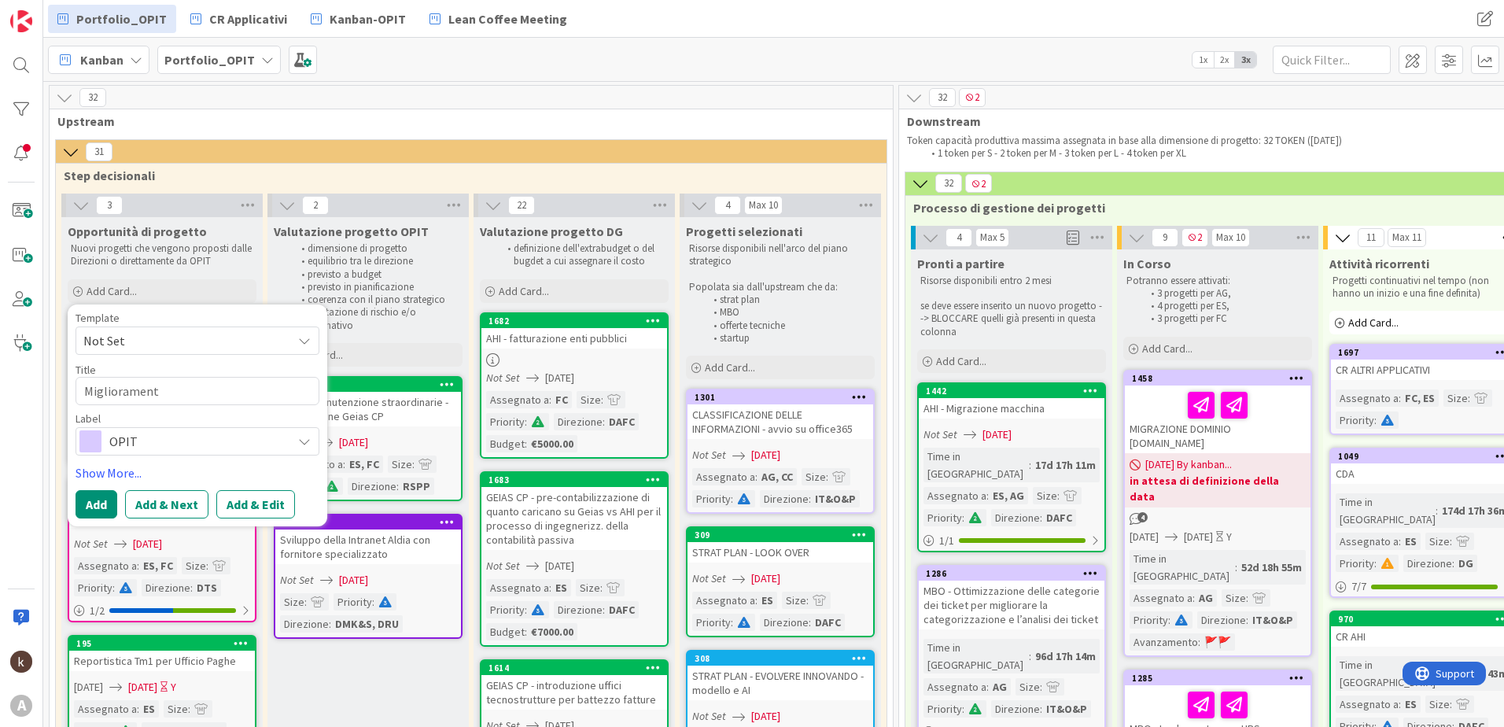
type textarea "x"
type textarea "Miglioramento"
type textarea "x"
type textarea "Miglioramento"
type textarea "x"
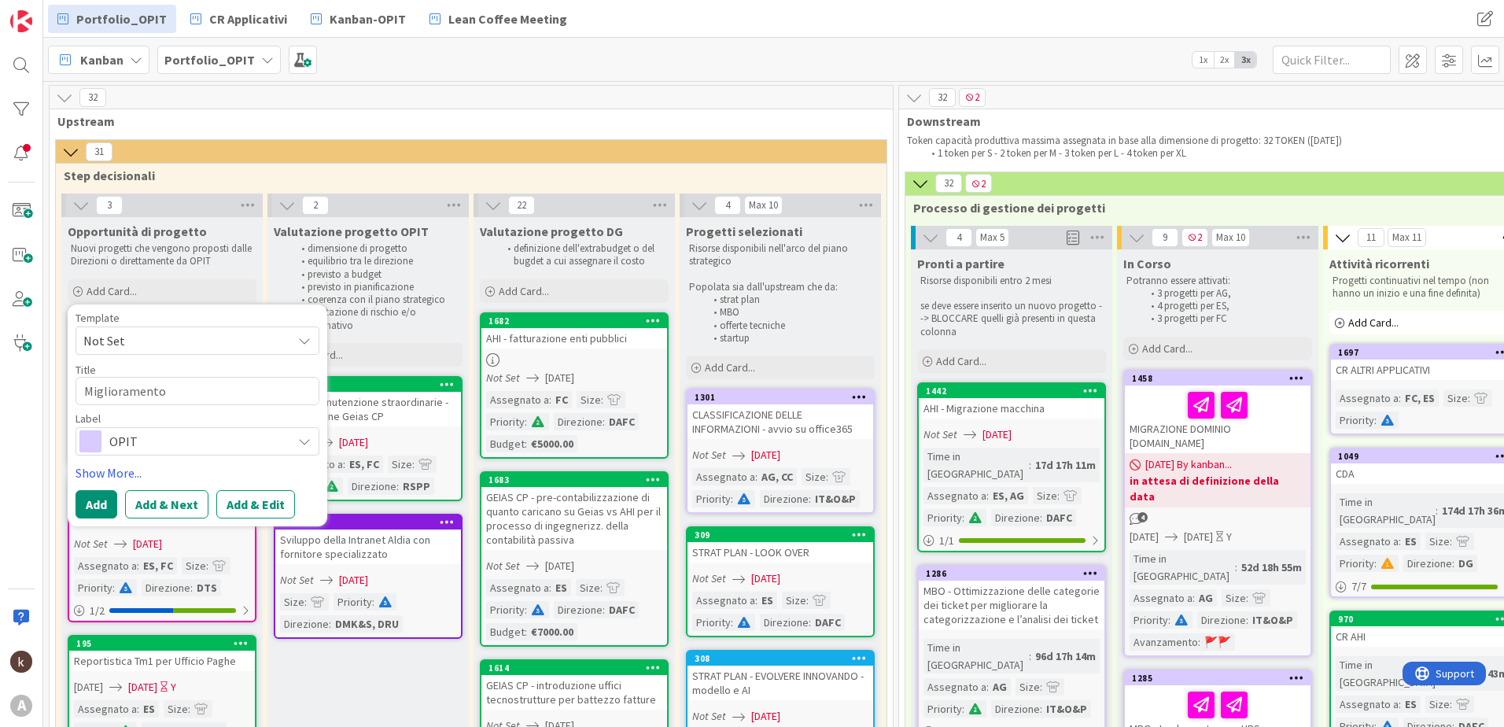
type textarea "Miglioramento d"
type textarea "x"
type textarea "Miglioramento del"
type textarea "x"
type textarea "Miglioramento dell"
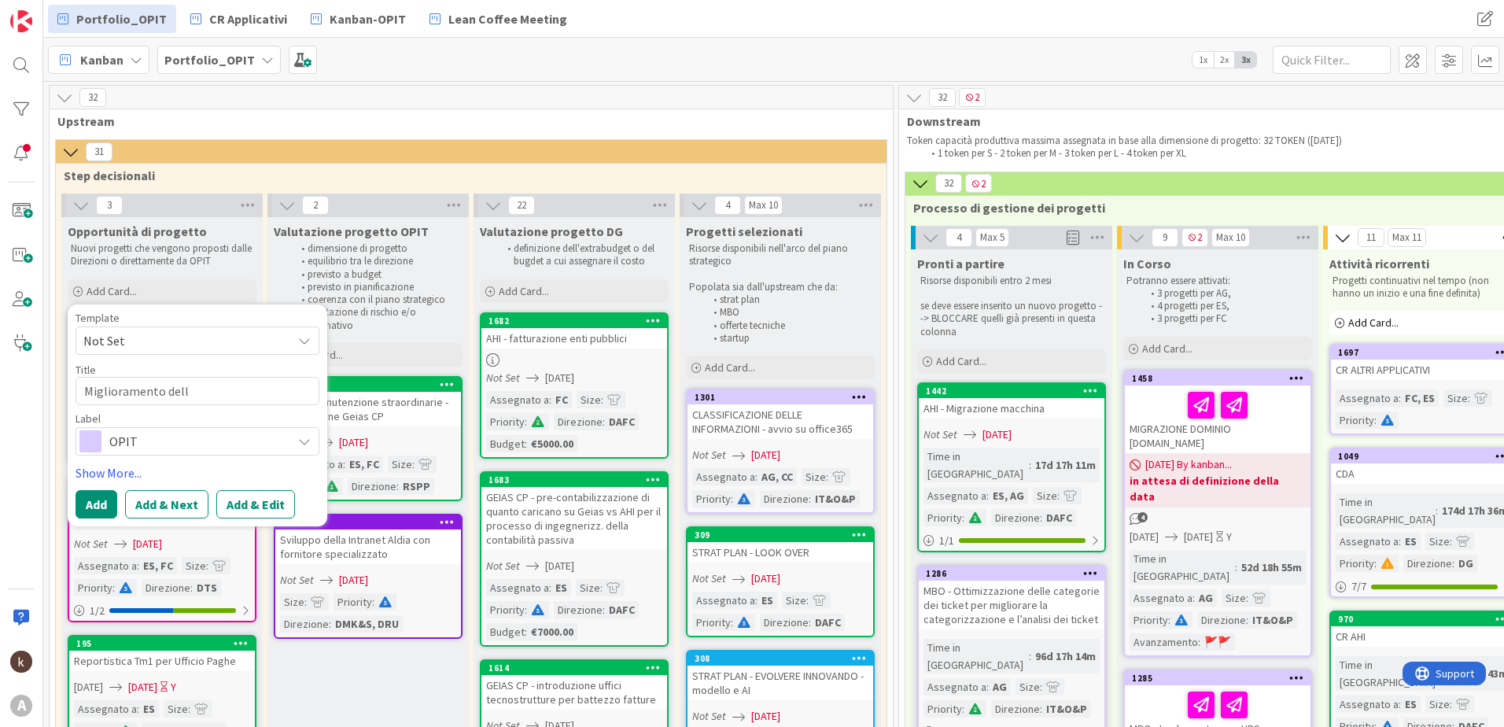
type textarea "x"
type textarea "Miglioramento delle"
type textarea "x"
type textarea "Miglioramento delle"
type textarea "x"
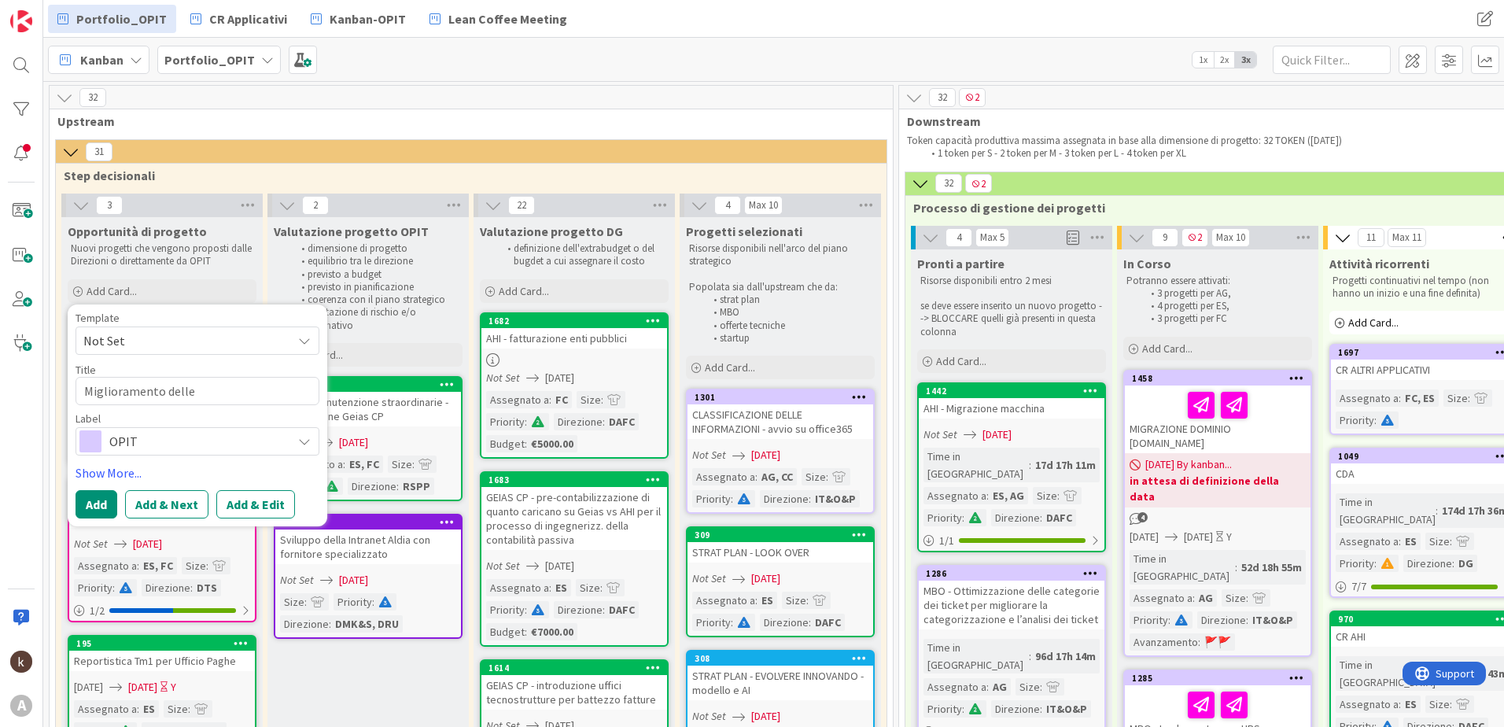
type textarea "Miglioramento delle"
type textarea "x"
type textarea "Miglioramento dell"
type textarea "x"
type textarea "Miglioramento della"
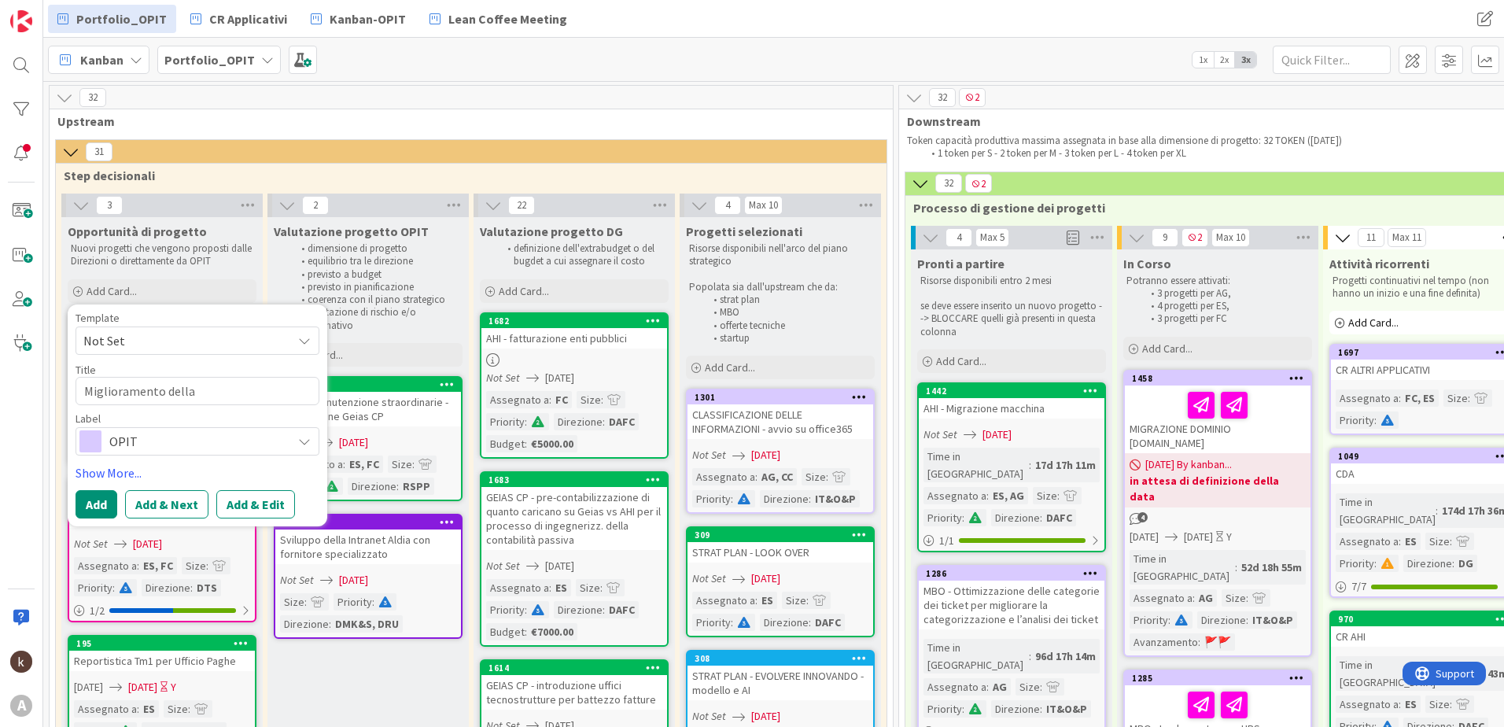
type textarea "x"
type textarea "Miglioramento della"
type textarea "x"
type textarea "Miglioramento della B"
type textarea "x"
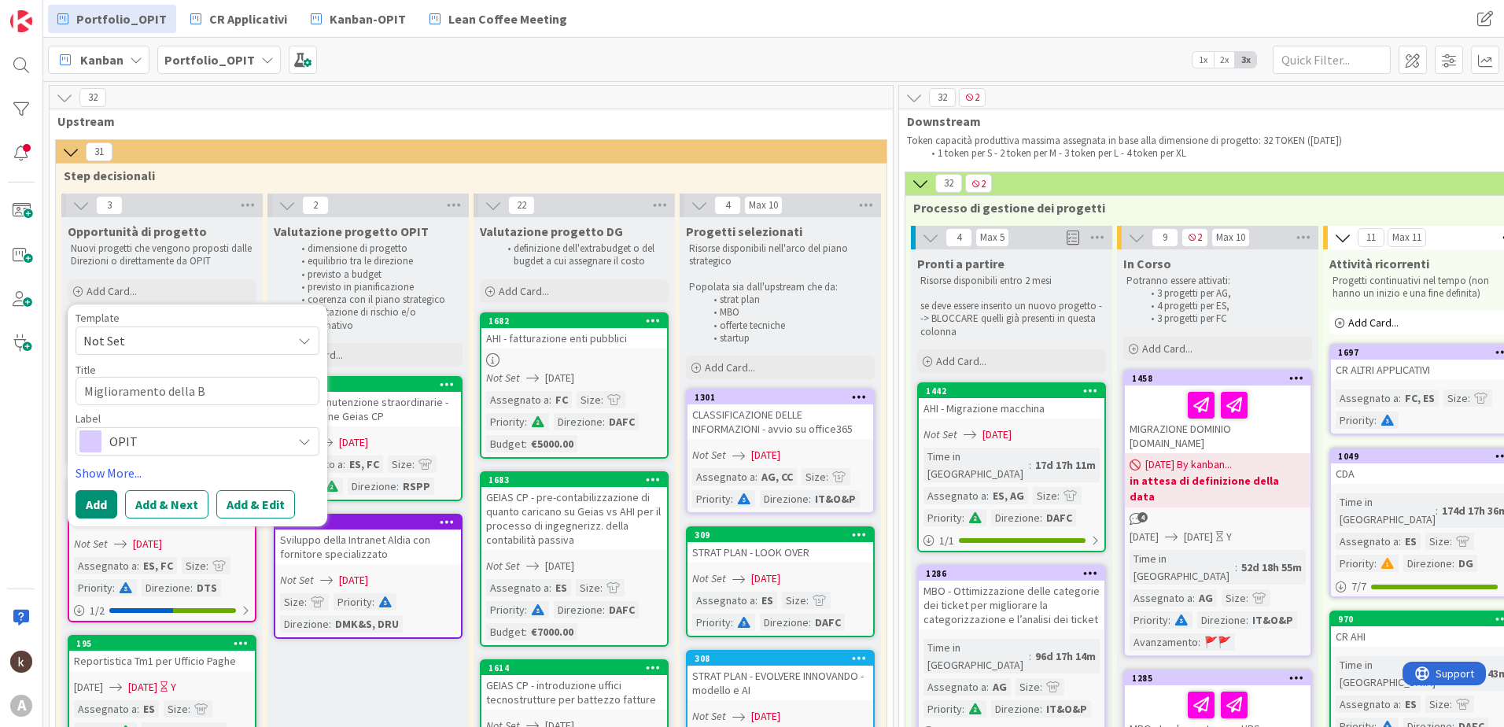
type textarea "Miglioramento della BI"
type textarea "x"
type textarea "Miglioramento della BI"
type textarea "x"
type textarea "Miglioramento della BI s"
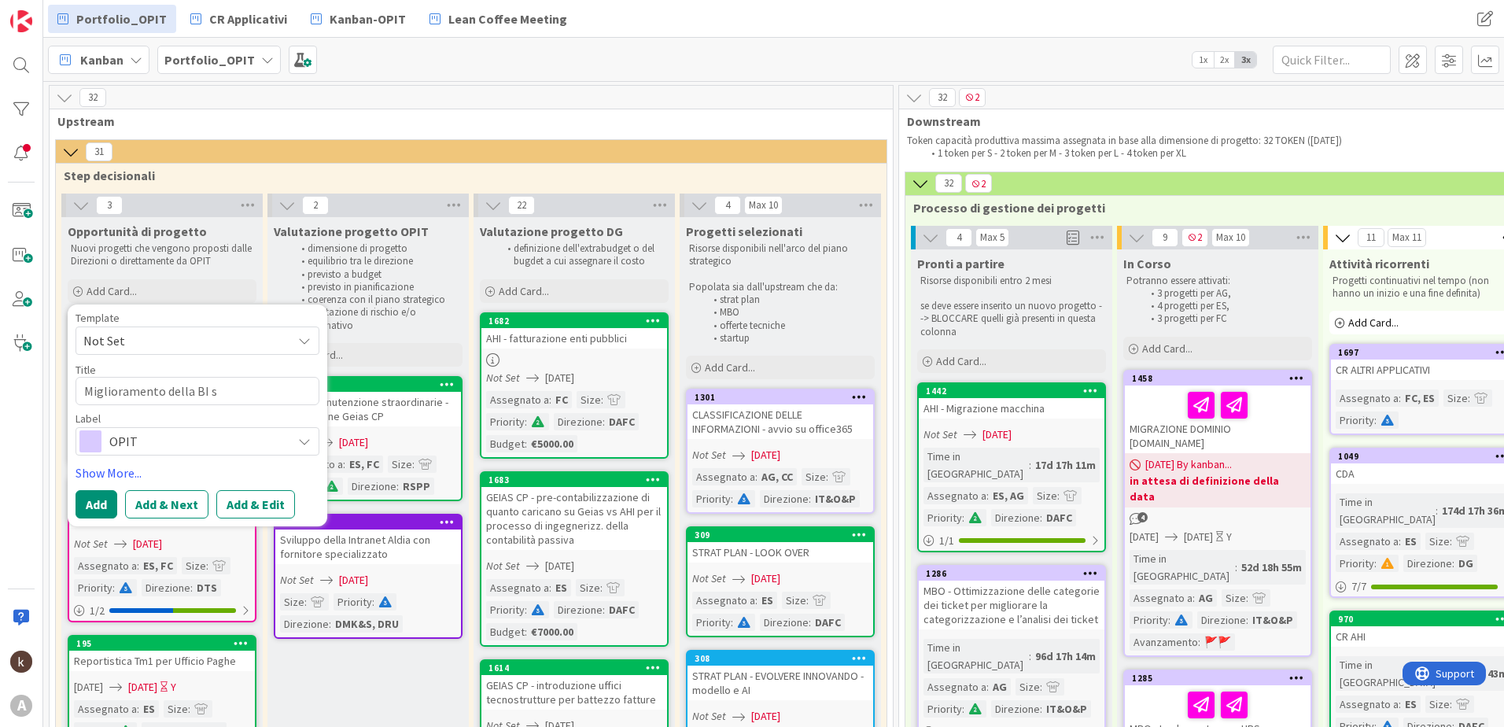
type textarea "x"
type textarea "Miglioramento della BI su"
type textarea "x"
type textarea "Miglioramento della BI sug"
type textarea "x"
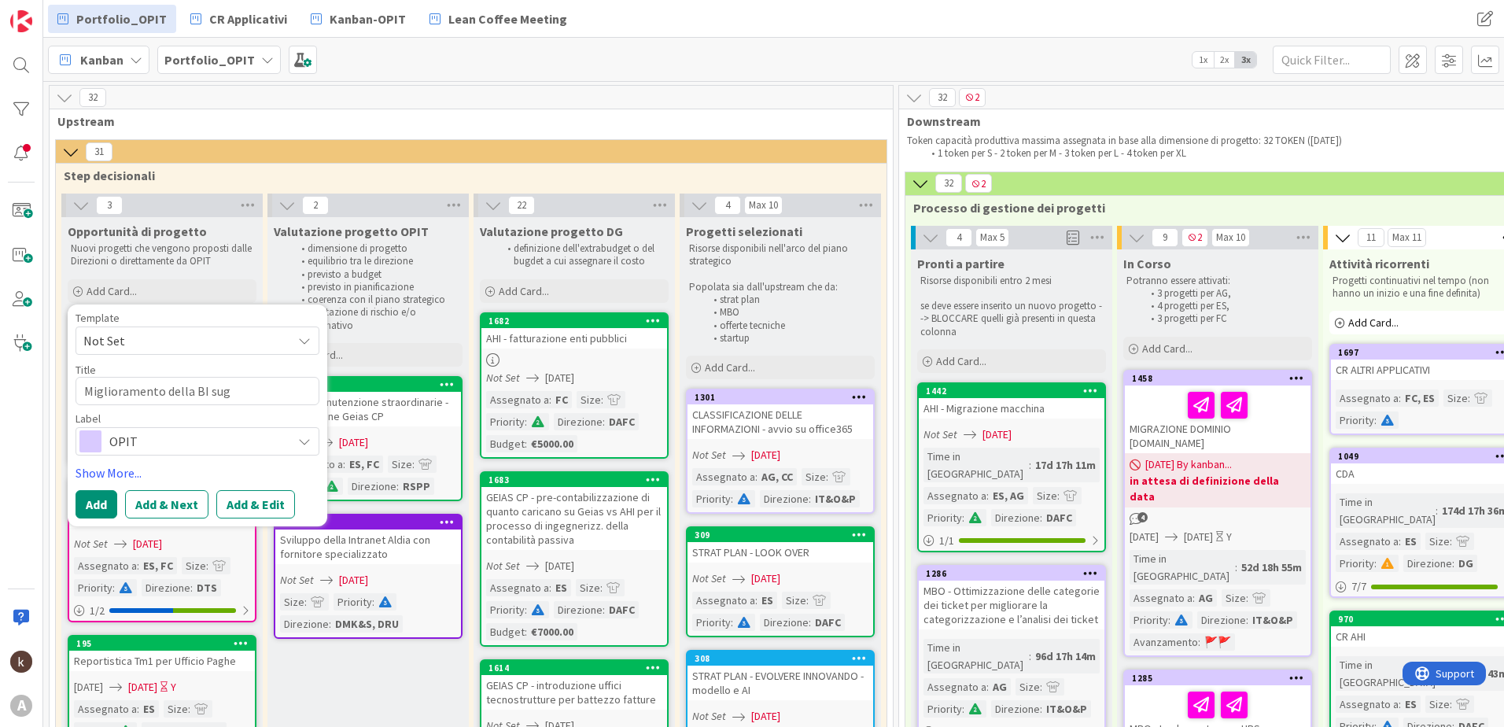
type textarea "Miglioramento della BI sugl"
type textarea "x"
type textarea "Miglioramento della BI sugli"
type textarea "x"
type textarea "Miglioramento della BI sugli"
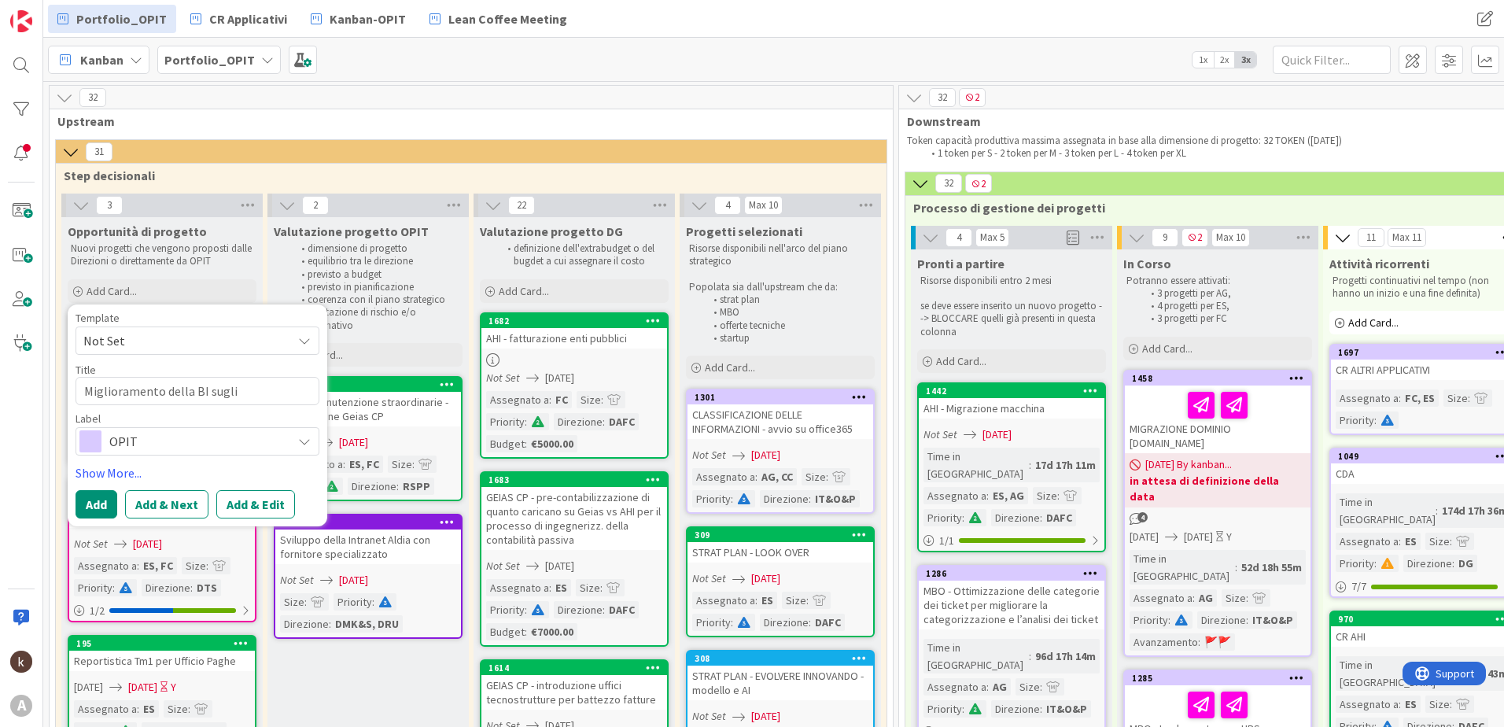
type textarea "x"
type textarea "Miglioramento della BI sugli a"
type textarea "x"
type textarea "Miglioramento della BI sugli as"
type textarea "x"
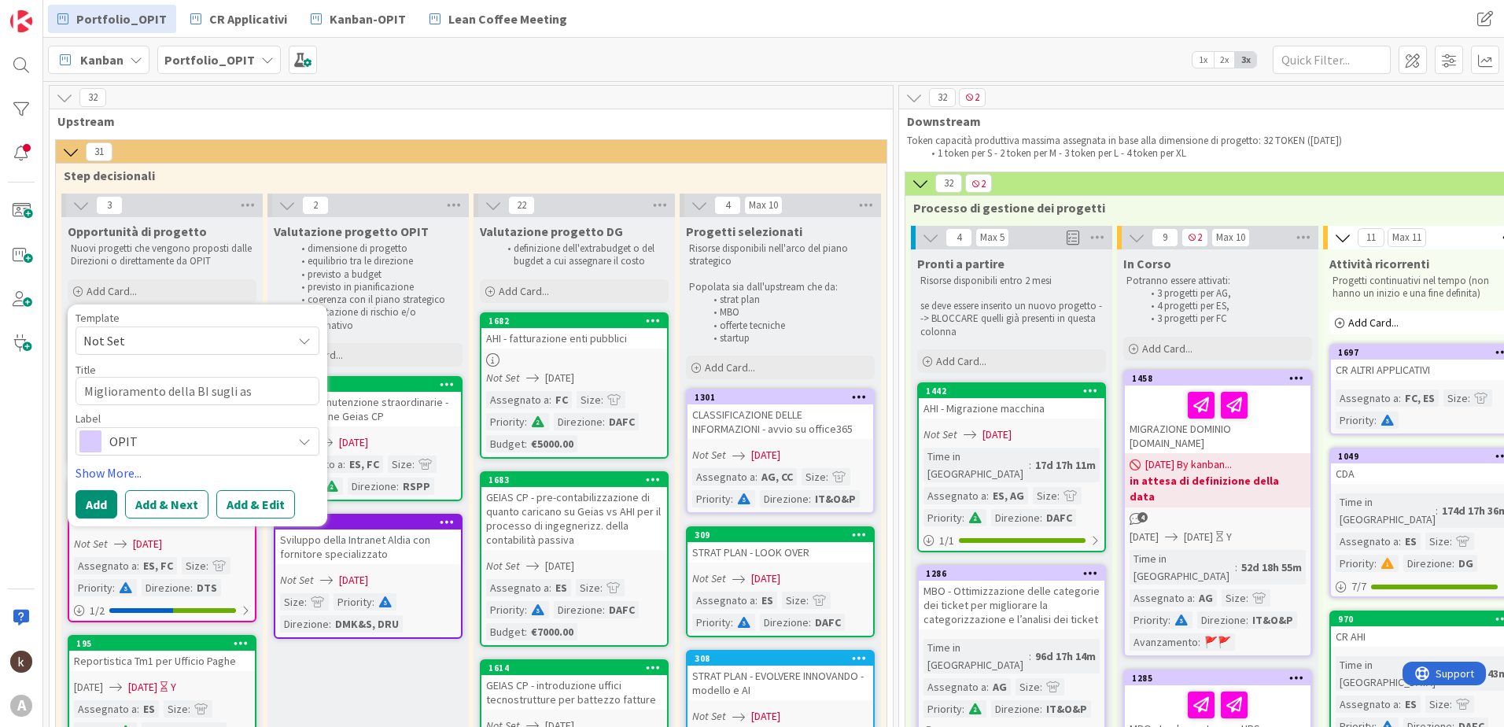
type textarea "Miglioramento della BI sugli asp"
type textarea "x"
type textarea "Miglioramento della BI sugli aspe"
type textarea "x"
type textarea "Miglioramento della BI sugli aspet"
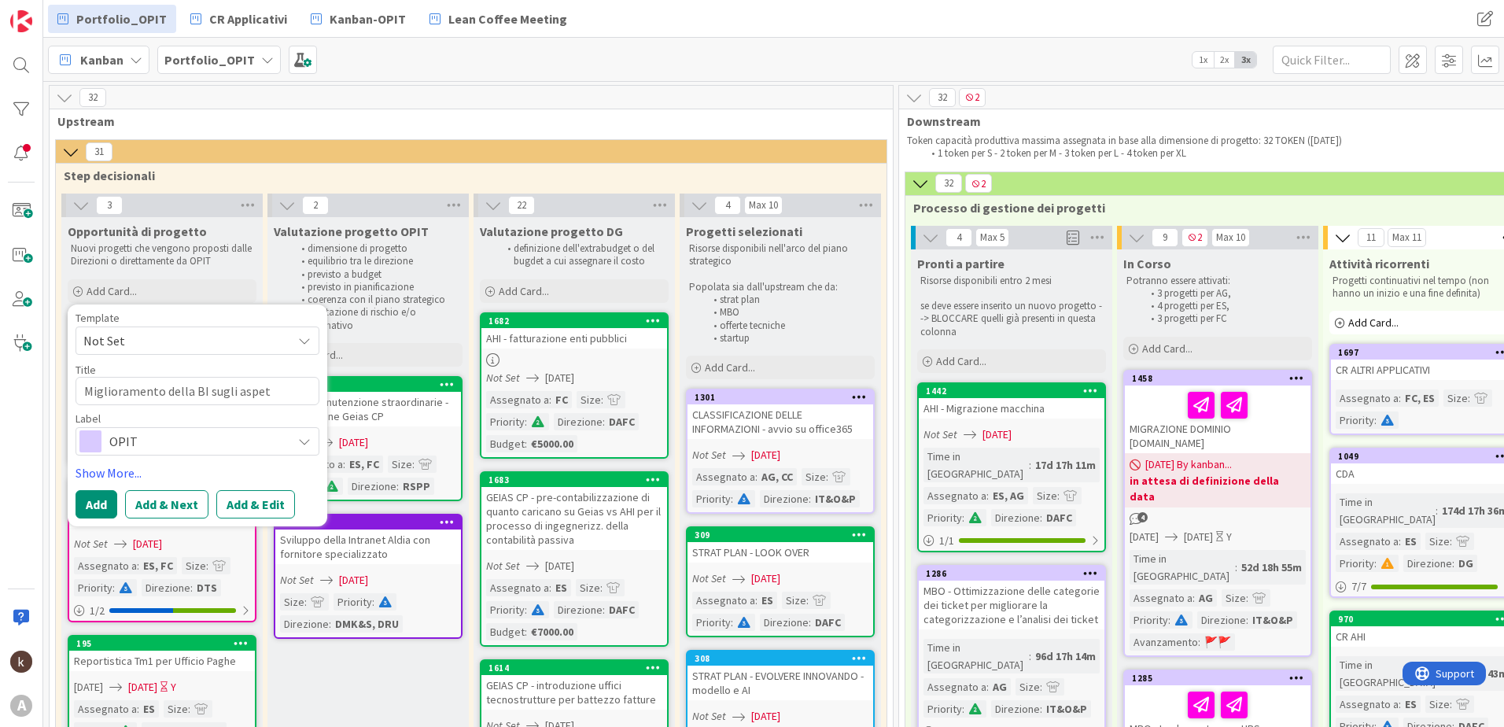
type textarea "x"
type textarea "Miglioramento della BI sugli aspett"
type textarea "x"
type textarea "Miglioramento della BI sugli aspetti"
type textarea "x"
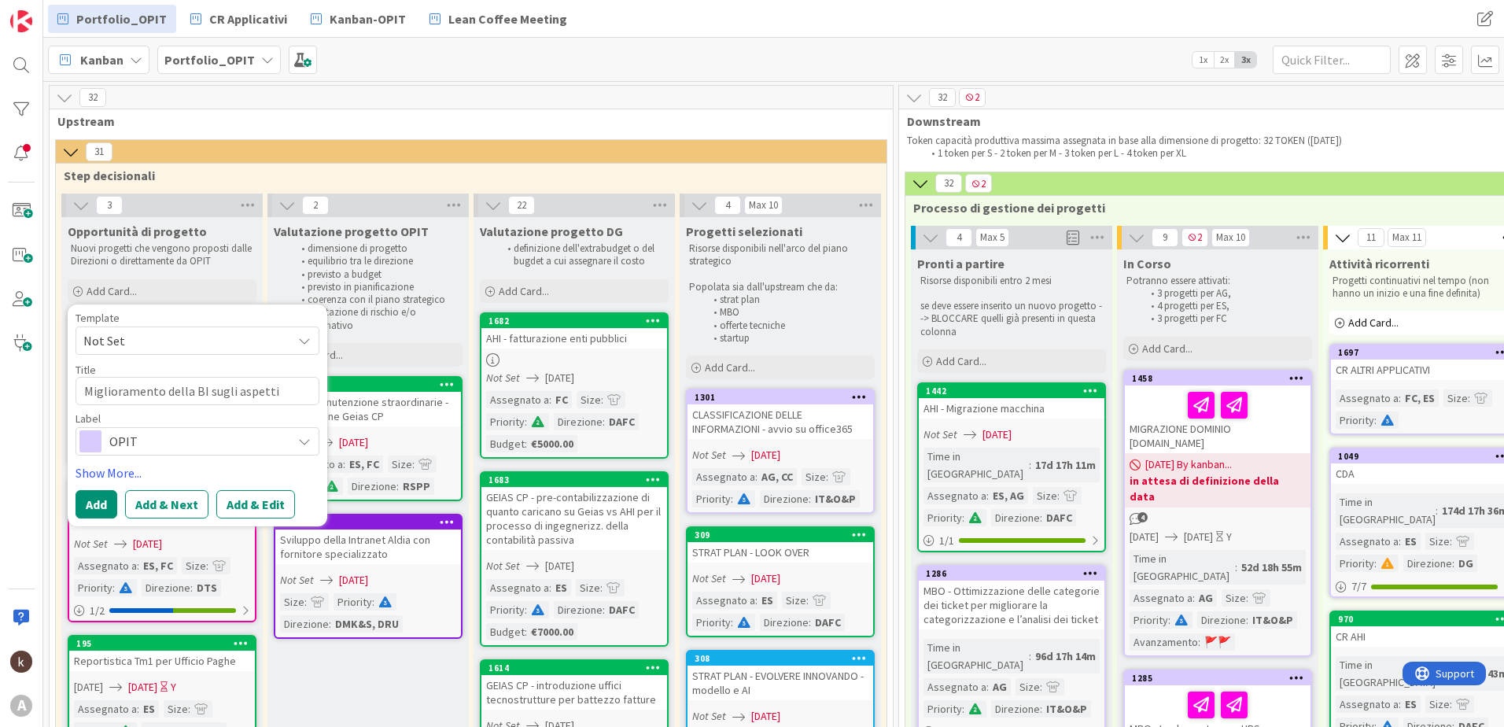
type textarea "Miglioramento della BI sugli aspetti"
type textarea "x"
type textarea "Miglioramento della BI sugli aspetti s"
type textarea "x"
type textarea "Miglioramento della BI sugli aspetti so"
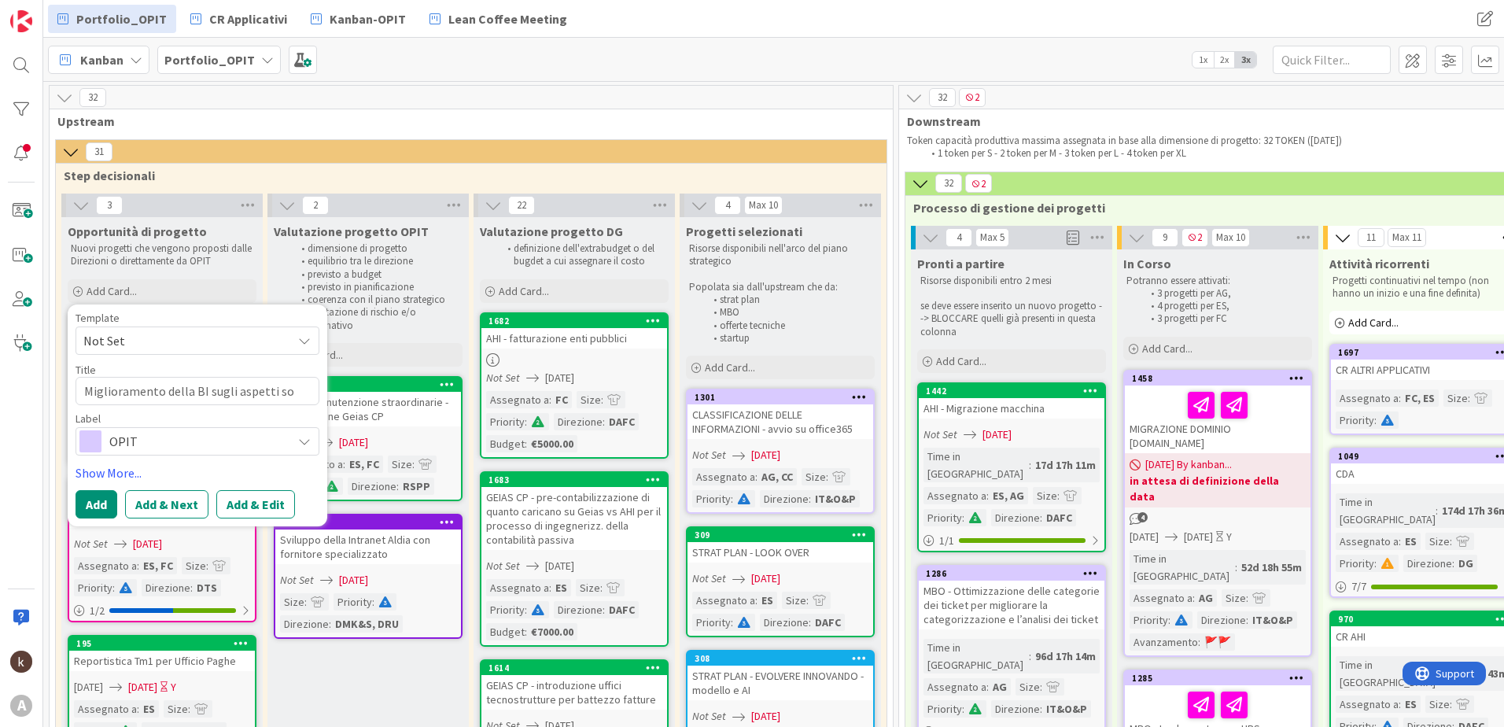
type textarea "x"
type textarea "Miglioramento della BI sugli aspetti soc"
type textarea "x"
type textarea "Miglioramento della BI sugli aspetti so"
type textarea "x"
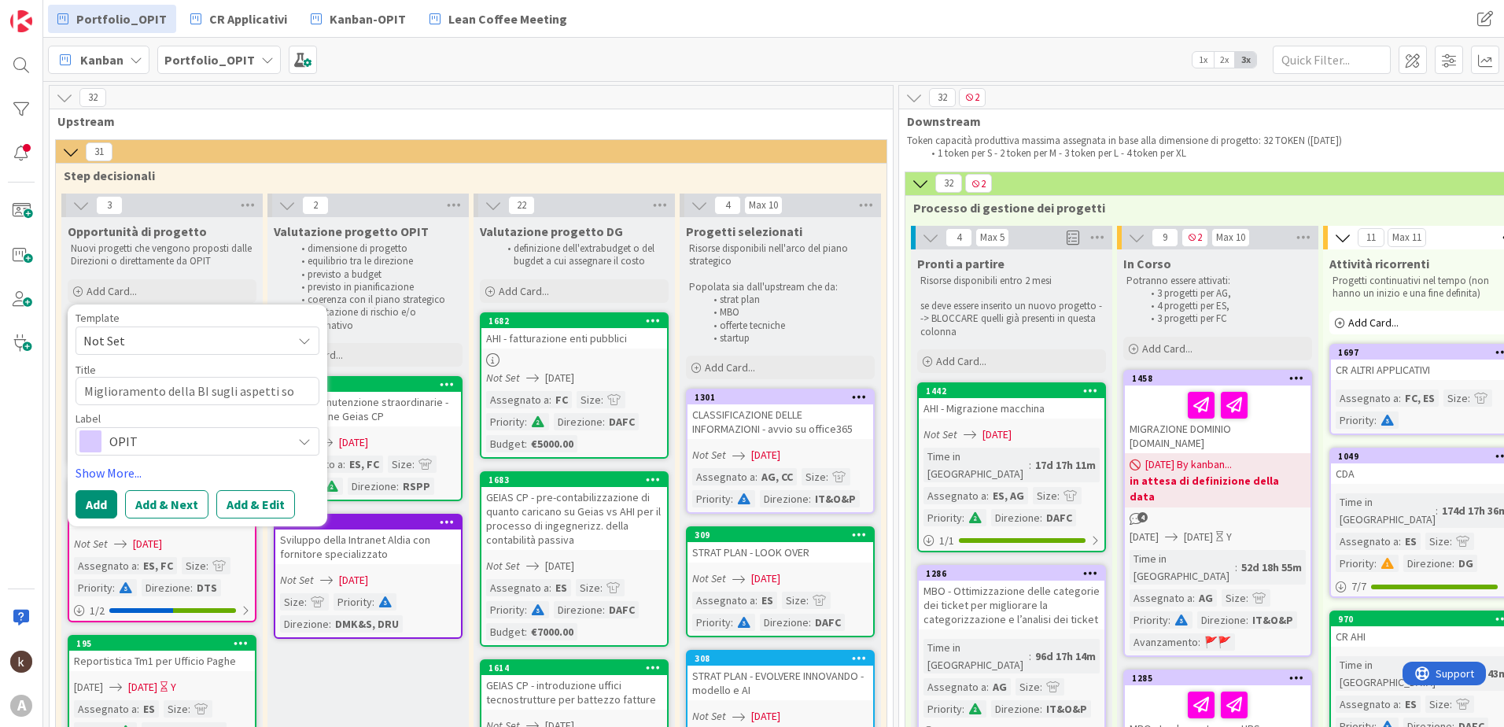
type textarea "Miglioramento della BI sugli aspetti s"
type textarea "x"
type textarea "Miglioramento della BI sugli aspetti"
type textarea "x"
type textarea "Miglioramento della BI sugli aspetti H"
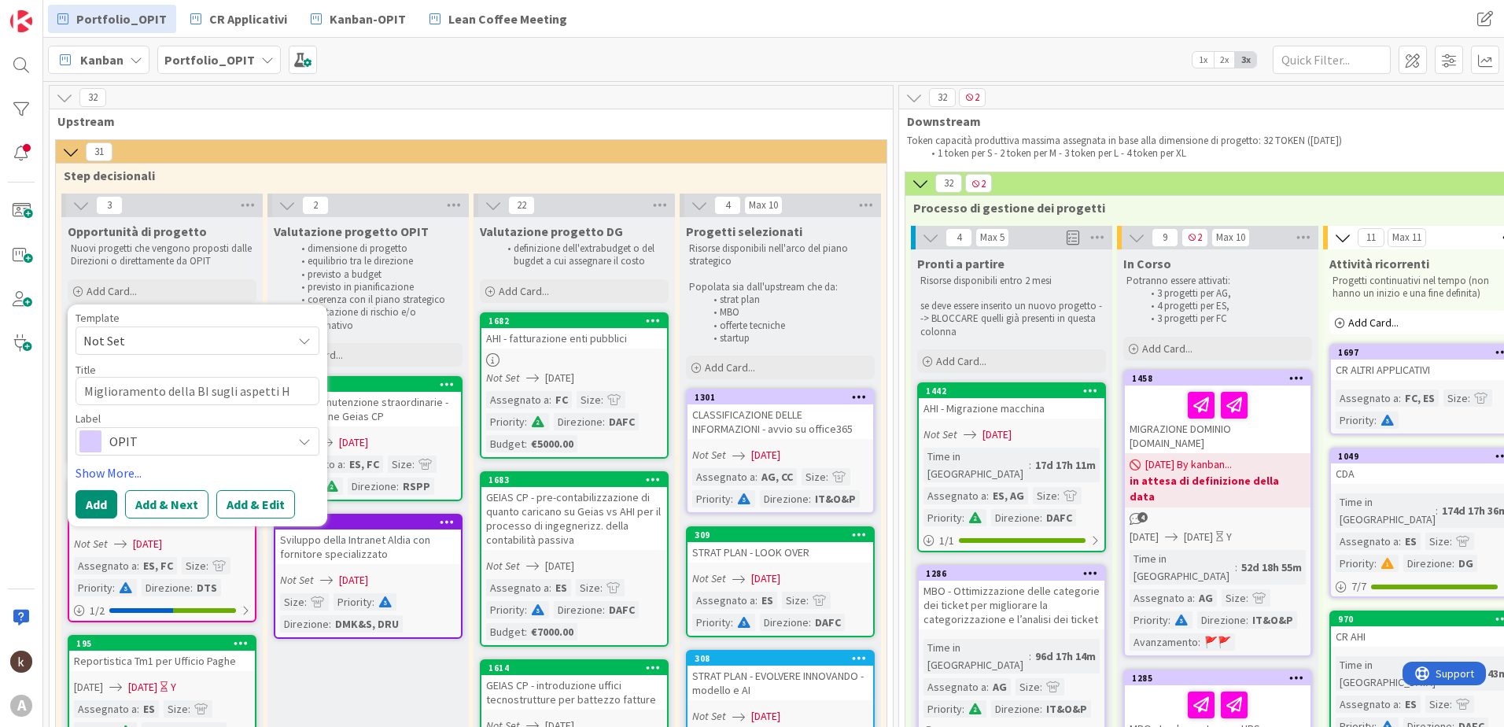
type textarea "x"
type textarea "Miglioramento della BI sugli aspetti HR"
click at [196, 440] on span "OPIT" at bounding box center [196, 441] width 175 height 22
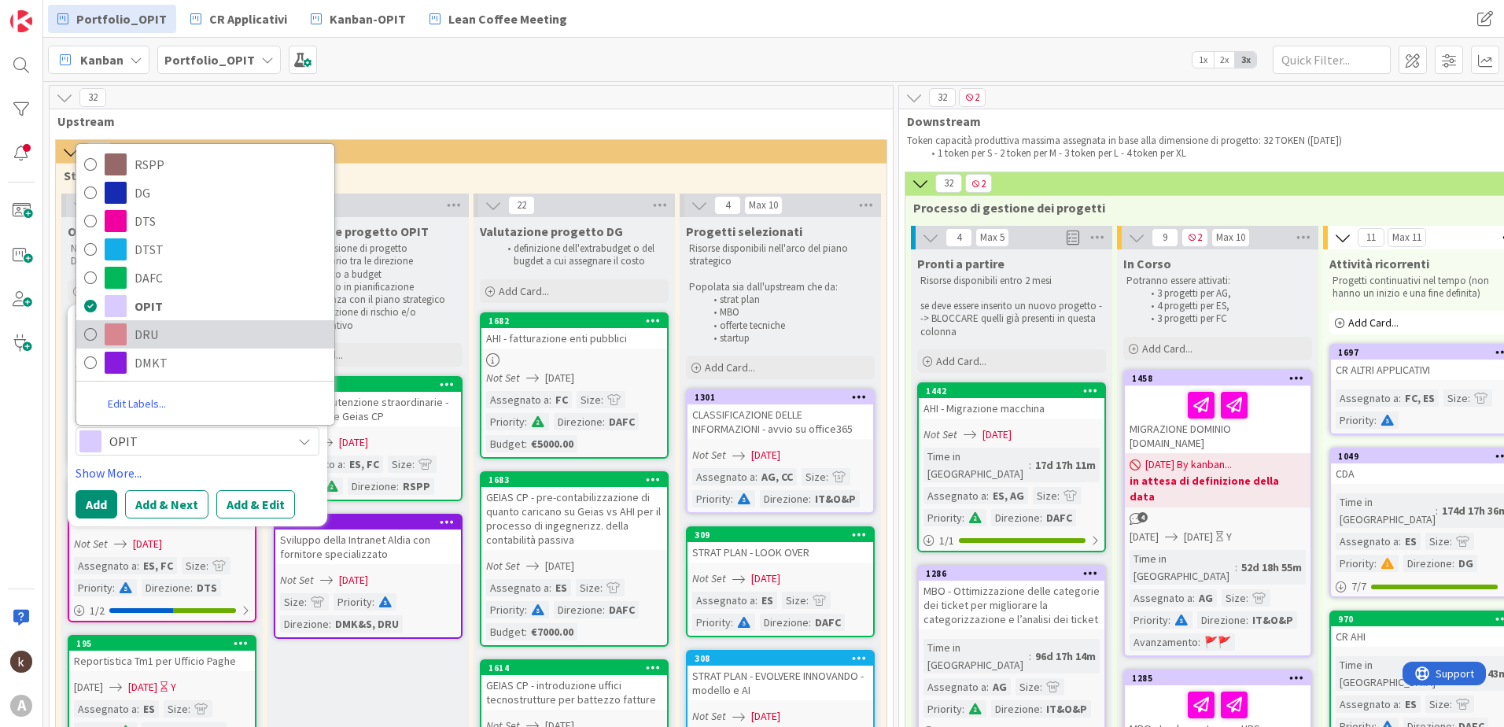
click at [170, 323] on span "DRU" at bounding box center [231, 335] width 192 height 24
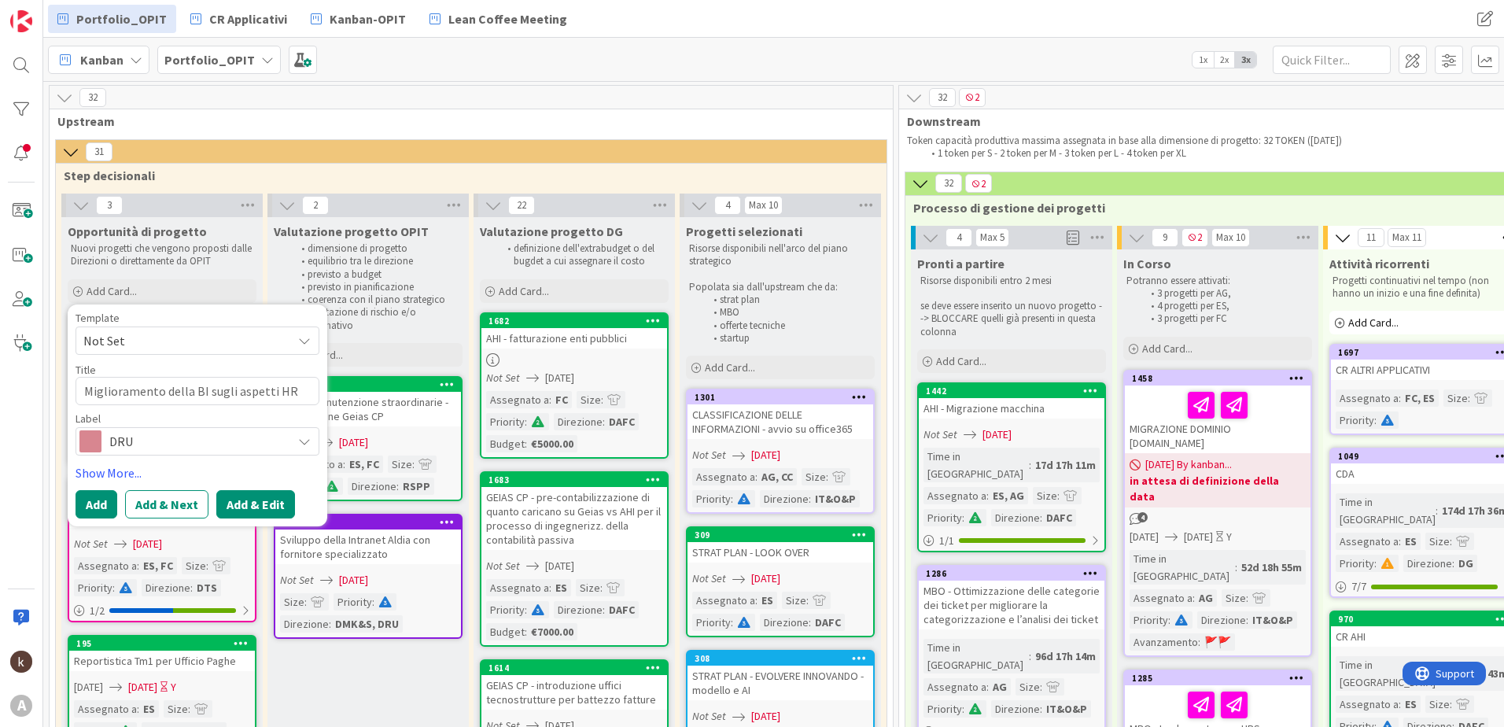
click at [238, 500] on button "Add & Edit" at bounding box center [255, 504] width 79 height 28
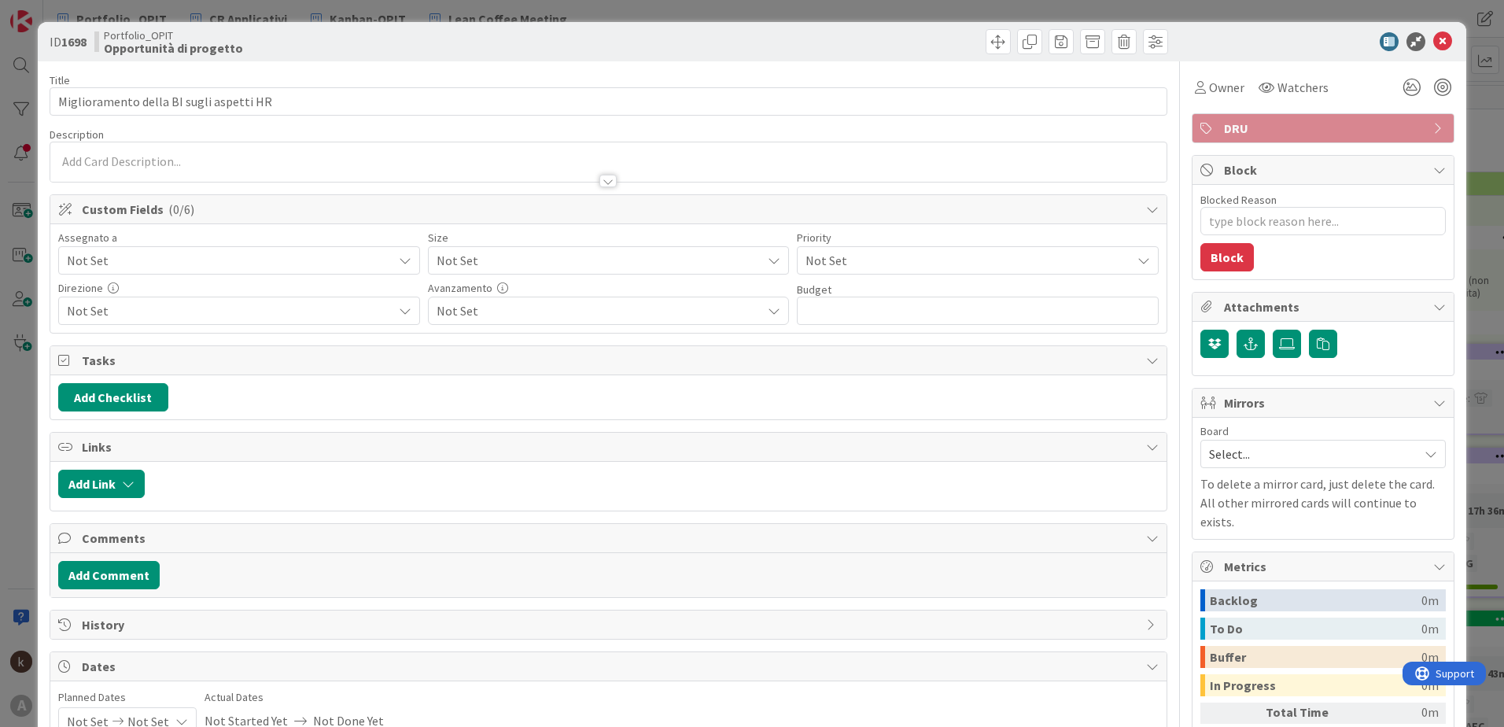
click at [245, 256] on span "Not Set" at bounding box center [230, 260] width 326 height 19
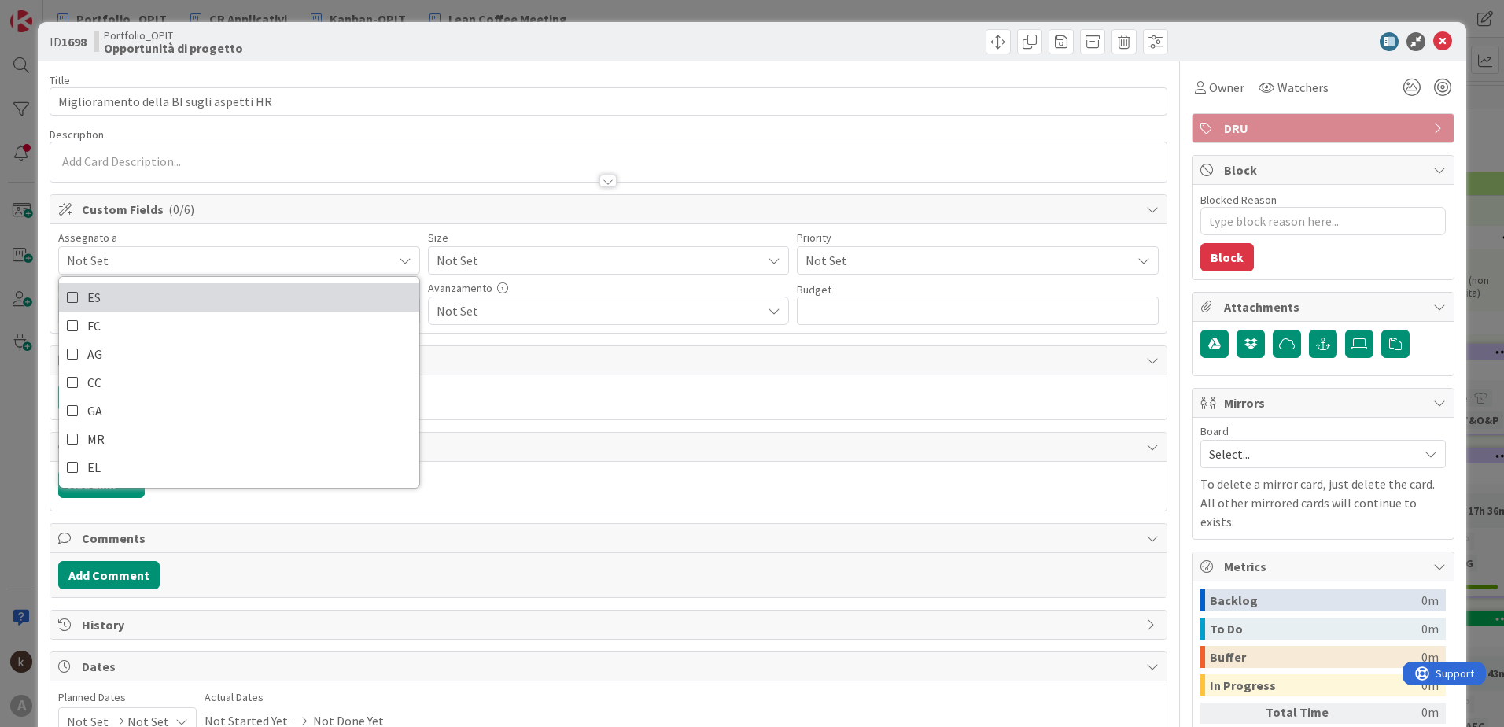
click at [75, 298] on icon at bounding box center [73, 298] width 13 height 24
click at [470, 258] on span "Not Set" at bounding box center [596, 260] width 318 height 22
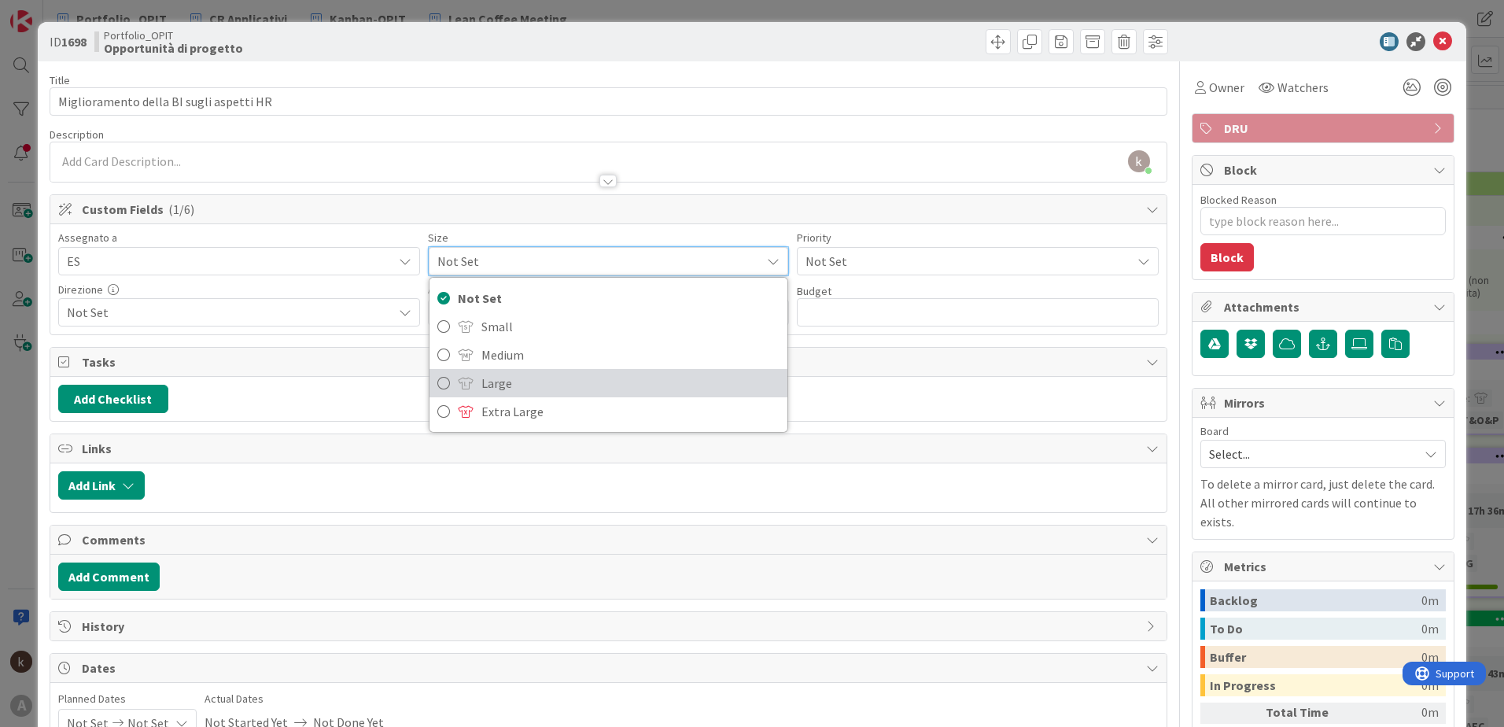
click at [475, 379] on link "Large" at bounding box center [609, 383] width 359 height 28
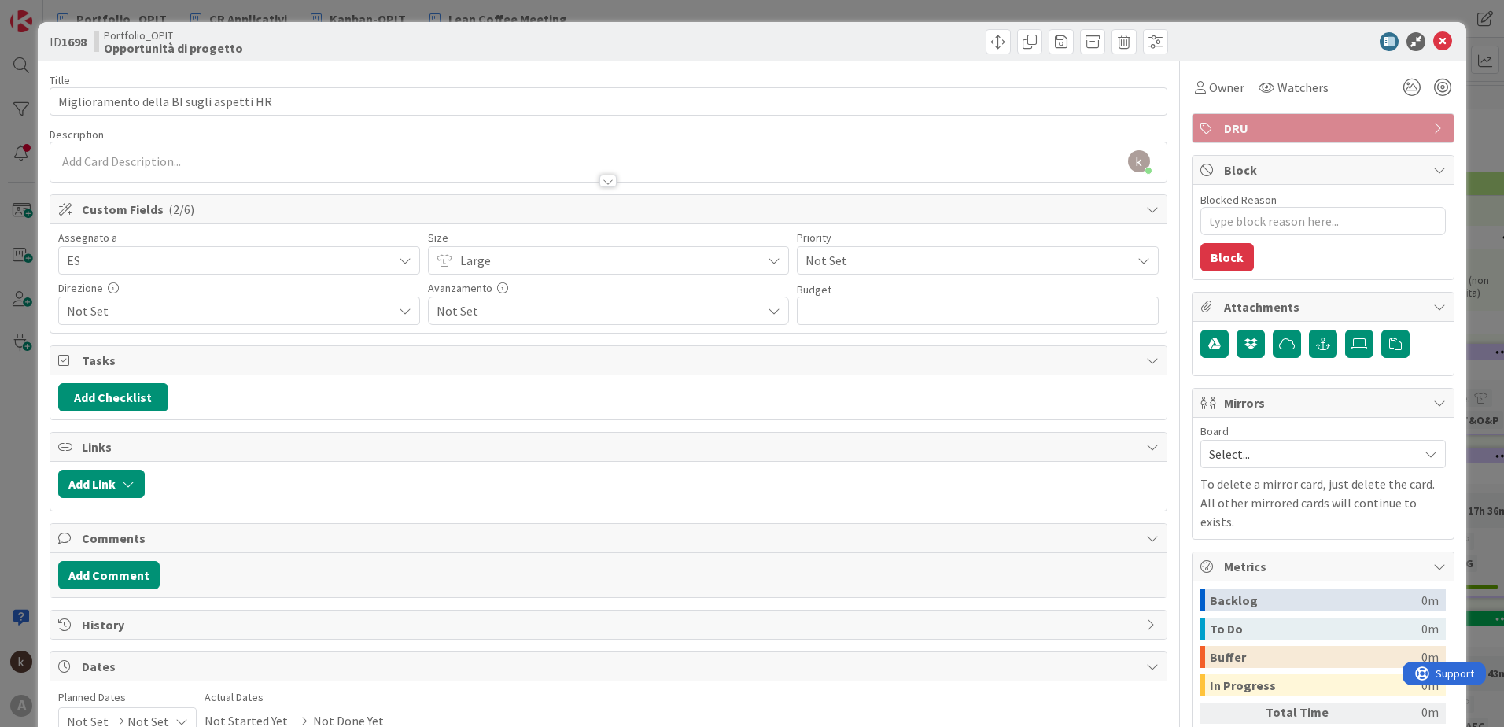
click at [888, 255] on span "Not Set" at bounding box center [965, 260] width 318 height 22
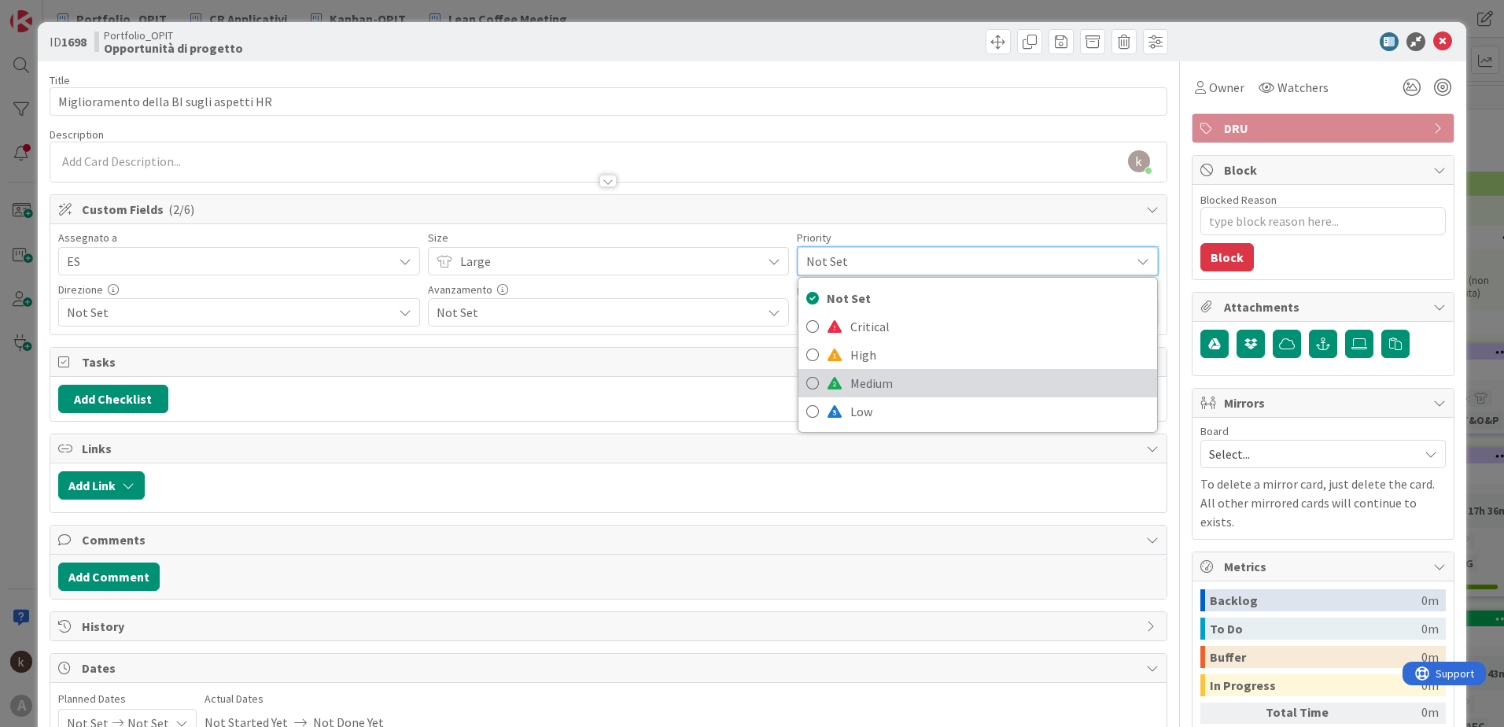
click at [867, 390] on span "Medium" at bounding box center [999, 383] width 299 height 24
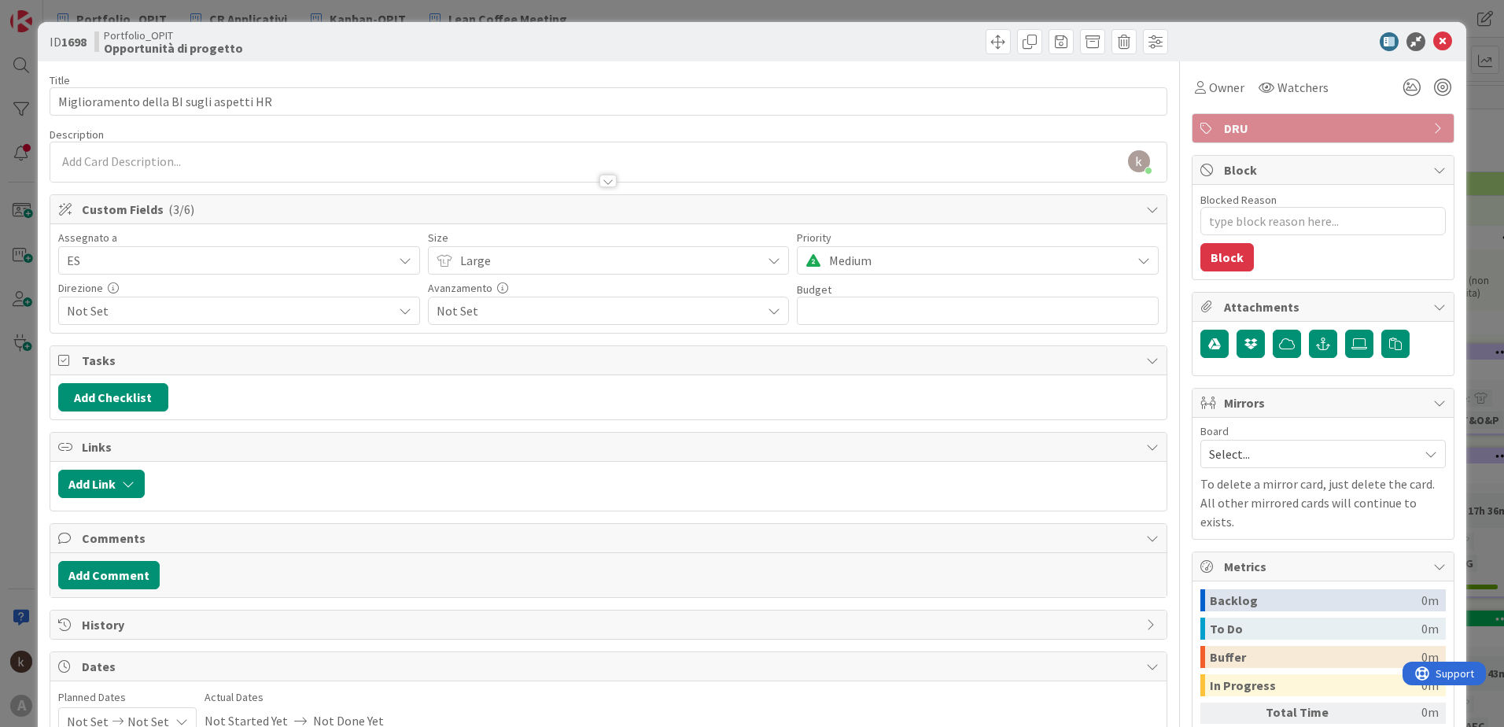
click at [129, 312] on span "Not Set" at bounding box center [230, 310] width 326 height 19
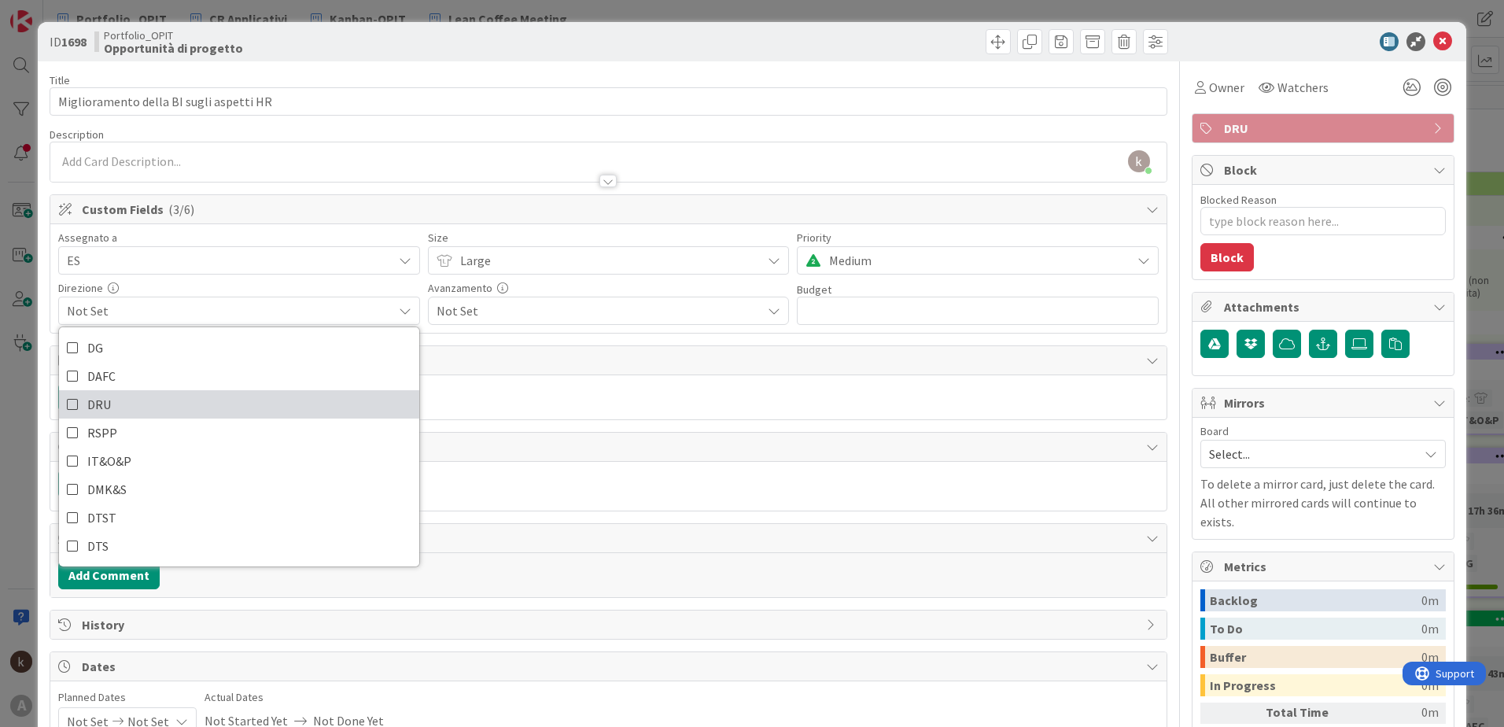
click at [132, 397] on link "DRU" at bounding box center [239, 404] width 360 height 28
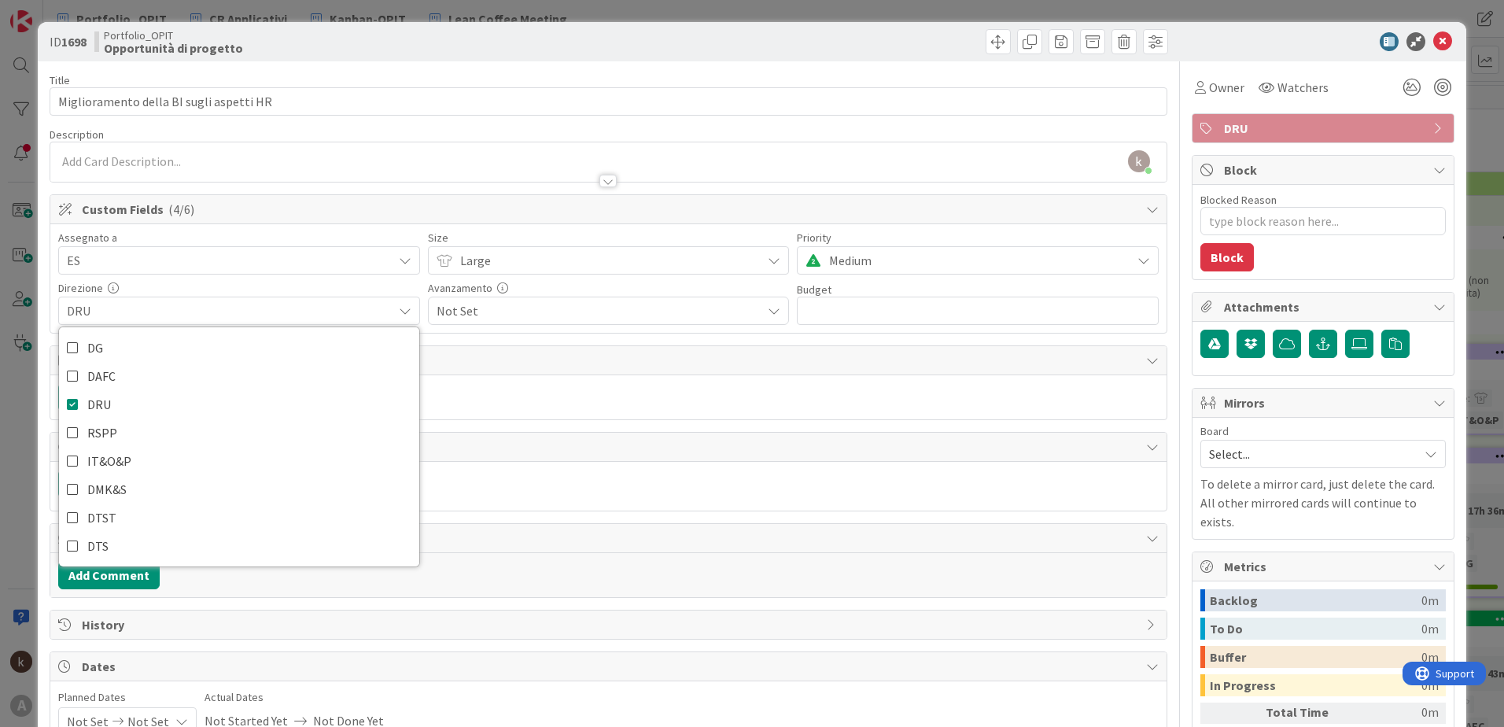
type textarea "x"
click at [891, 302] on input "text" at bounding box center [978, 311] width 362 height 28
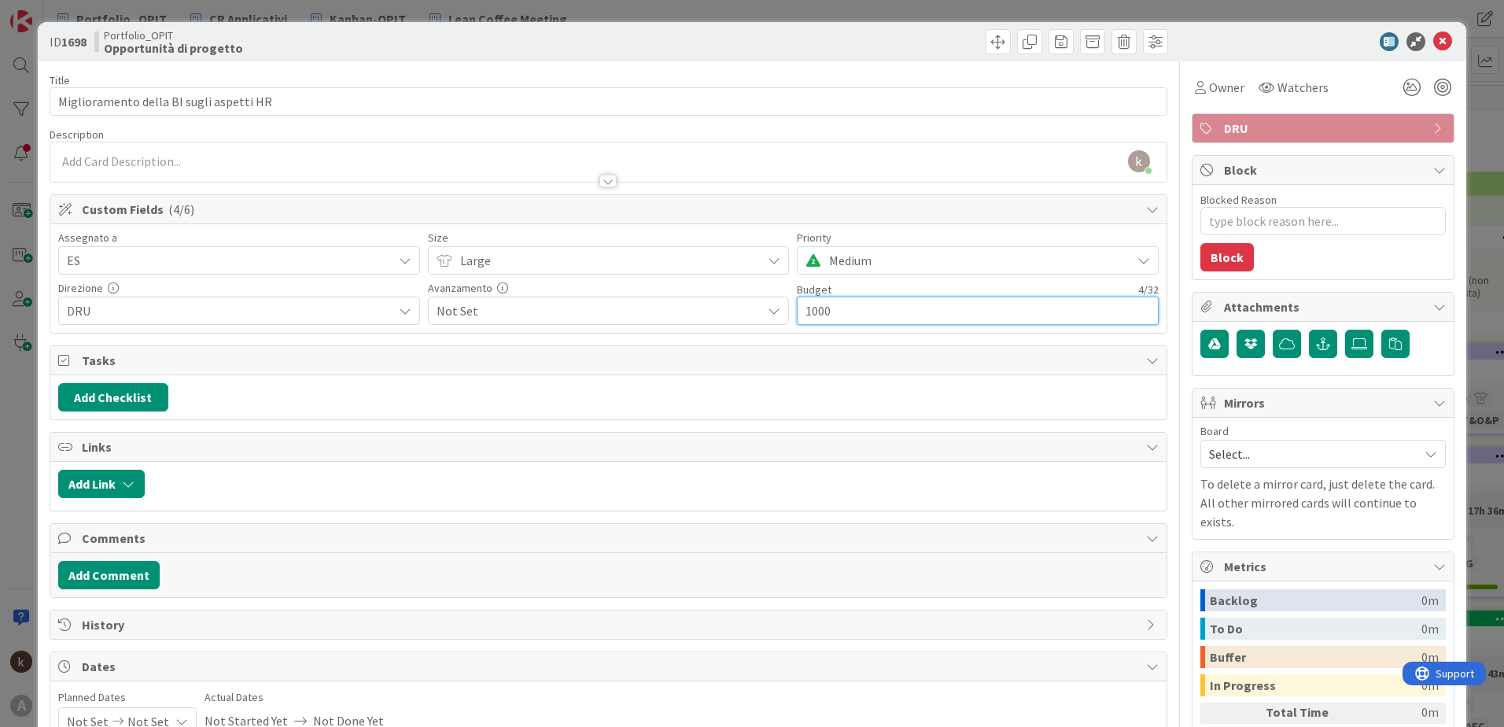
type input "10000"
type textarea "x"
type input "€10000.00"
click at [1031, 235] on div "Priority" at bounding box center [978, 237] width 362 height 11
click at [1437, 46] on icon at bounding box center [1442, 41] width 19 height 19
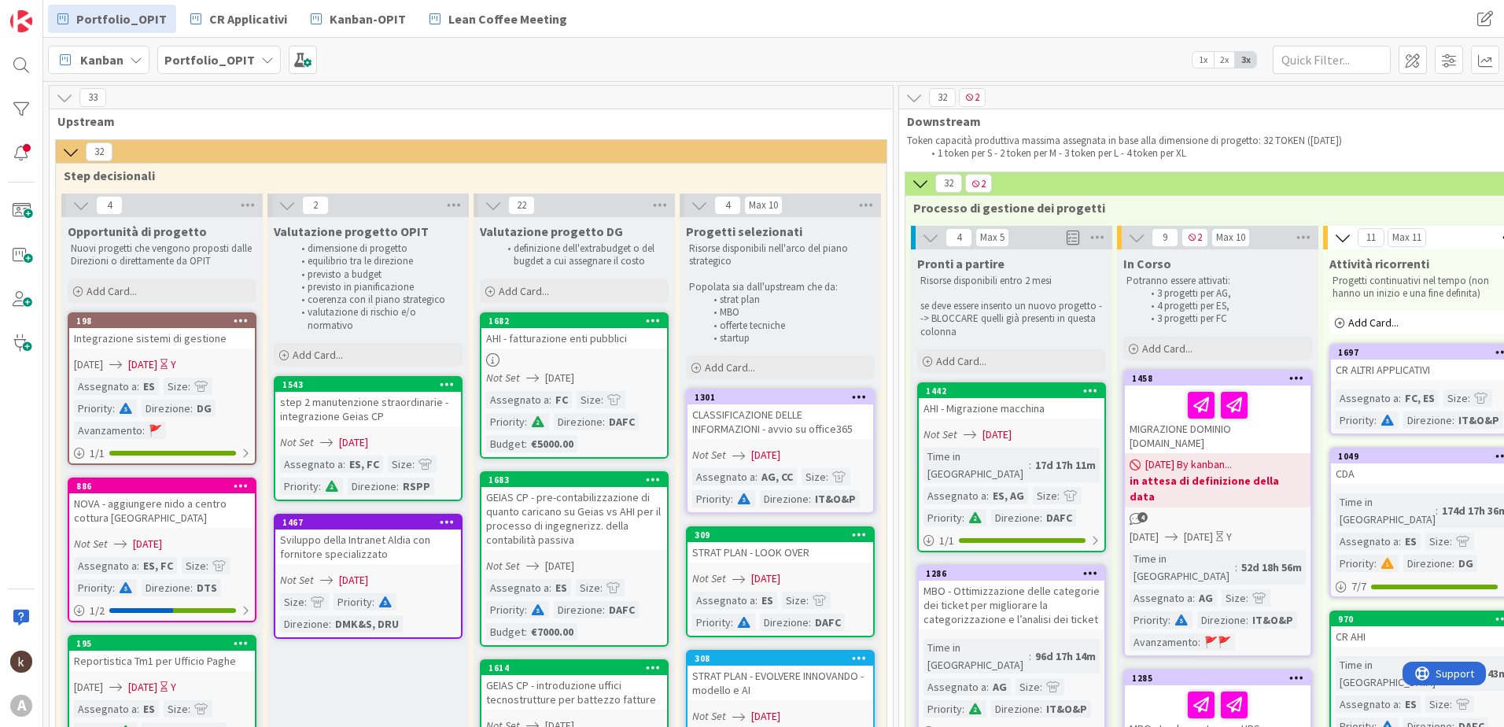
click at [1203, 61] on span "1x" at bounding box center [1203, 60] width 21 height 16
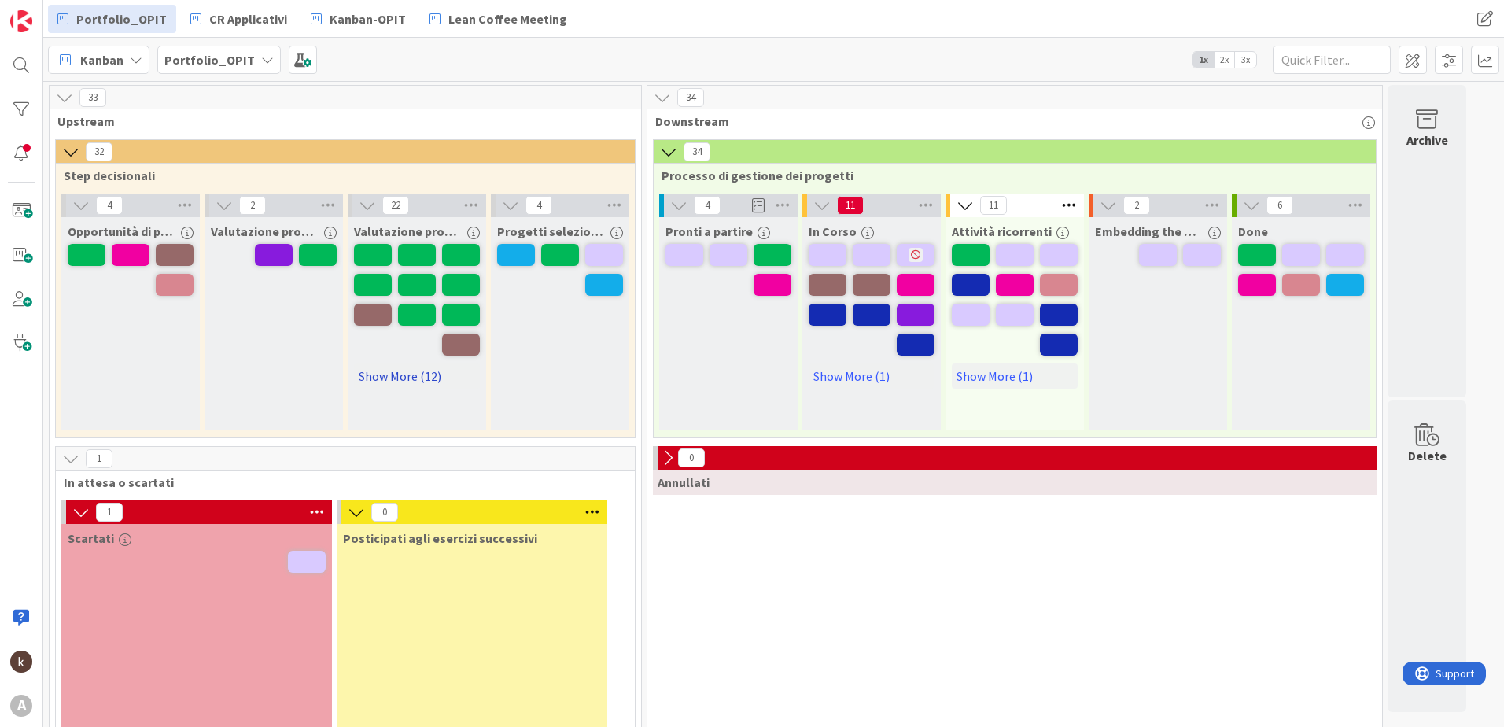
click at [366, 382] on link "Show More (12)" at bounding box center [417, 375] width 126 height 25
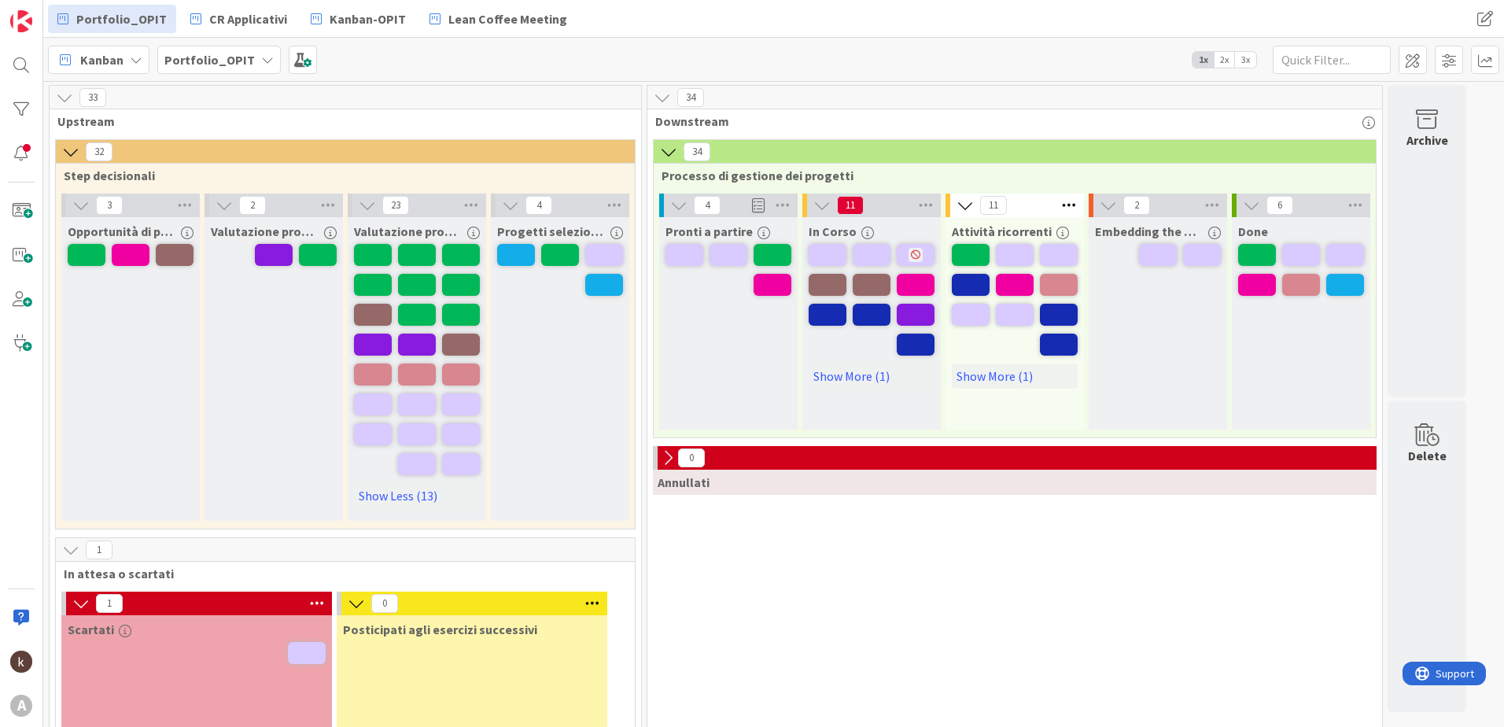
click at [1243, 61] on span "3x" at bounding box center [1245, 60] width 21 height 16
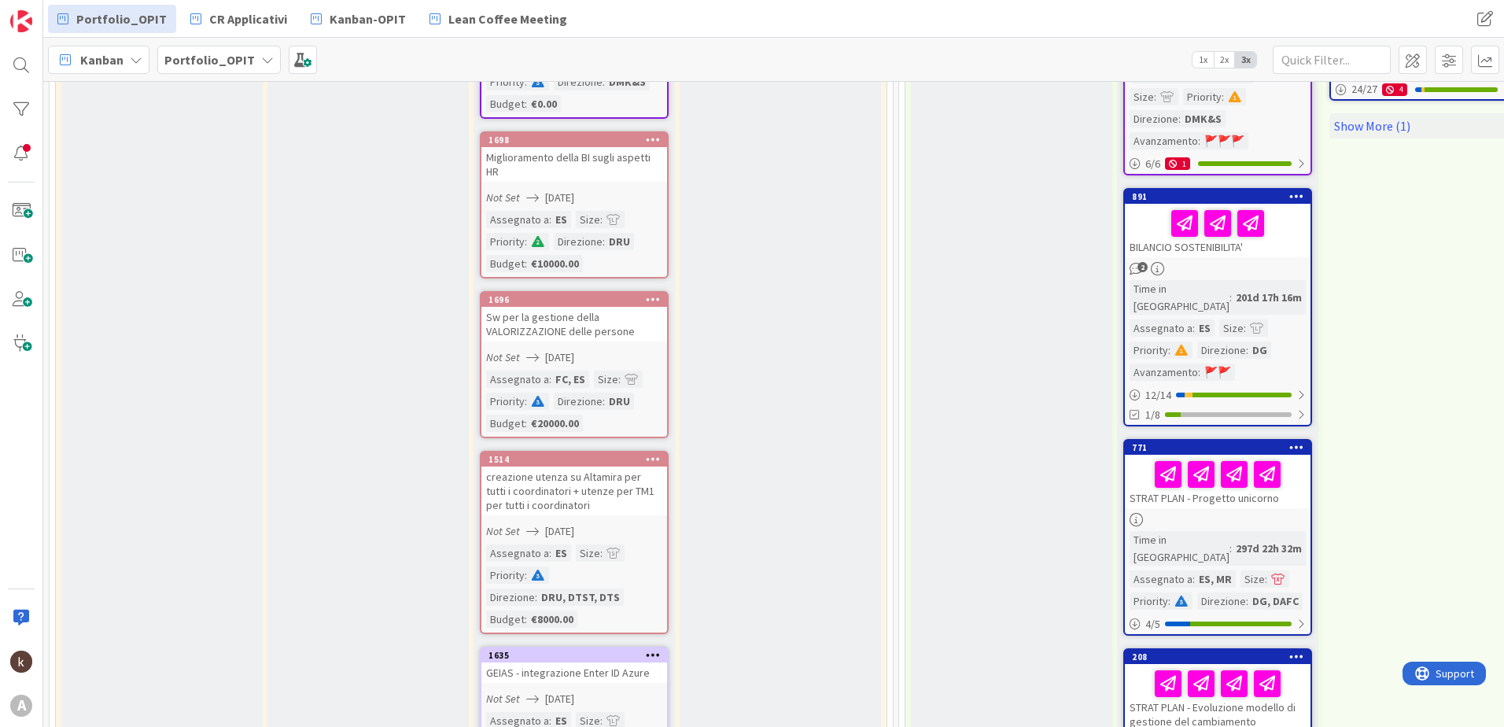
scroll to position [1967, 0]
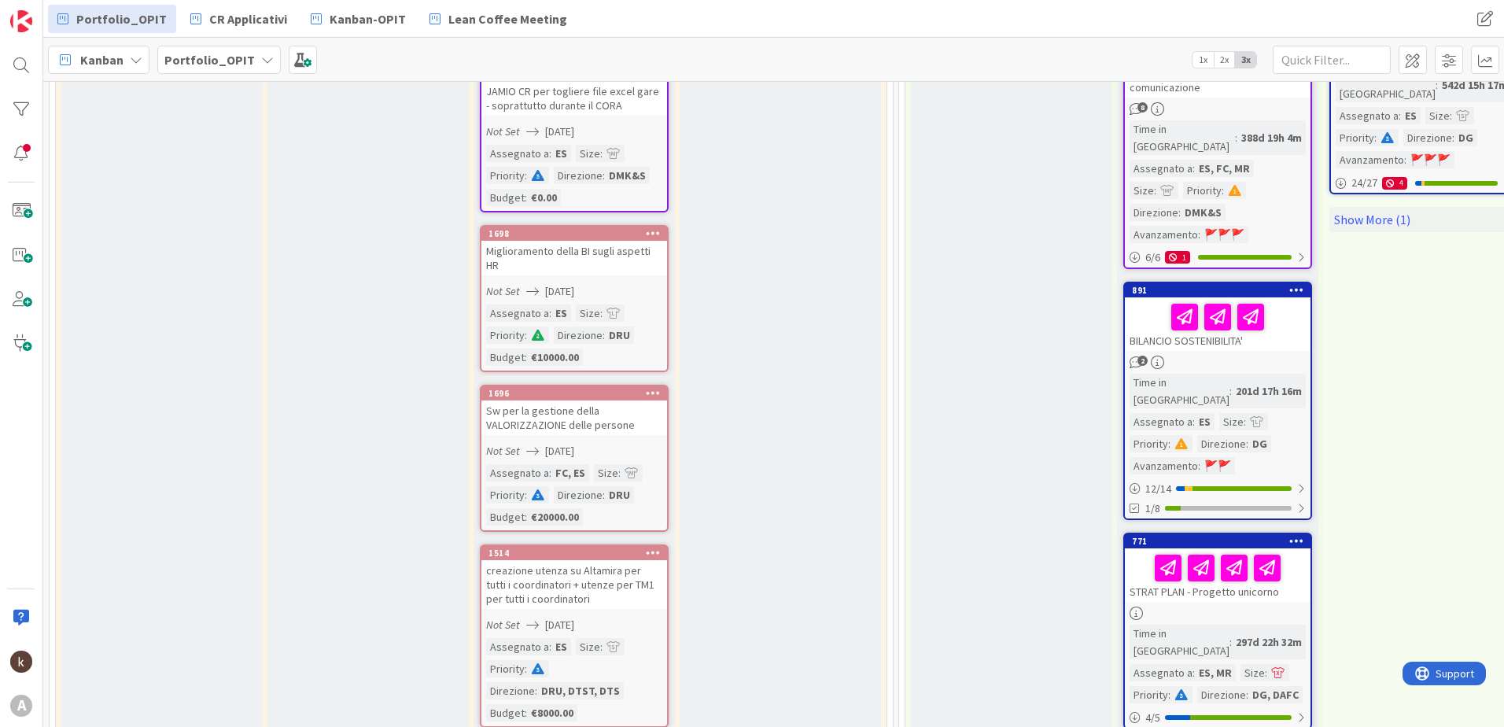
click at [579, 401] on div "Sw per la gestione della VALORIZZAZIONE delle persone" at bounding box center [574, 417] width 186 height 35
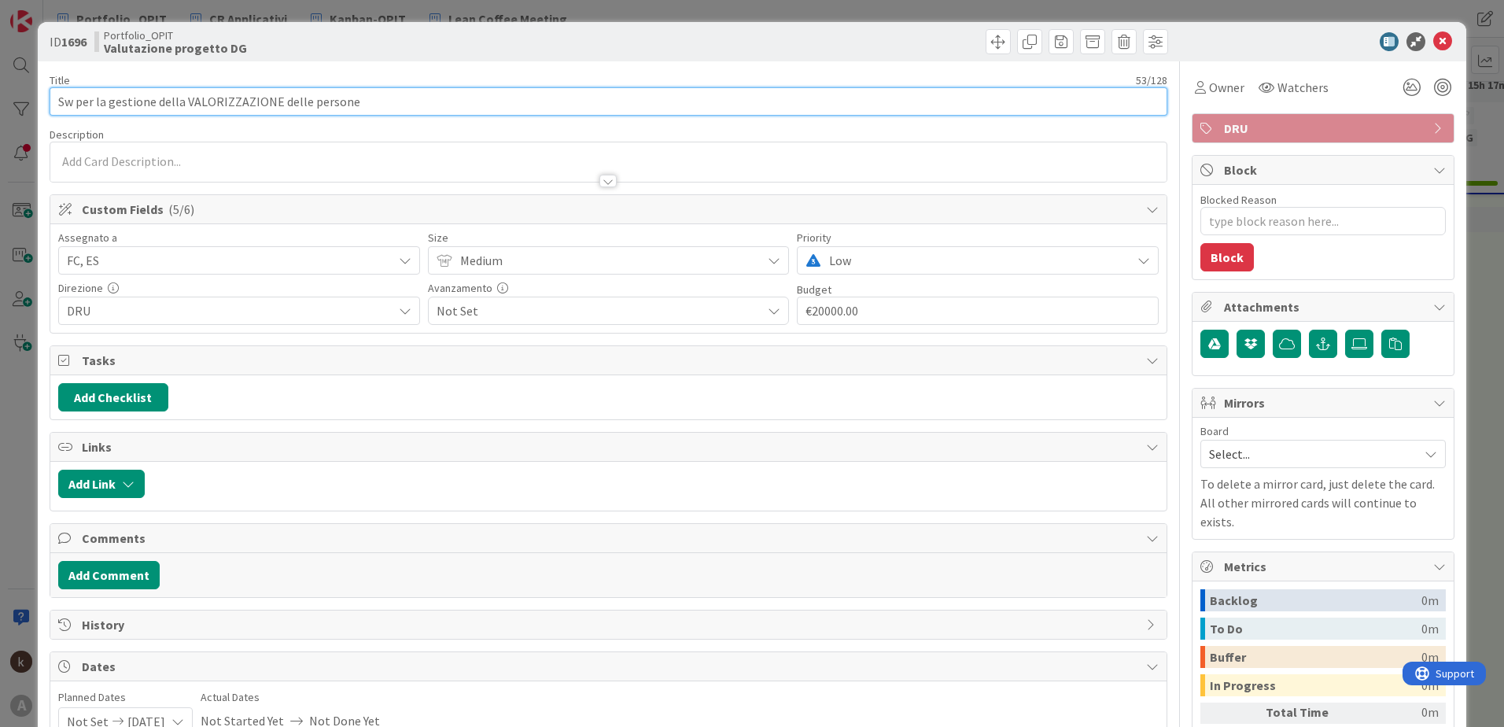
click at [397, 105] on input "Sw per la gestione della VALORIZZAZIONE delle persone" at bounding box center [609, 101] width 1118 height 28
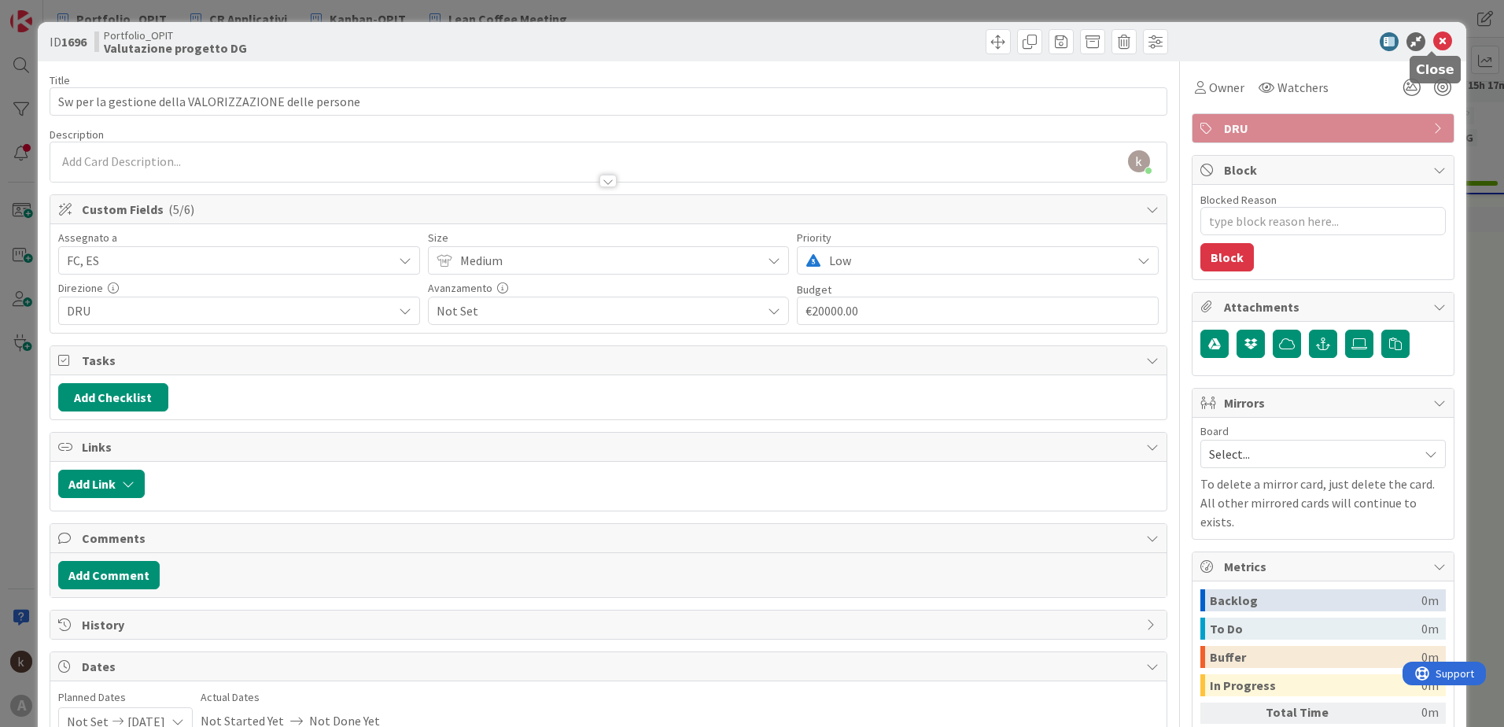
drag, startPoint x: 1434, startPoint y: 38, endPoint x: 1411, endPoint y: 53, distance: 27.3
click at [1434, 38] on icon at bounding box center [1442, 41] width 19 height 19
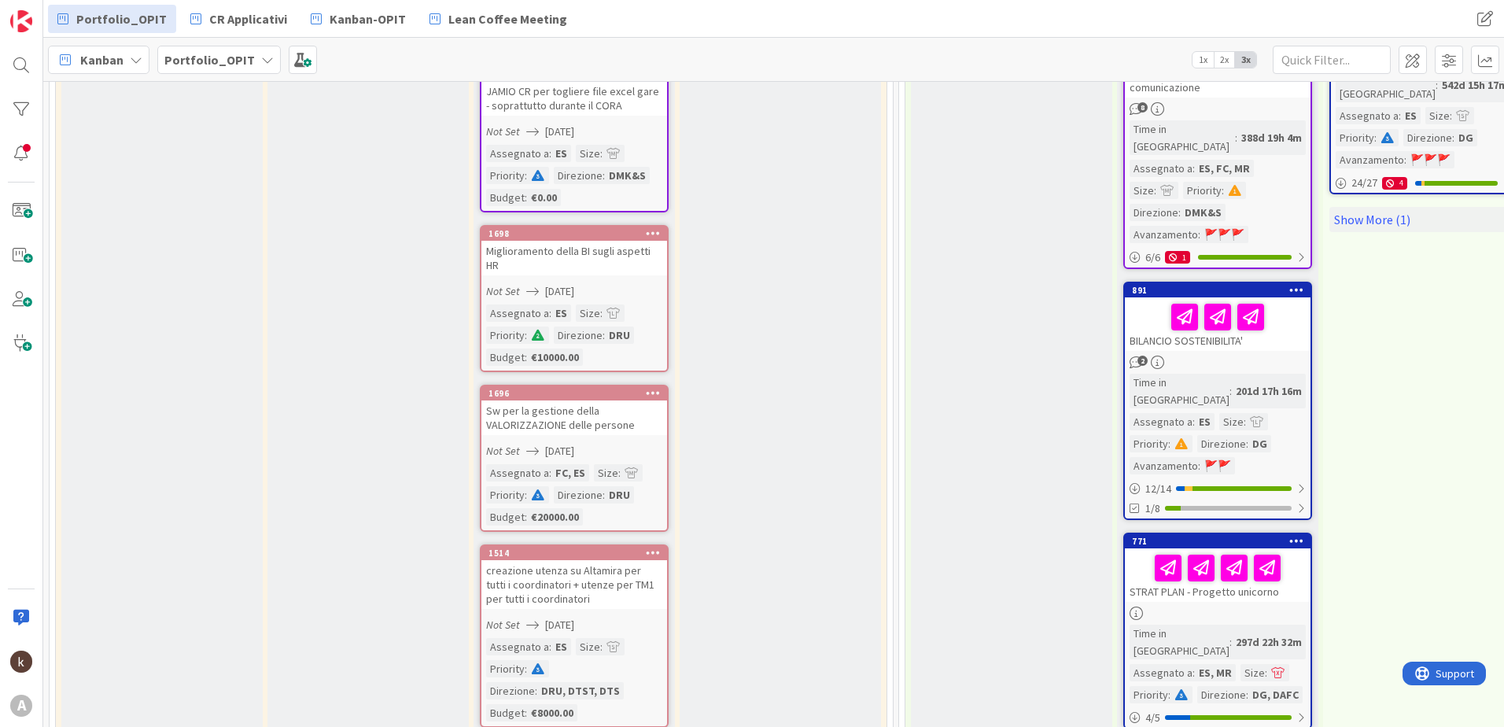
click at [534, 253] on div "Miglioramento della BI sugli aspetti HR" at bounding box center [574, 258] width 186 height 35
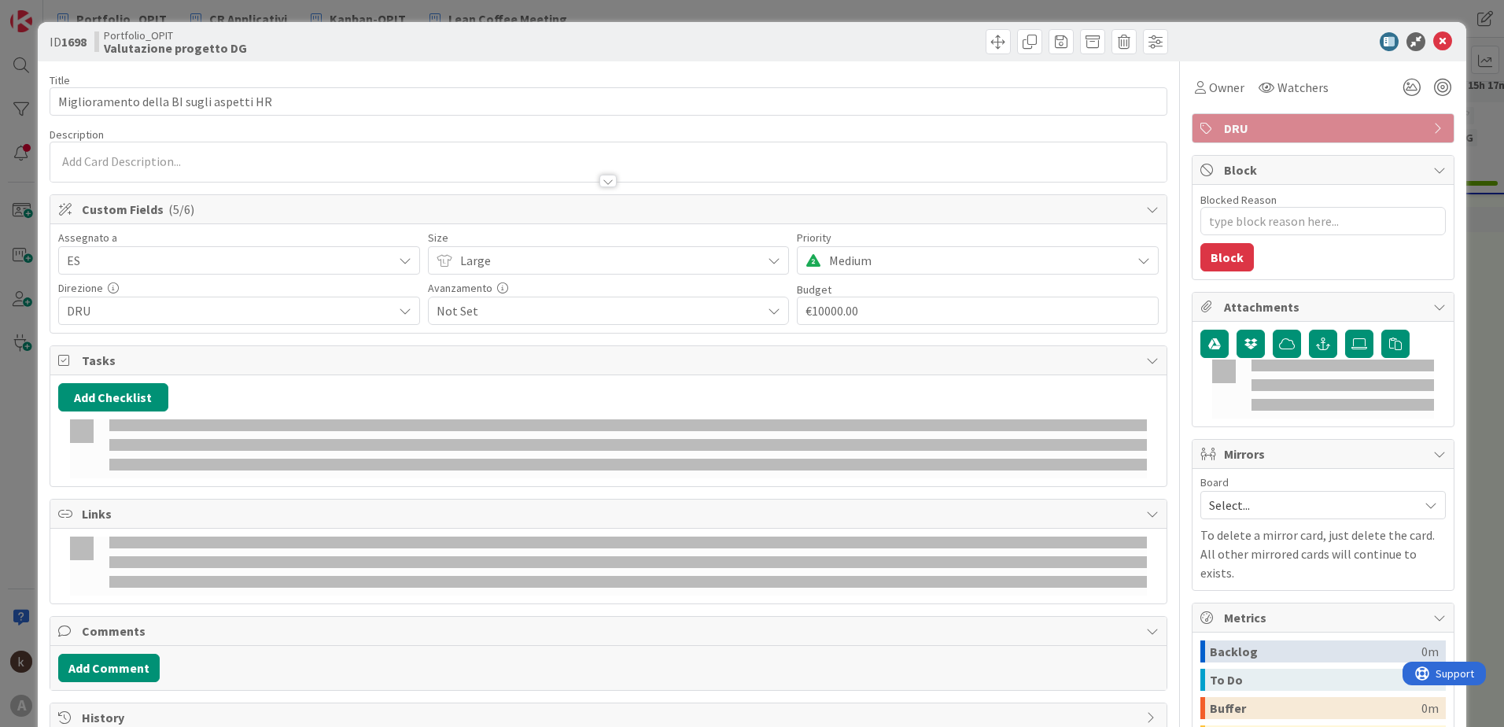
type textarea "x"
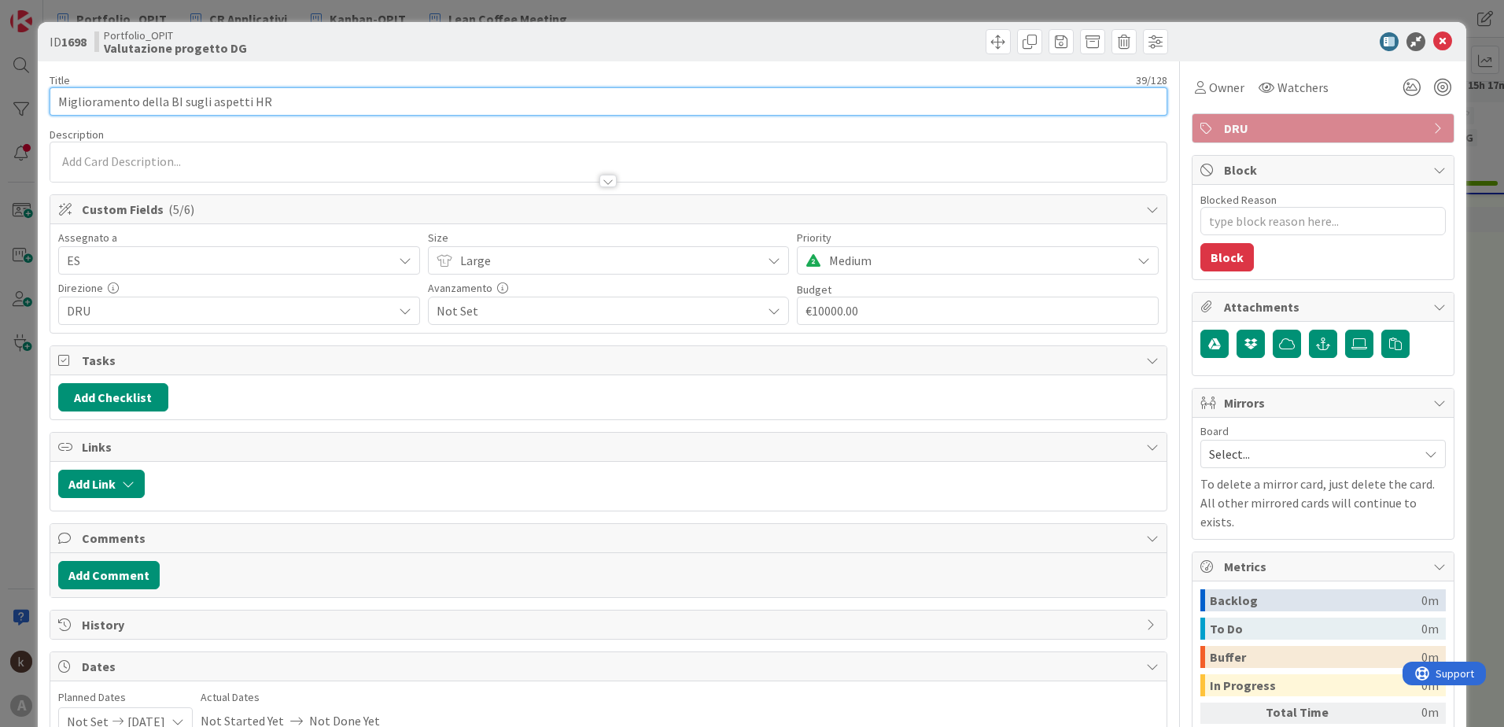
click at [447, 103] on input "Miglioramento della BI sugli aspetti HR" at bounding box center [609, 101] width 1118 height 28
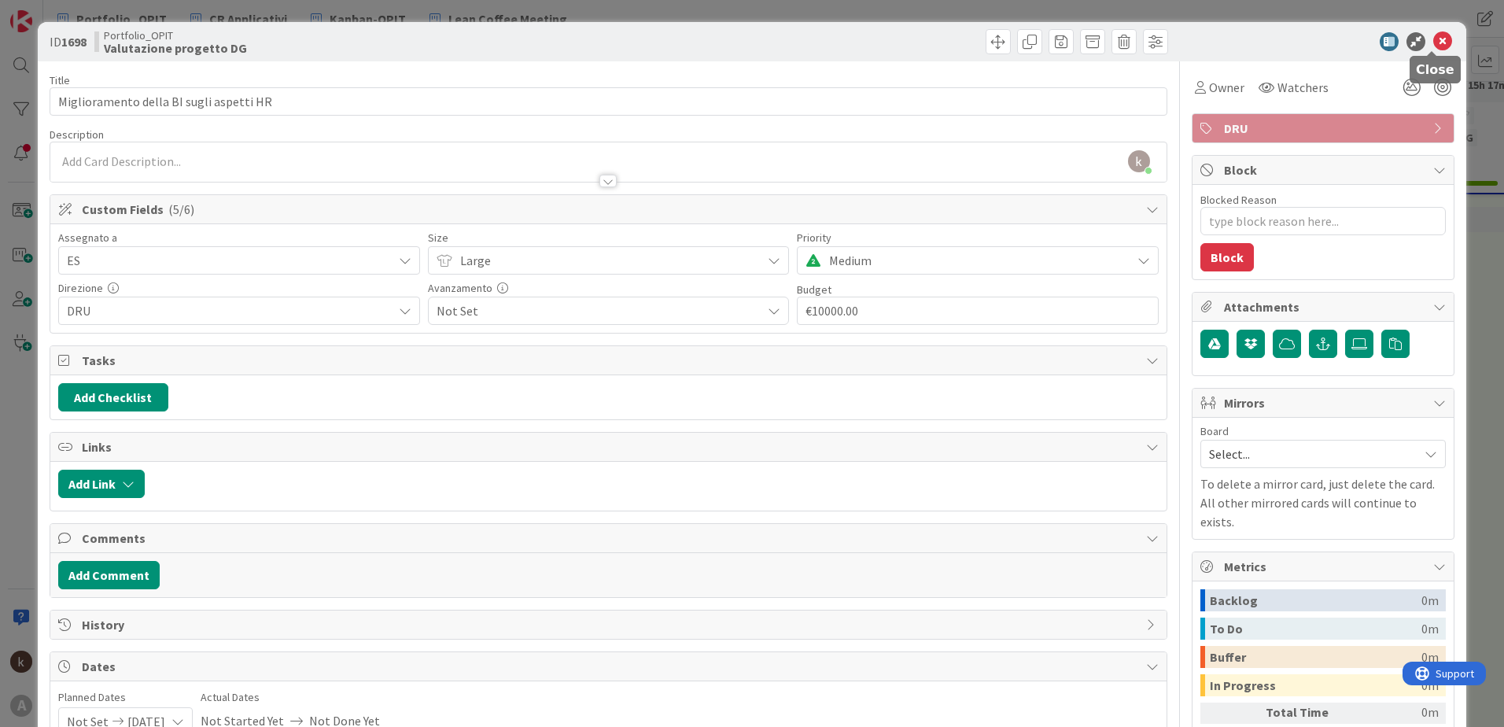
click at [1433, 40] on icon at bounding box center [1442, 41] width 19 height 19
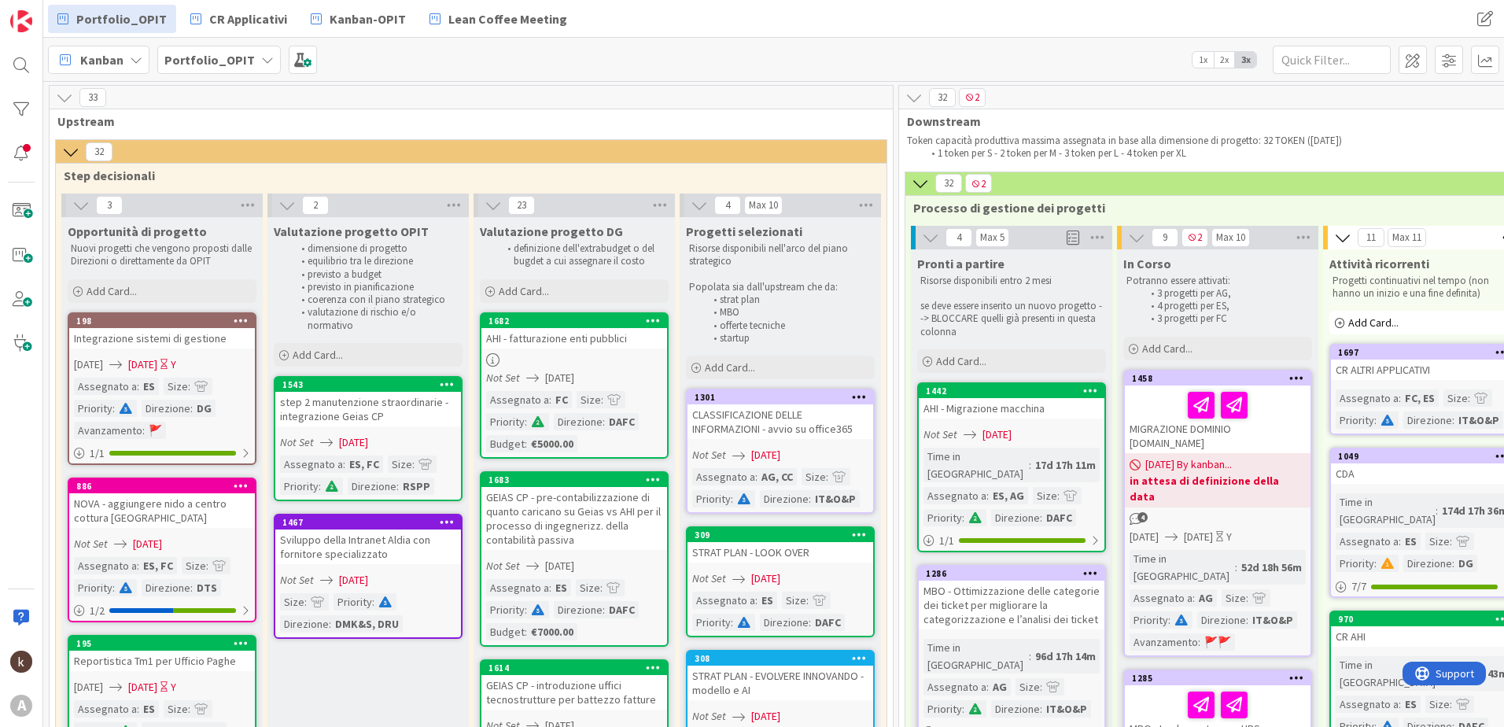
click at [65, 95] on icon at bounding box center [64, 97] width 17 height 17
